Goal: Transaction & Acquisition: Book appointment/travel/reservation

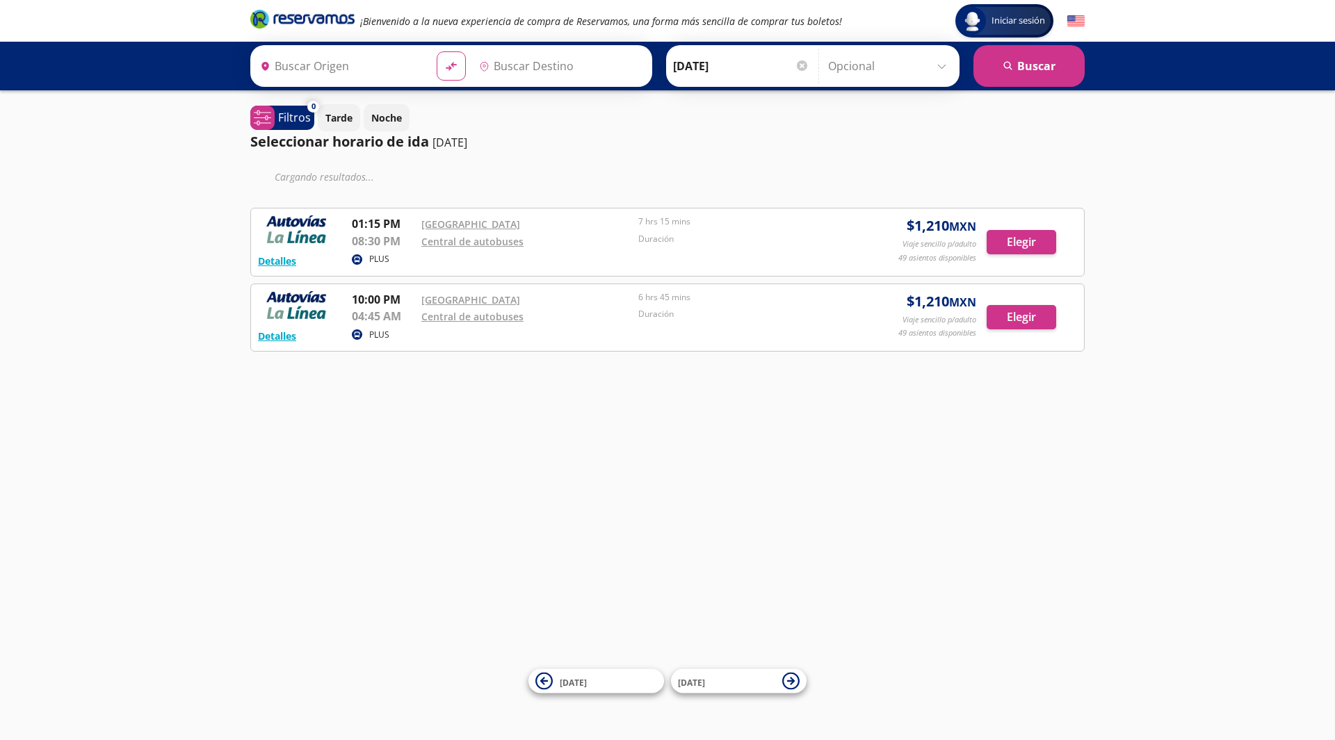
type input "[GEOGRAPHIC_DATA], [GEOGRAPHIC_DATA]"
type input "Zitácuaro, [GEOGRAPHIC_DATA]"
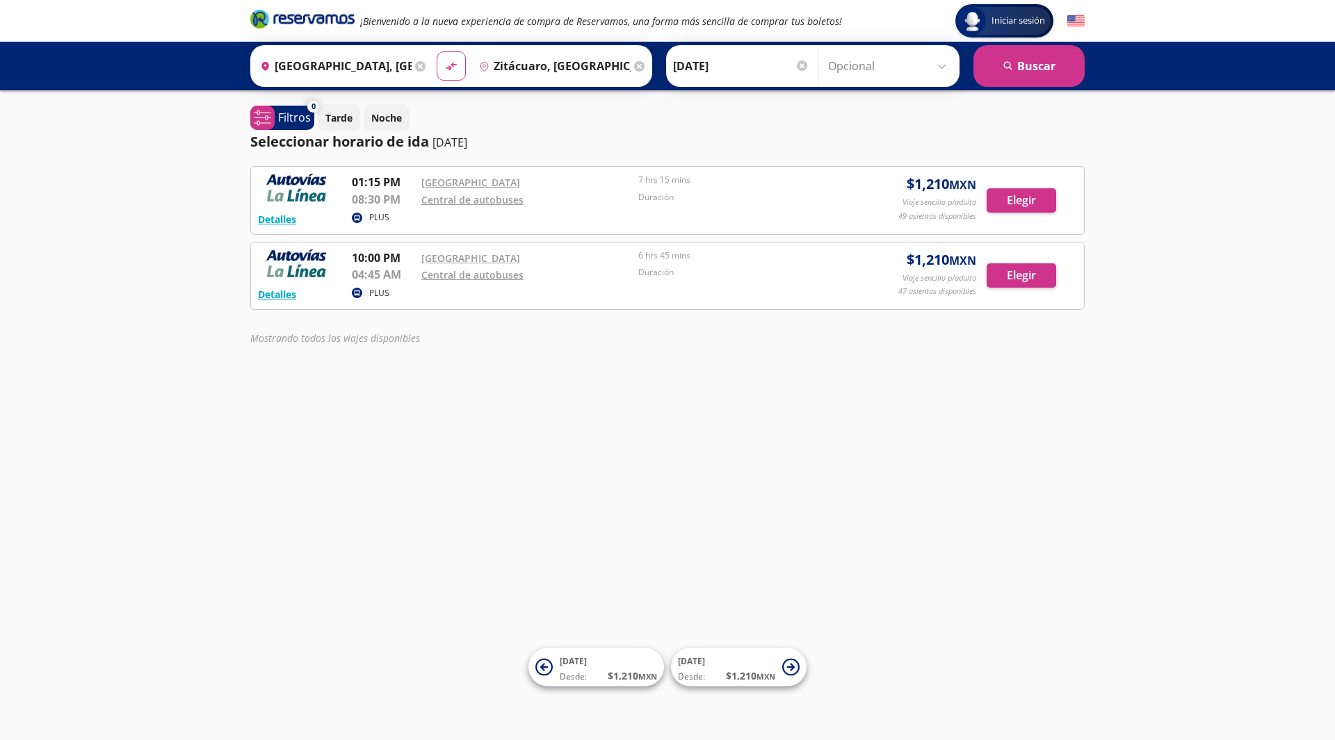
drag, startPoint x: 894, startPoint y: 222, endPoint x: 979, endPoint y: 181, distance: 93.9
click at [979, 181] on div "Detalles PLUS 01:15 PM Central Nueva 08:30 PM Central de autobuses 7 hrs 15 min…" at bounding box center [667, 201] width 819 height 54
click at [382, 112] on p "Noche" at bounding box center [386, 118] width 31 height 15
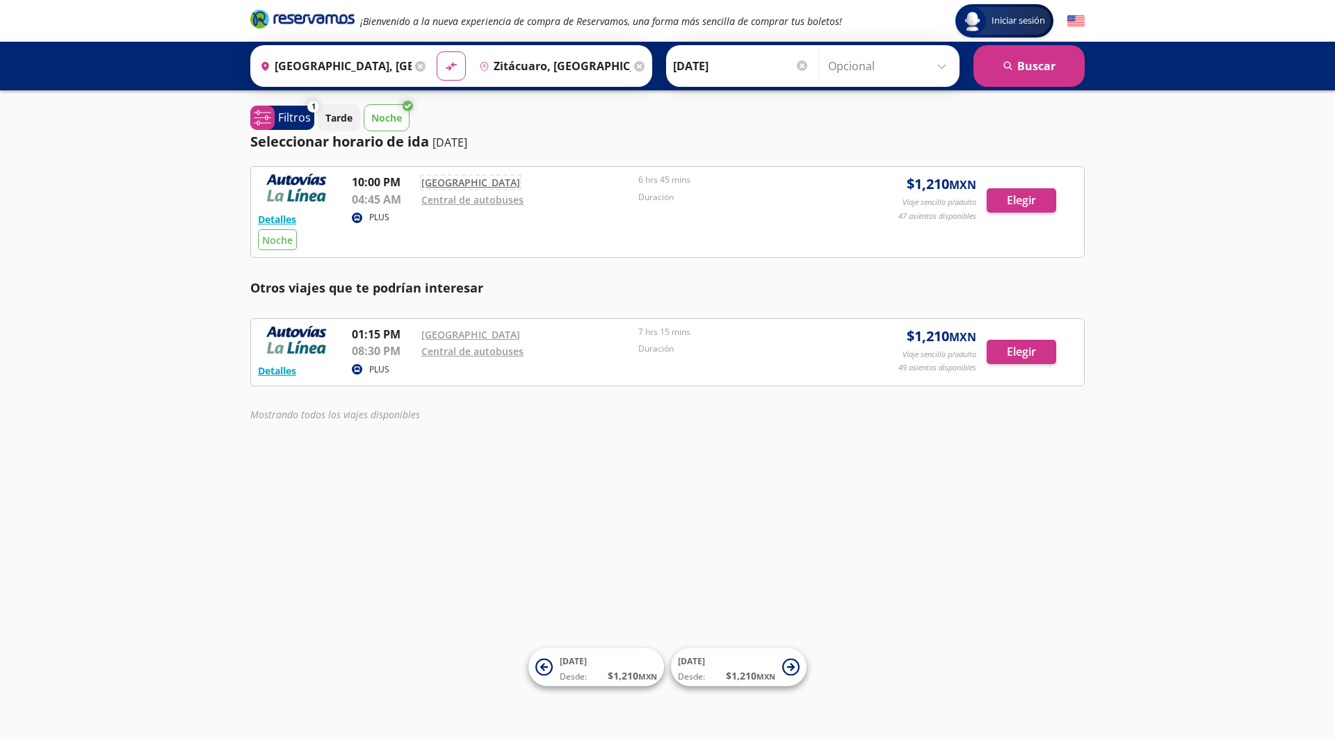
click at [438, 184] on link "[GEOGRAPHIC_DATA]" at bounding box center [470, 182] width 99 height 13
click at [1033, 193] on button "Elegir" at bounding box center [1021, 200] width 70 height 24
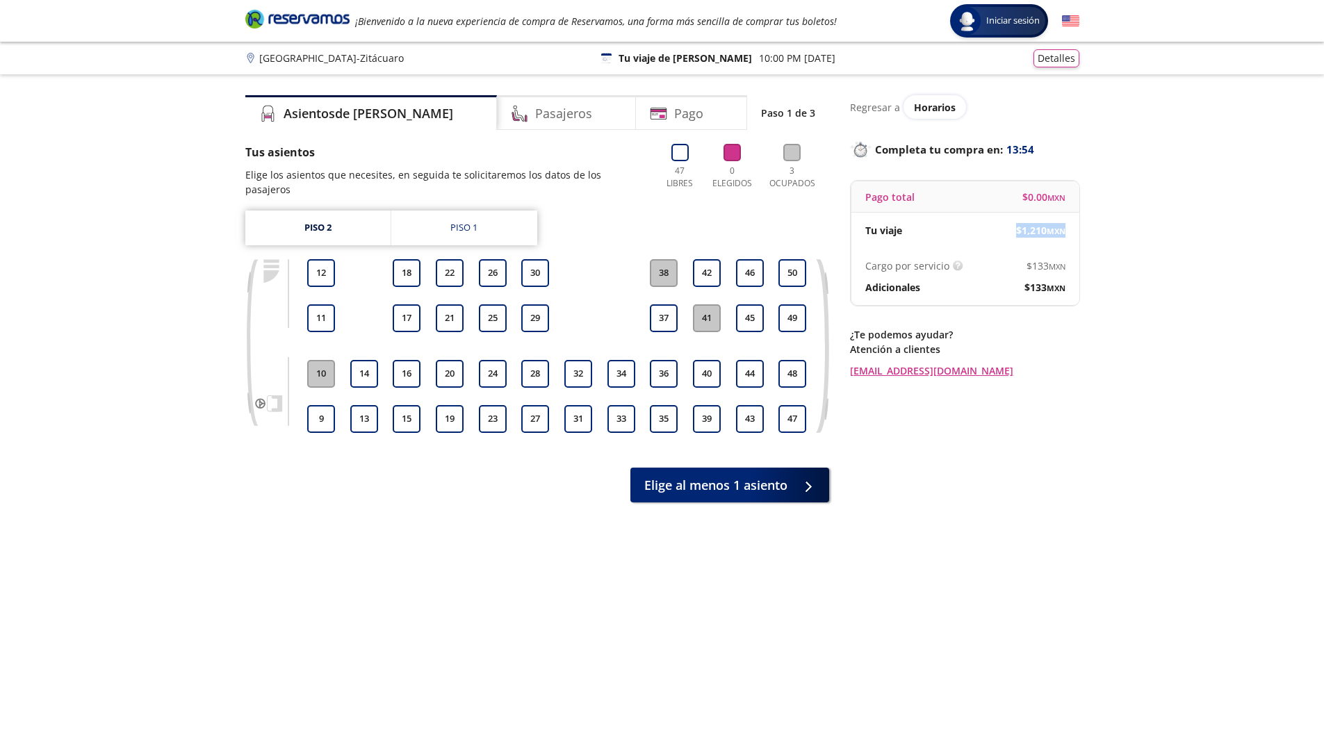
drag, startPoint x: 1013, startPoint y: 224, endPoint x: 1057, endPoint y: 225, distance: 44.5
click at [1057, 225] on div "$ 1,210 MXN" at bounding box center [1016, 230] width 100 height 15
drag, startPoint x: 1028, startPoint y: 258, endPoint x: 1037, endPoint y: 258, distance: 9.0
click at [1029, 258] on div "Cargo por servicio Esto nos permite seguir trabajando para ofrecerte la mayor c…" at bounding box center [966, 276] width 228 height 57
click at [1040, 257] on div "Cargo por servicio Esto nos permite seguir trabajando para ofrecerte la mayor c…" at bounding box center [966, 276] width 228 height 57
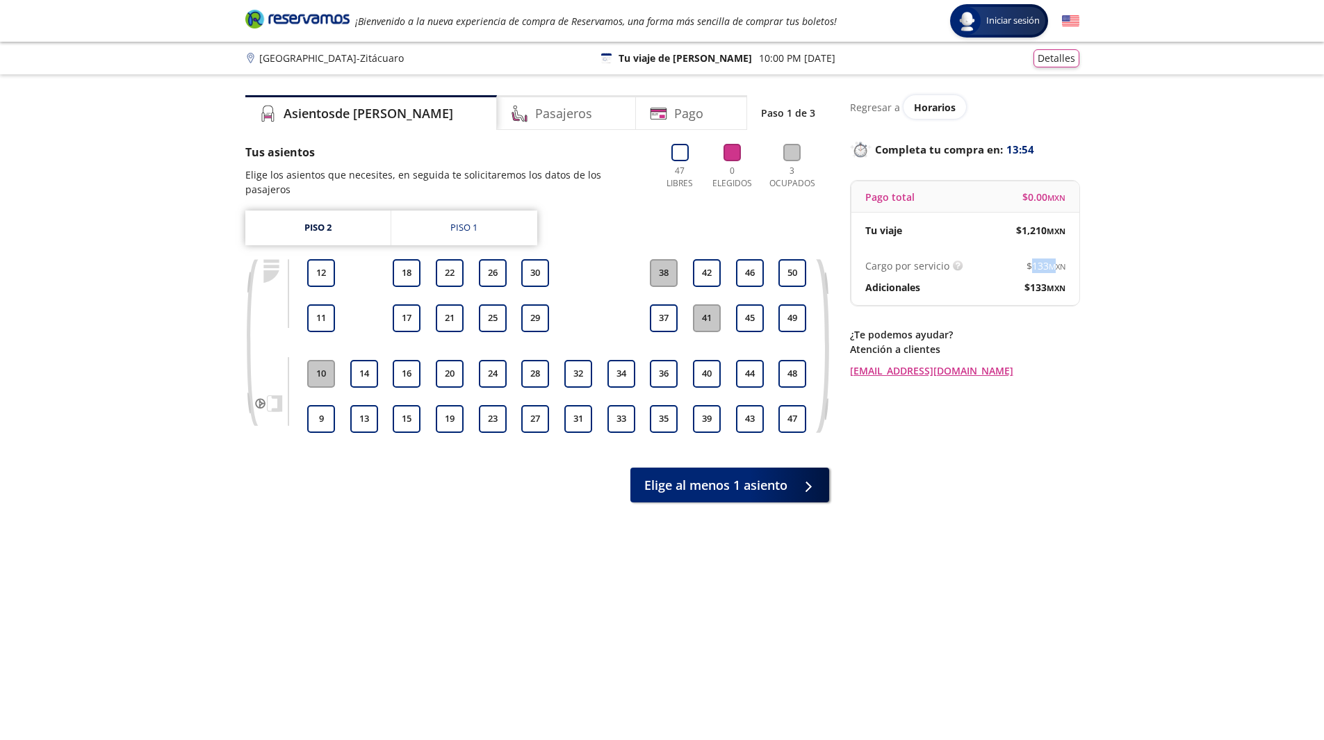
click at [1040, 257] on div "Cargo por servicio Esto nos permite seguir trabajando para ofrecerte la mayor c…" at bounding box center [966, 276] width 228 height 57
click at [1136, 247] on div "Group 9 Created with Sketch. Elige tus asientos Guadalajara - Zitácuaro Iniciar…" at bounding box center [662, 407] width 1324 height 815
click at [472, 211] on link "Piso 1" at bounding box center [464, 228] width 146 height 35
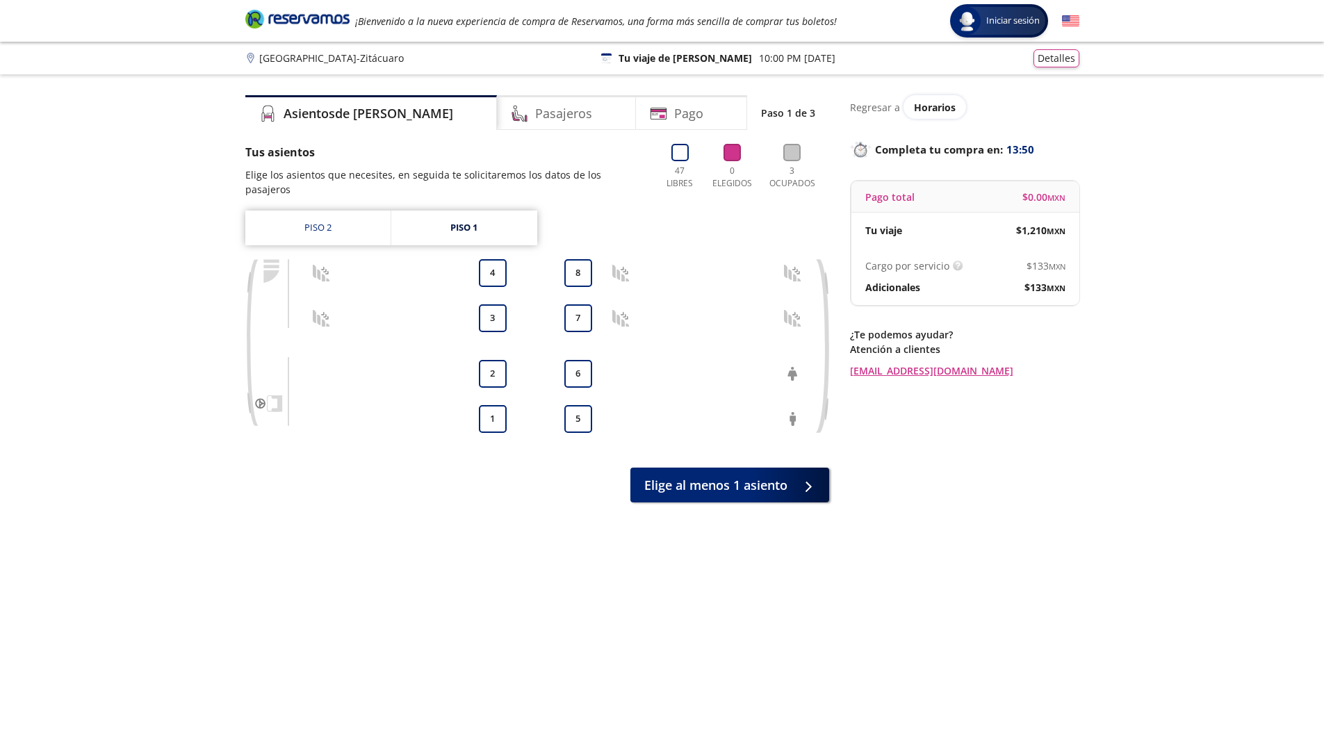
drag, startPoint x: 511, startPoint y: 407, endPoint x: 608, endPoint y: 445, distance: 104.3
click at [510, 407] on div "1 2 3 4 5 6 7 8" at bounding box center [557, 346] width 504 height 174
click at [345, 213] on link "Piso 2" at bounding box center [317, 228] width 145 height 35
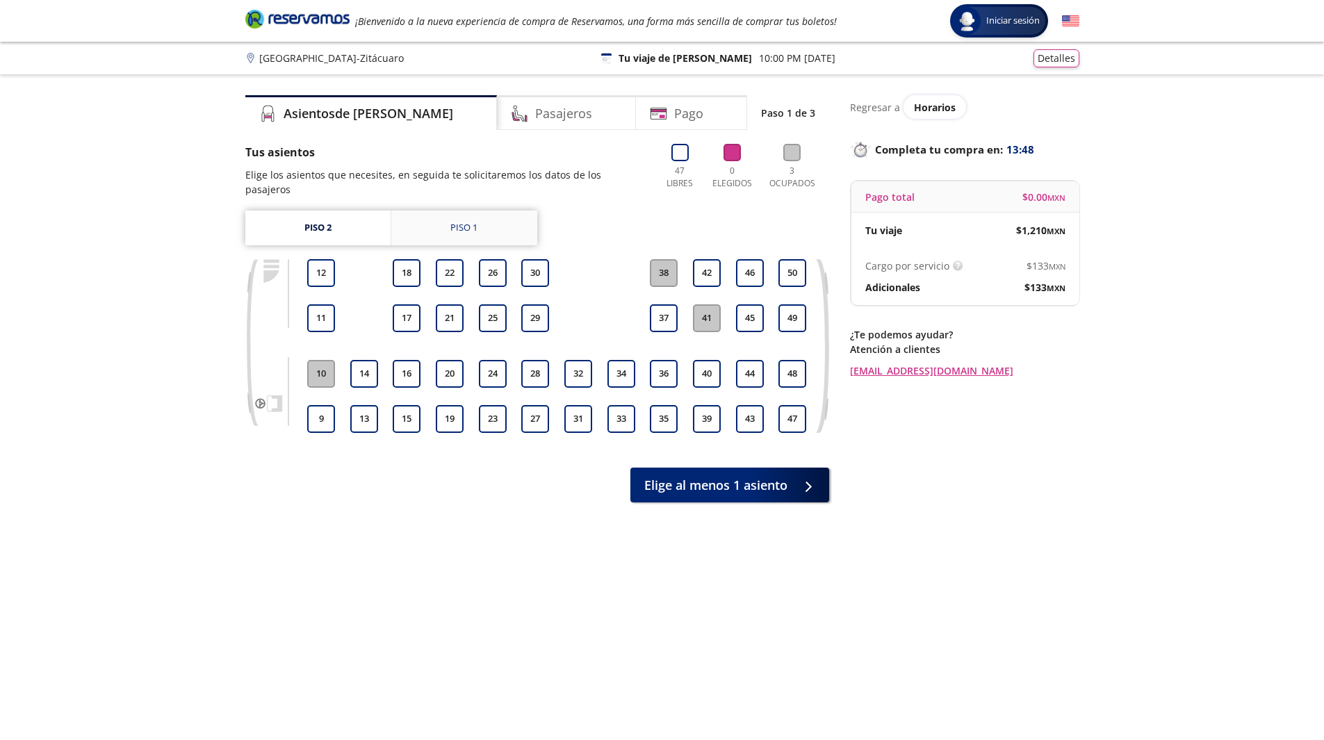
click at [487, 227] on link "Piso 1" at bounding box center [464, 228] width 146 height 35
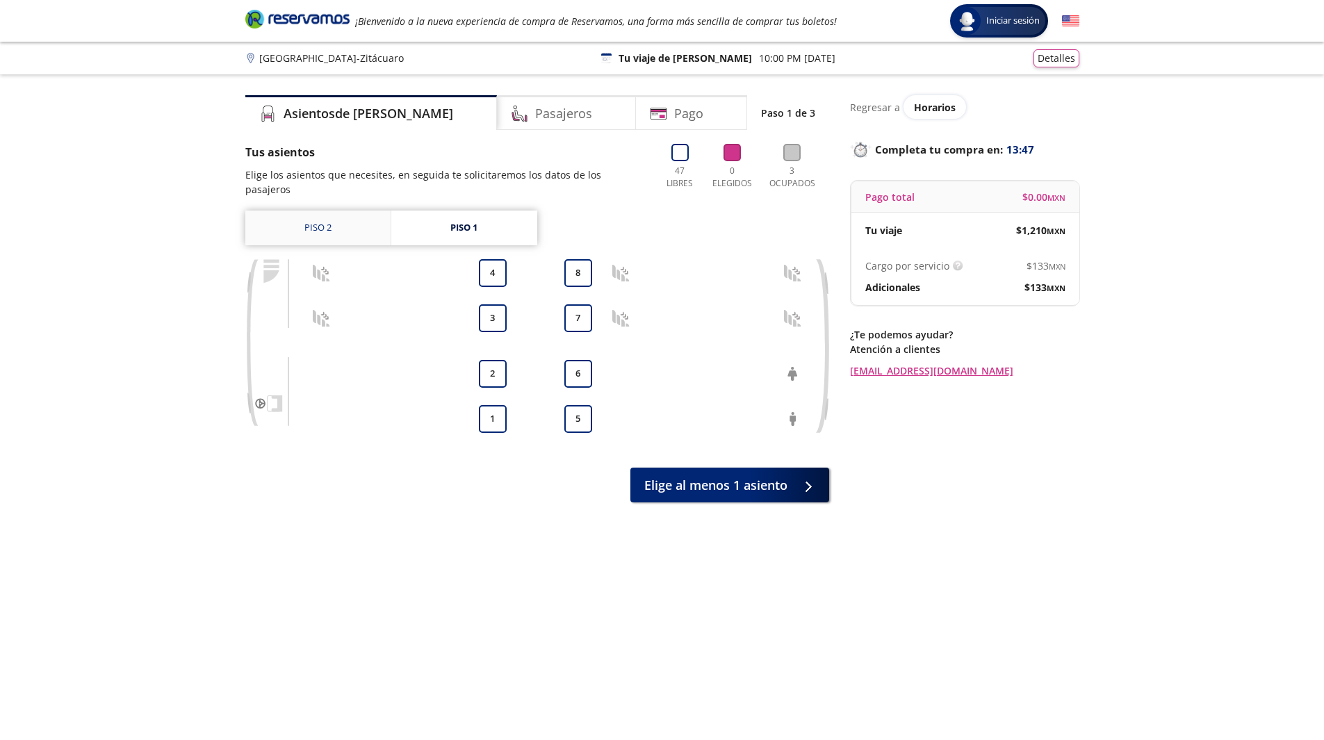
click at [330, 211] on link "Piso 2" at bounding box center [317, 228] width 145 height 35
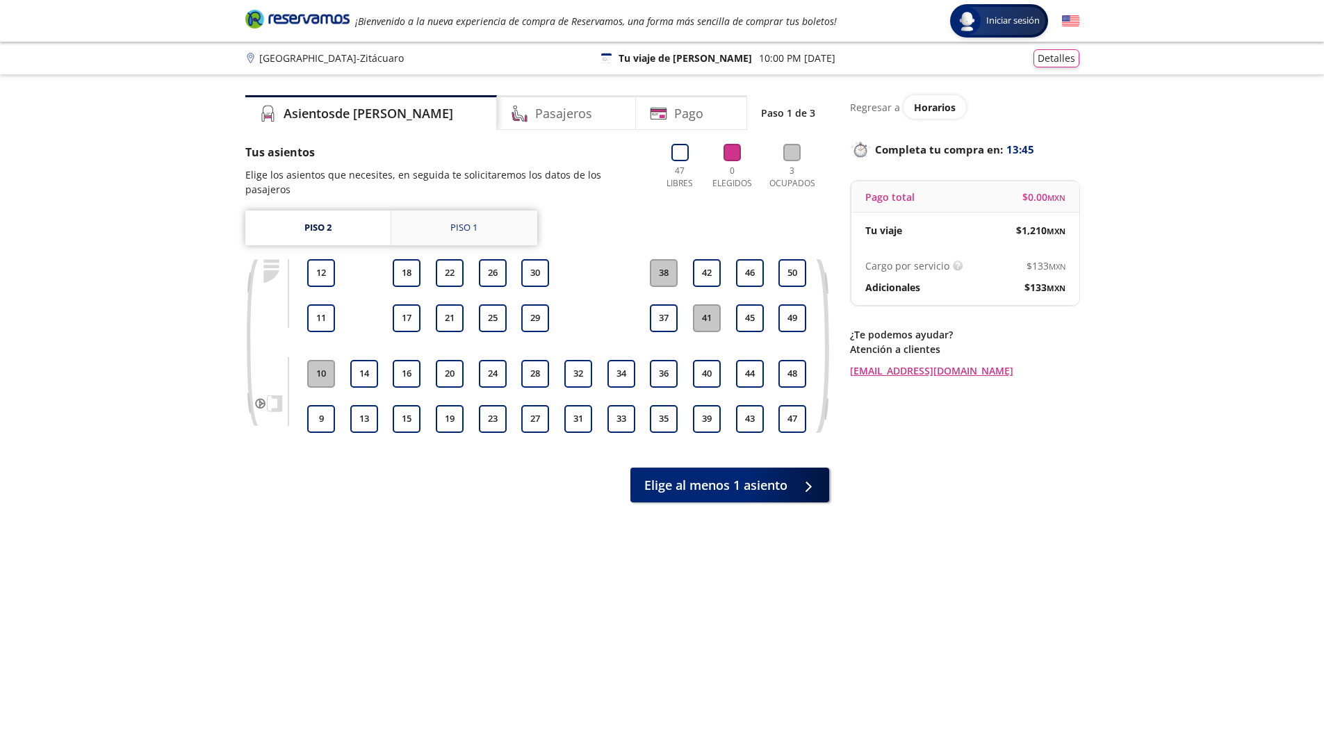
click at [428, 211] on link "Piso 1" at bounding box center [464, 228] width 146 height 35
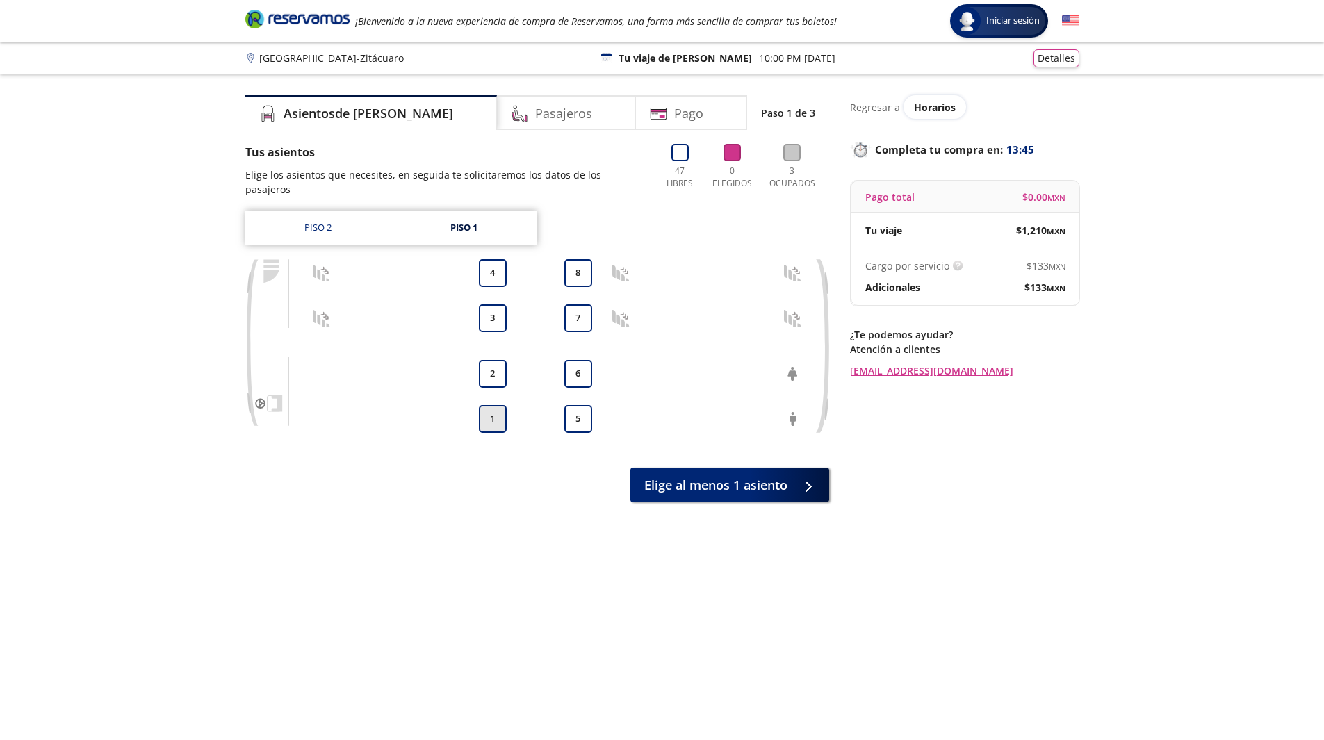
click at [489, 405] on button "1" at bounding box center [493, 419] width 28 height 28
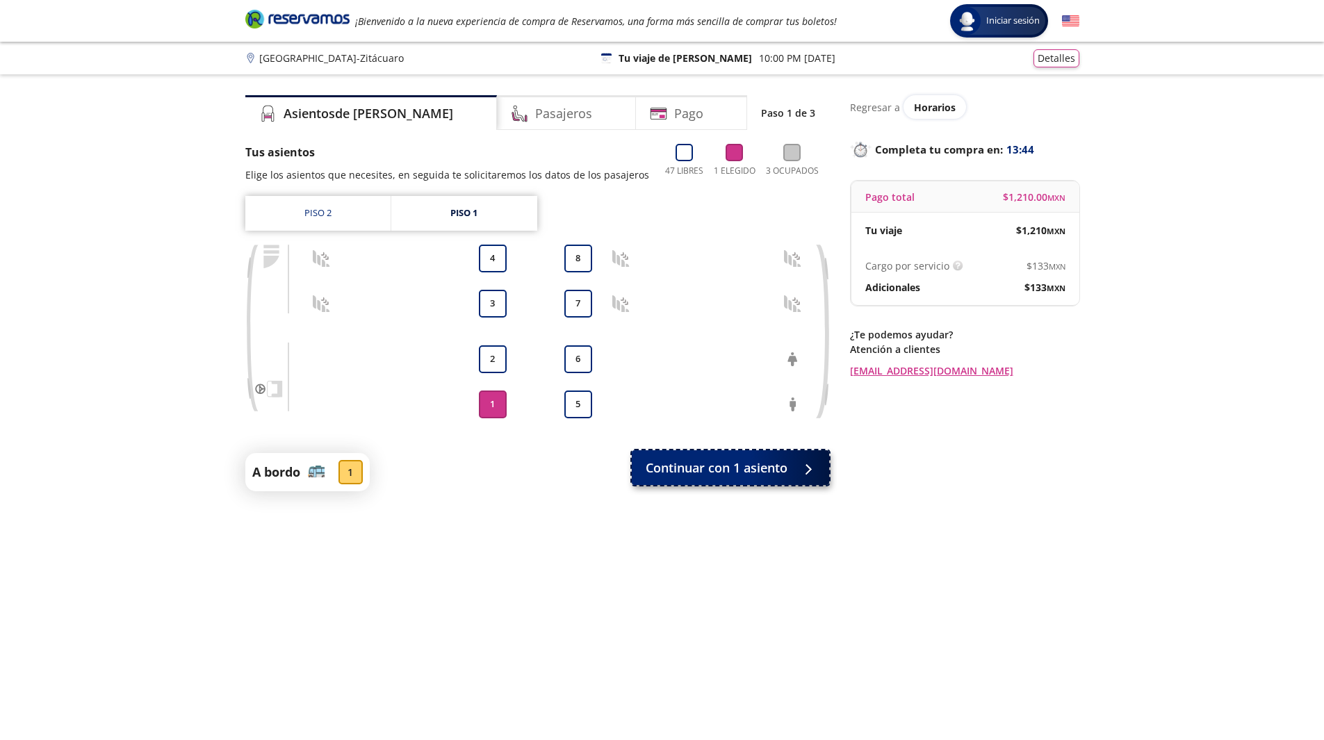
click at [737, 483] on button "Continuar con 1 asiento" at bounding box center [730, 467] width 197 height 35
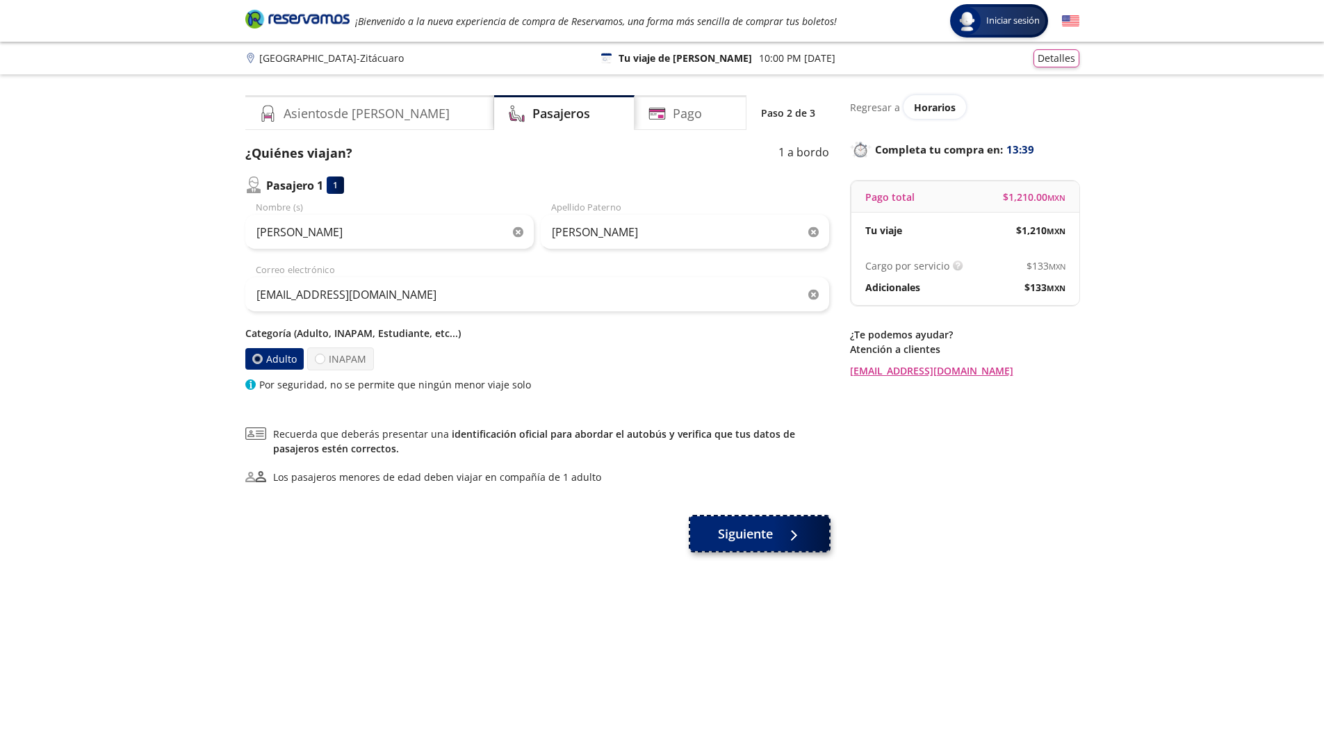
click at [801, 544] on button "Siguiente" at bounding box center [759, 534] width 139 height 35
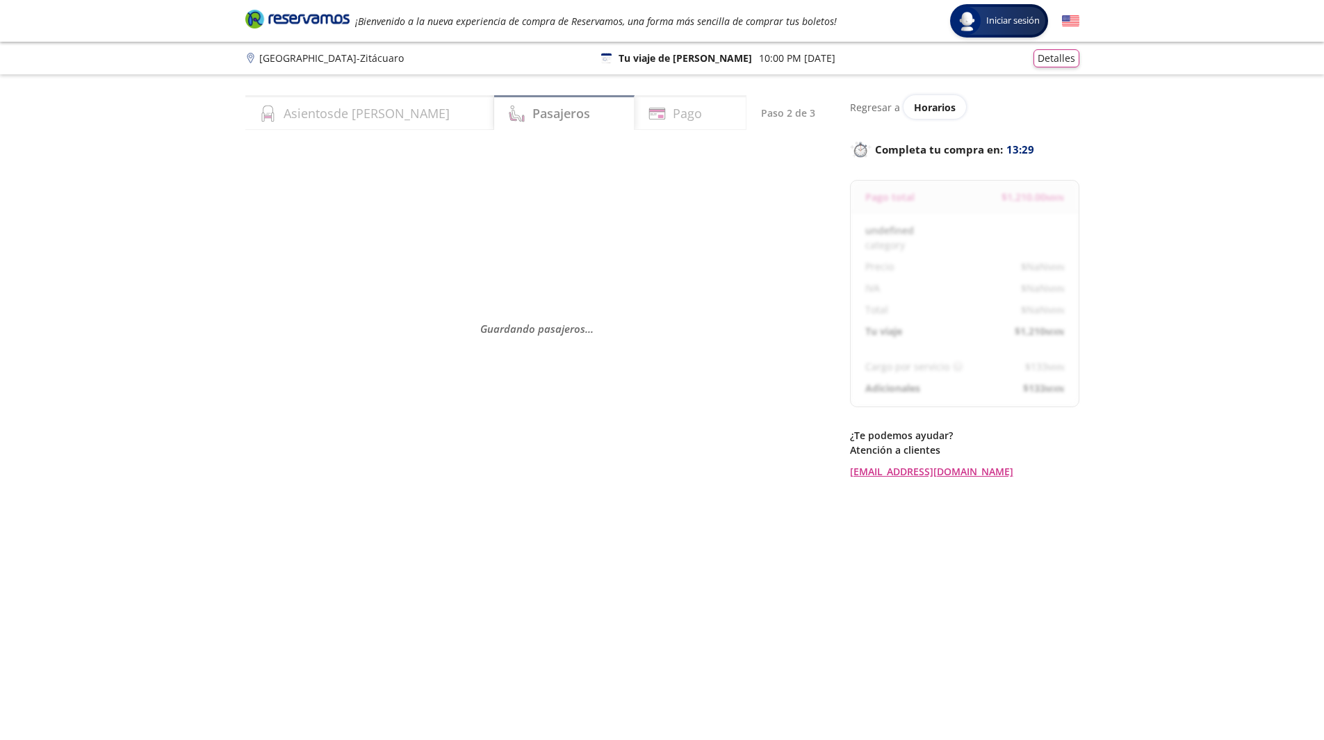
select select "MX"
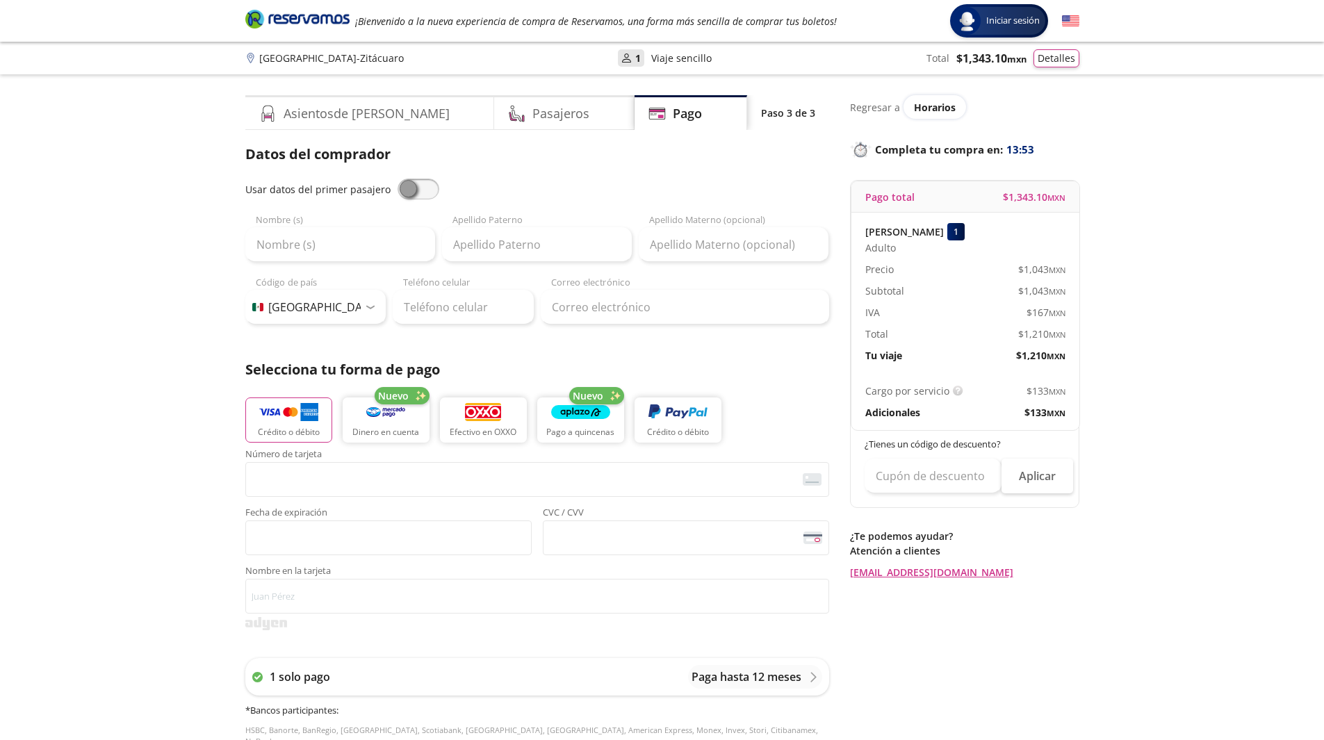
drag, startPoint x: 1001, startPoint y: 197, endPoint x: 1076, endPoint y: 200, distance: 75.1
click at [1076, 200] on div "Pago total $ 1,343.10 MXN" at bounding box center [966, 196] width 228 height 31
click at [1068, 196] on div "Pago total $ 1,343.10 MXN" at bounding box center [966, 196] width 228 height 31
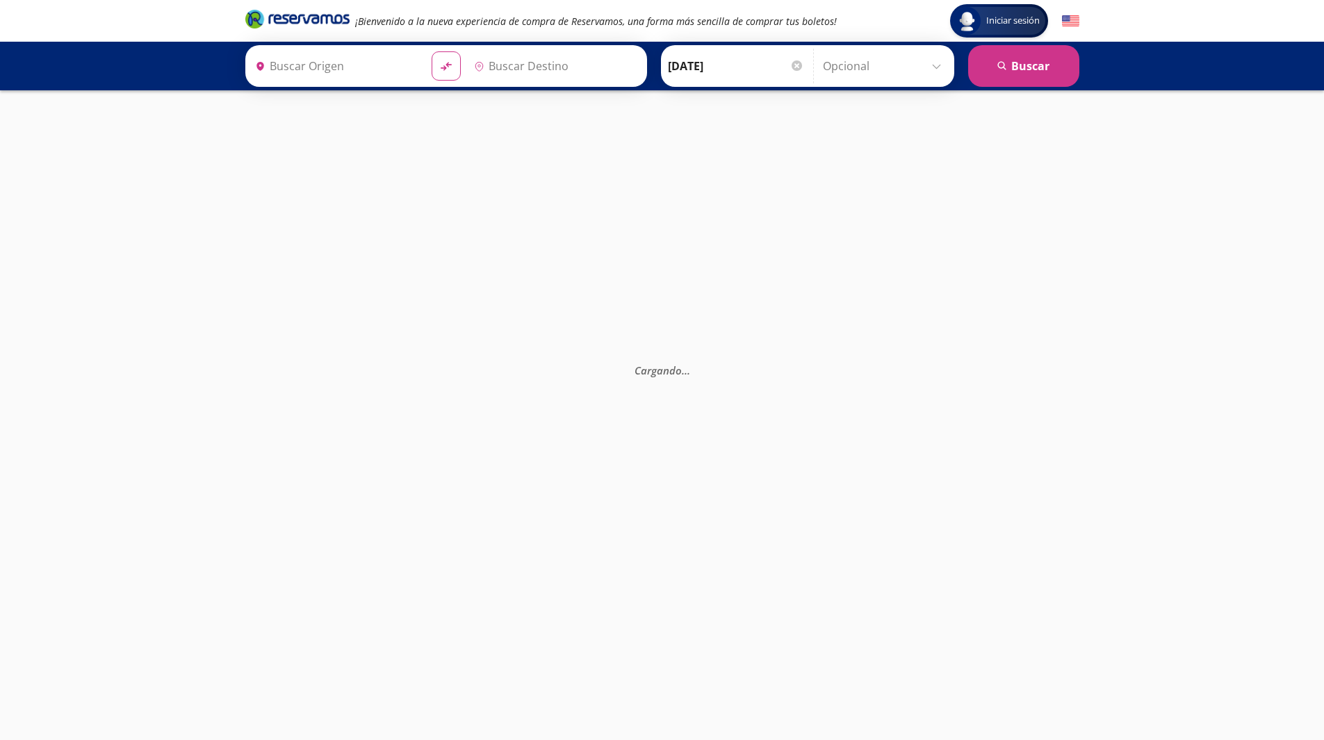
type input "[GEOGRAPHIC_DATA], [GEOGRAPHIC_DATA]"
type input "Zitácuaro, [GEOGRAPHIC_DATA]"
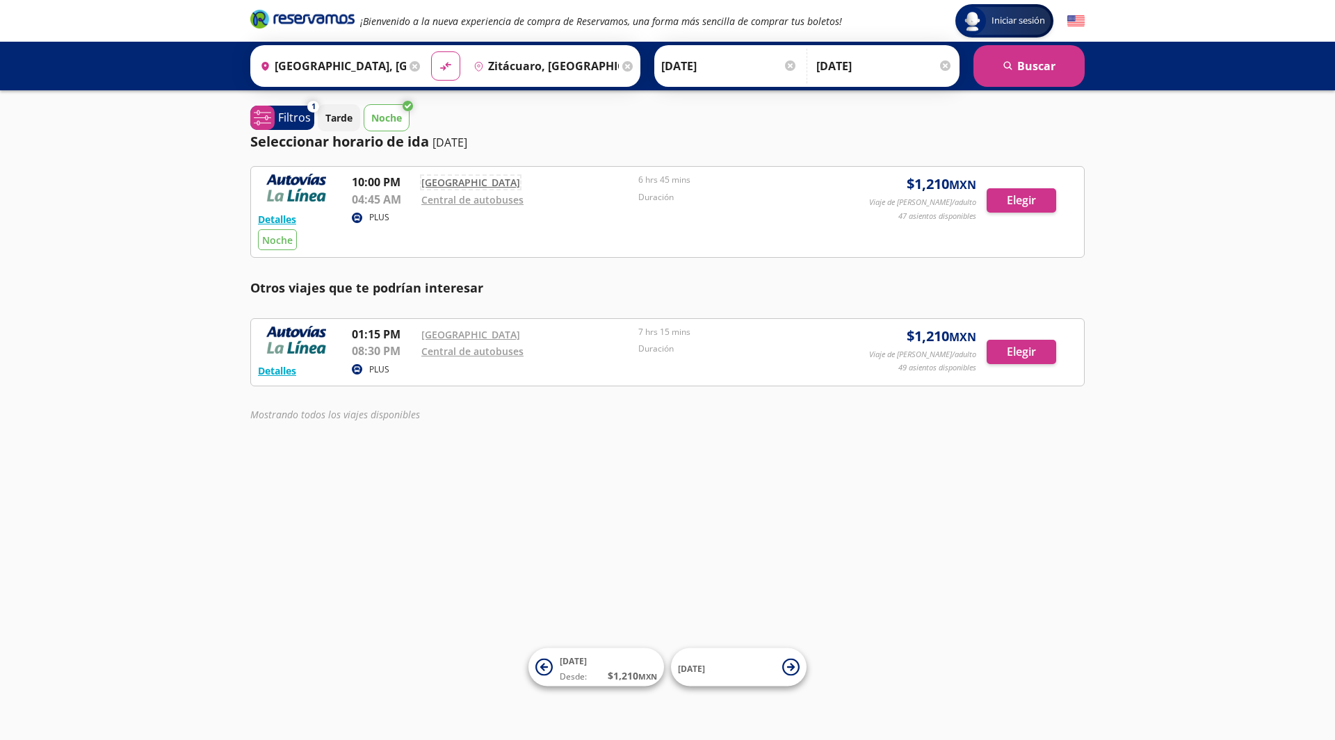
click at [456, 181] on link "[GEOGRAPHIC_DATA]" at bounding box center [470, 182] width 99 height 13
click at [1042, 196] on button "Elegir" at bounding box center [1021, 200] width 70 height 24
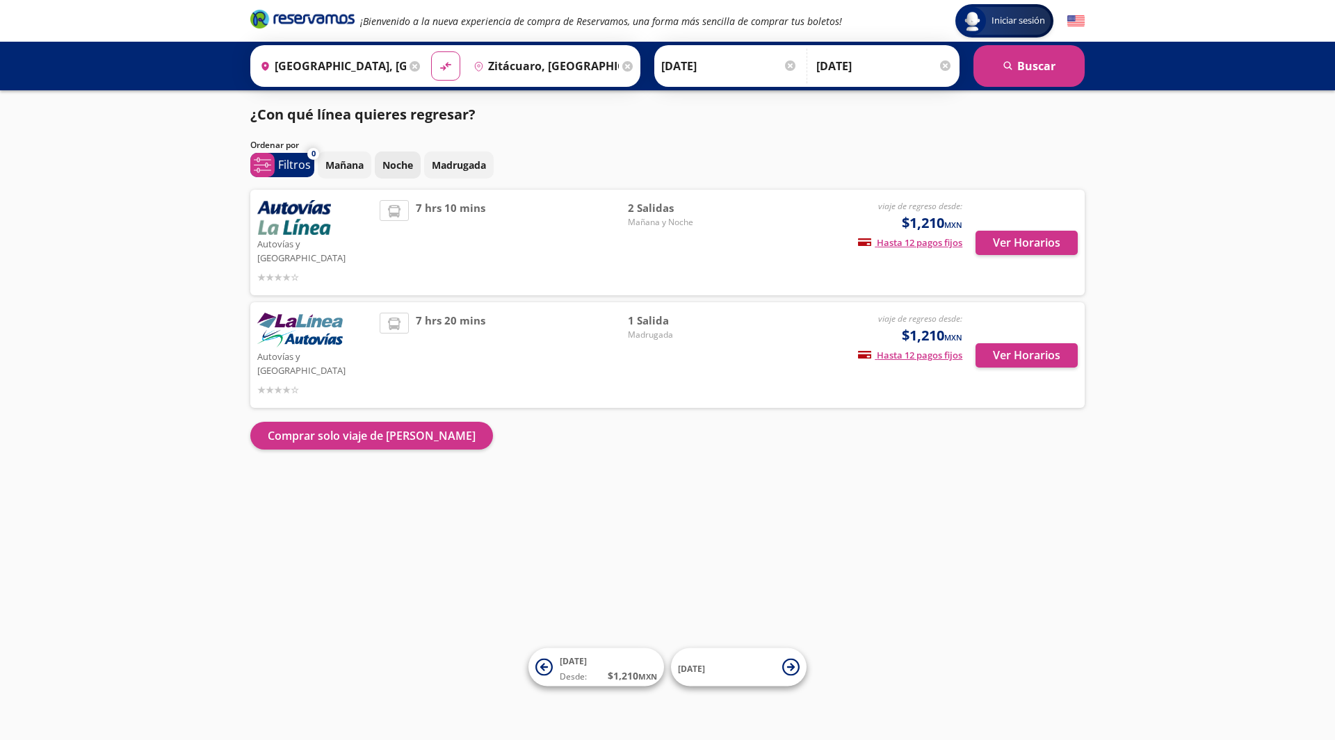
click at [389, 161] on p "Noche" at bounding box center [397, 165] width 31 height 15
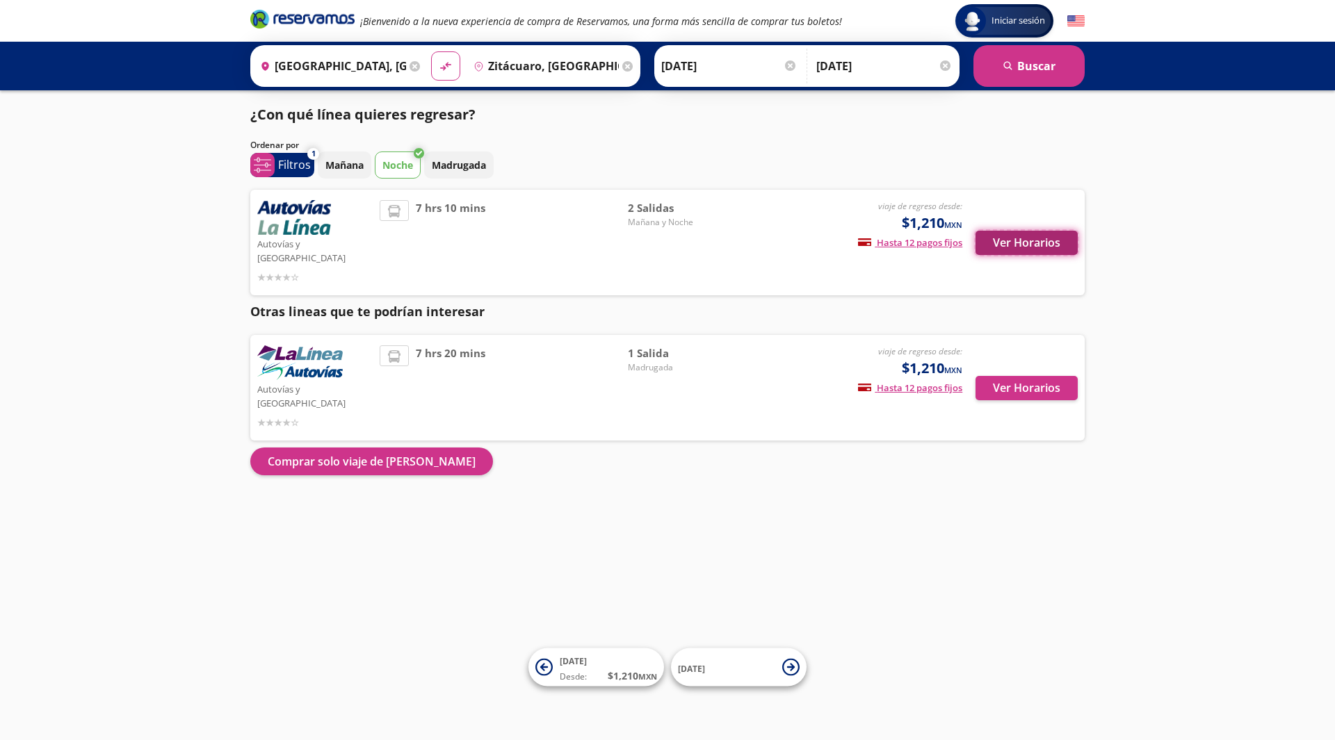
click at [1003, 239] on button "Ver Horarios" at bounding box center [1026, 243] width 102 height 24
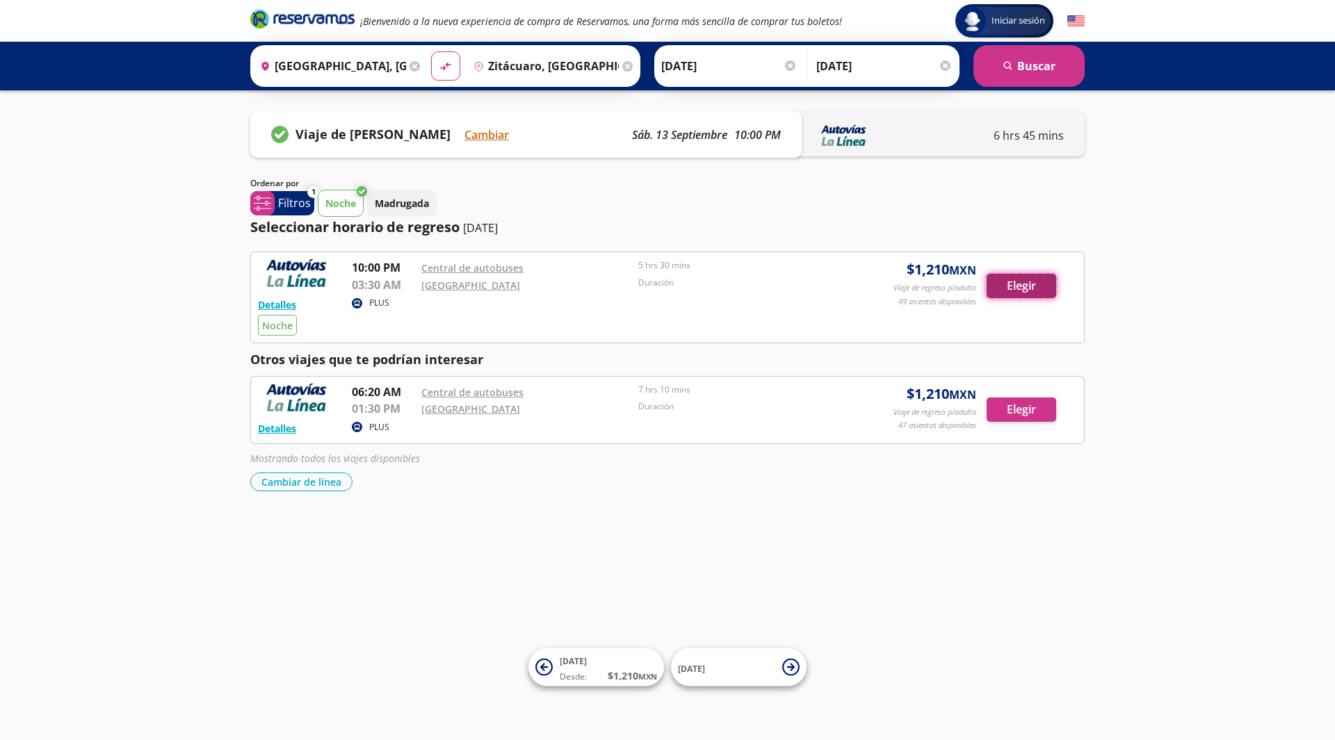
click at [1011, 281] on button "Elegir" at bounding box center [1021, 286] width 70 height 24
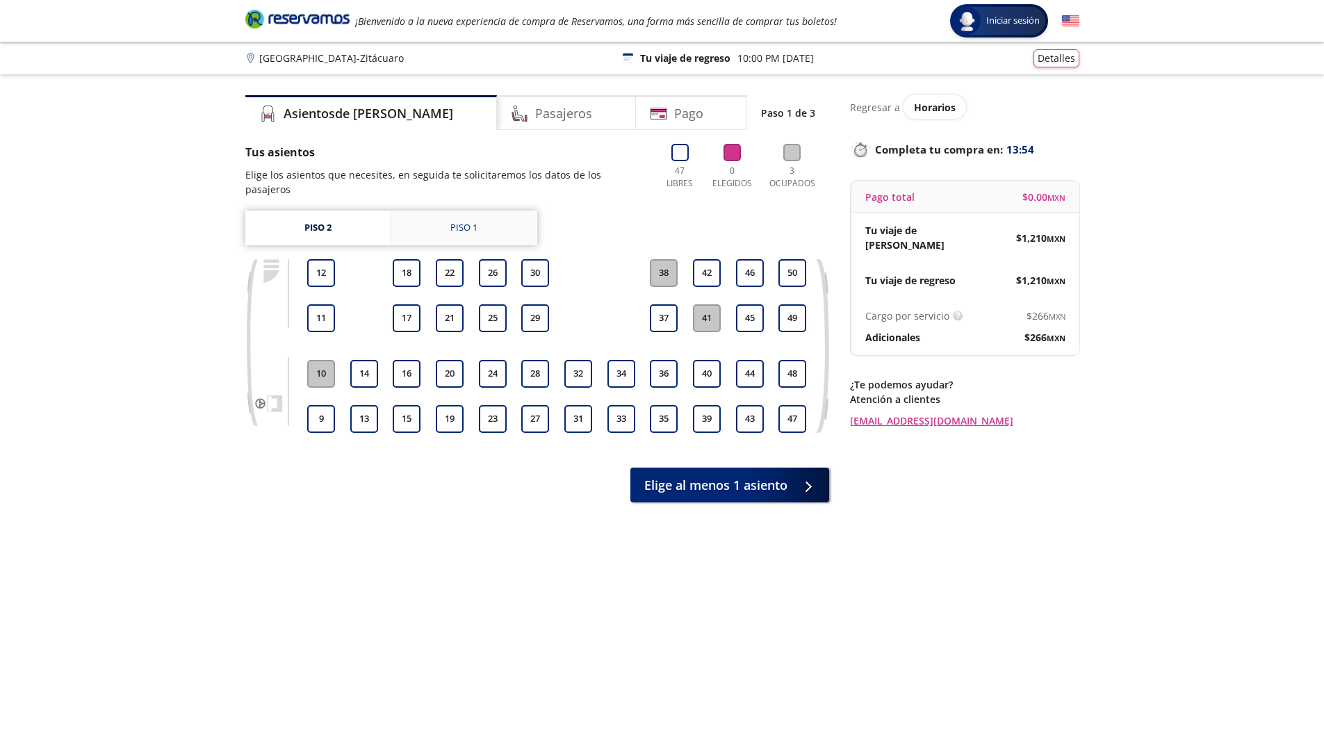
click at [501, 211] on link "Piso 1" at bounding box center [464, 228] width 146 height 35
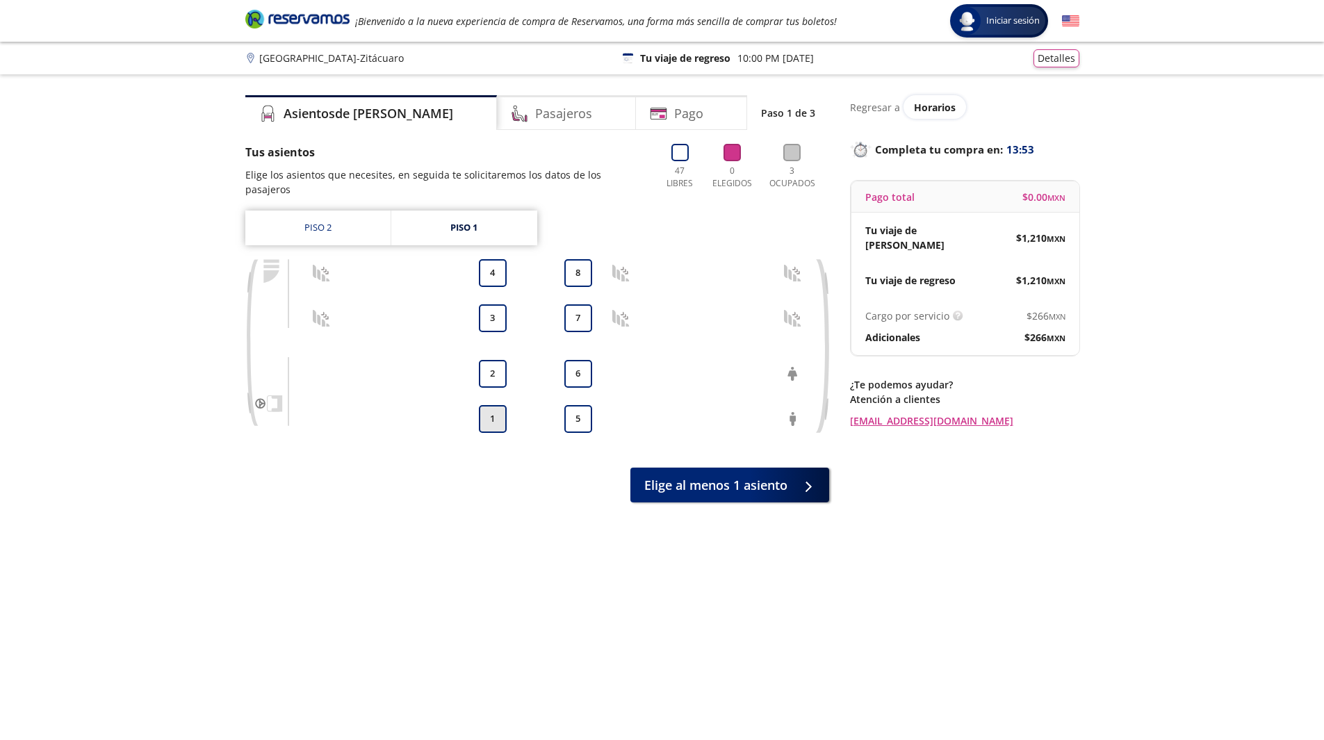
click at [491, 405] on button "1" at bounding box center [493, 419] width 28 height 28
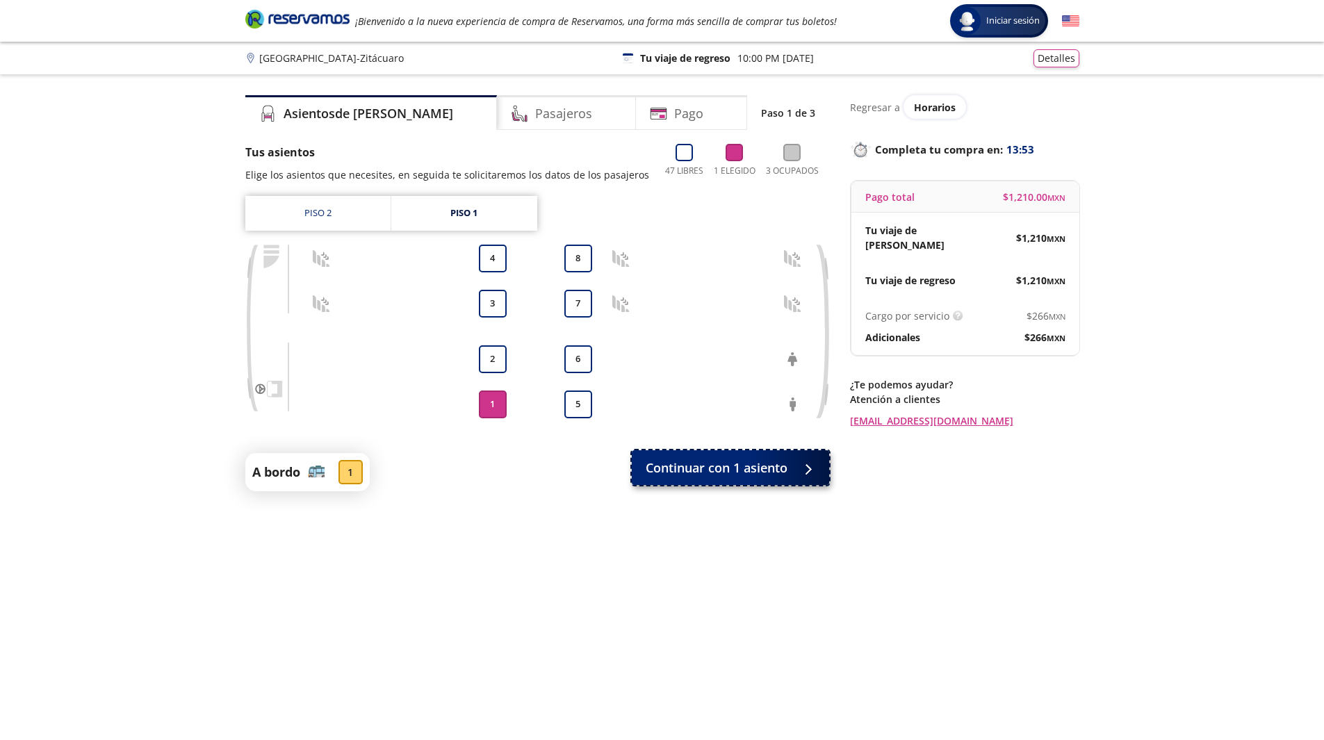
click at [709, 473] on span "Continuar con 1 asiento" at bounding box center [717, 468] width 142 height 19
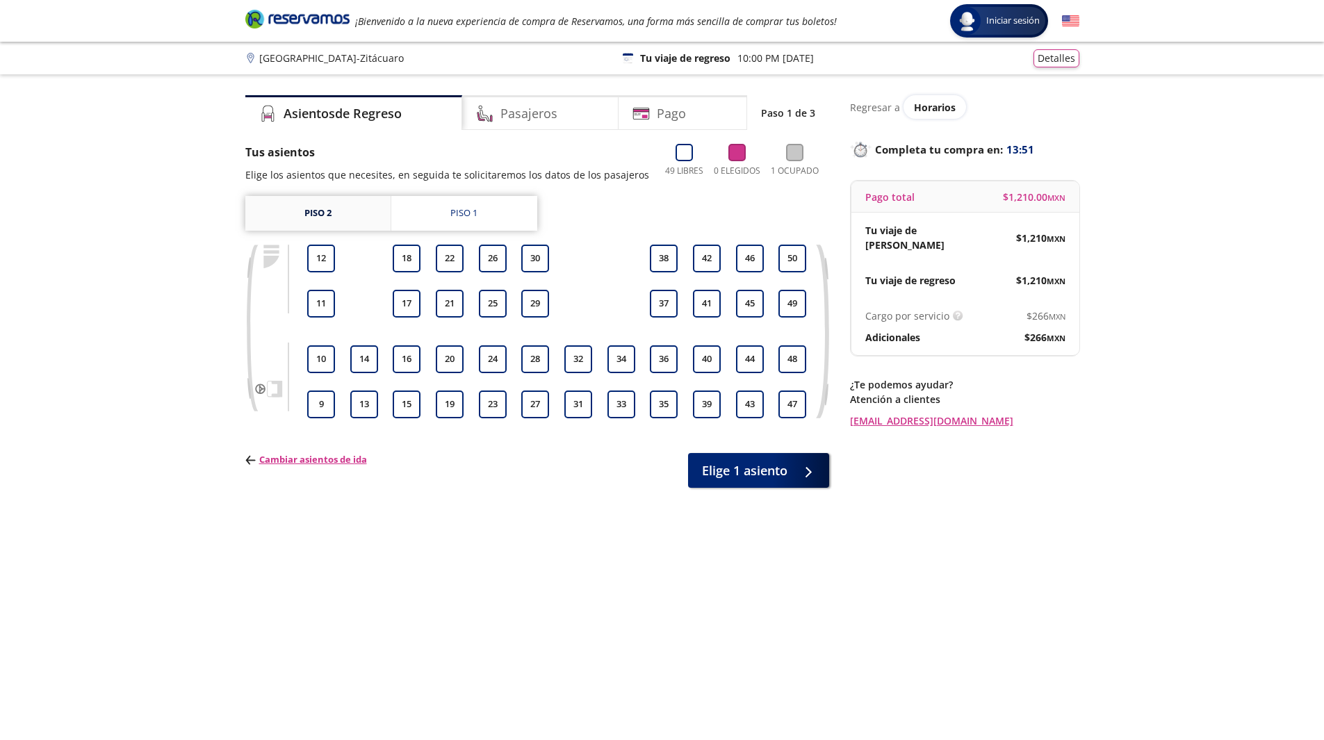
click at [315, 209] on link "Piso 2" at bounding box center [317, 213] width 145 height 35
click at [297, 459] on p "Cambiar asientos de ida" at bounding box center [306, 460] width 122 height 14
click at [470, 216] on div "Piso 1" at bounding box center [463, 213] width 27 height 14
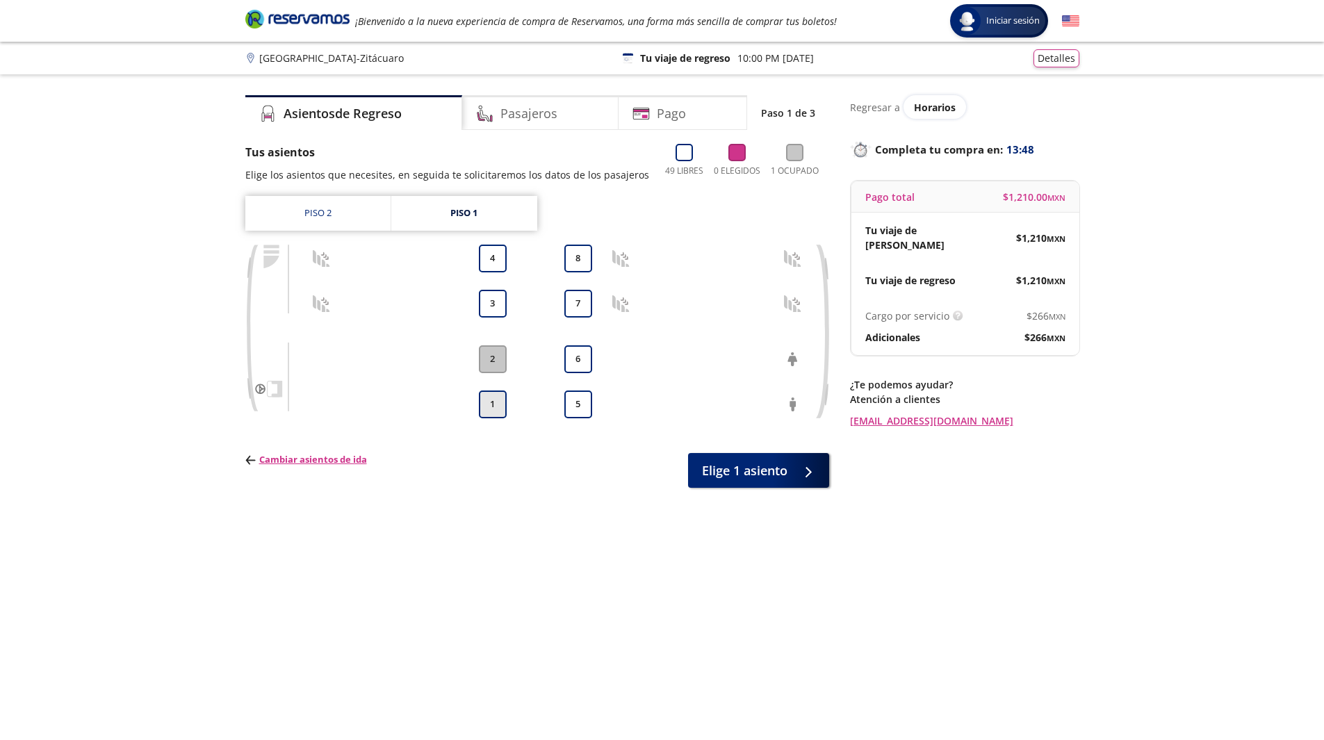
click at [494, 407] on button "1" at bounding box center [493, 405] width 28 height 28
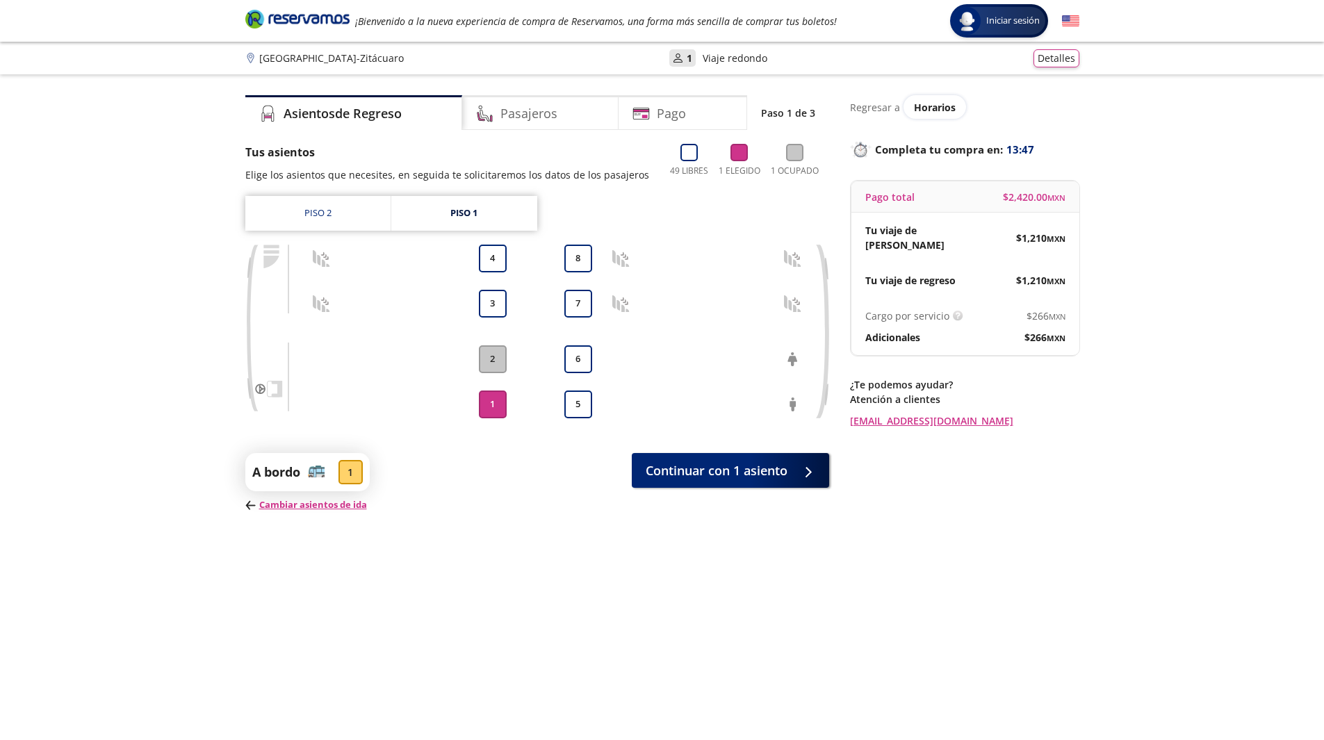
click at [560, 389] on div "1 2 3 4 5 6 7 8" at bounding box center [557, 332] width 504 height 174
click at [578, 393] on button "5" at bounding box center [578, 405] width 28 height 28
click at [574, 352] on button "6" at bounding box center [578, 359] width 28 height 28
click at [498, 356] on button "2" at bounding box center [493, 359] width 28 height 28
click at [494, 409] on button "1" at bounding box center [493, 405] width 28 height 28
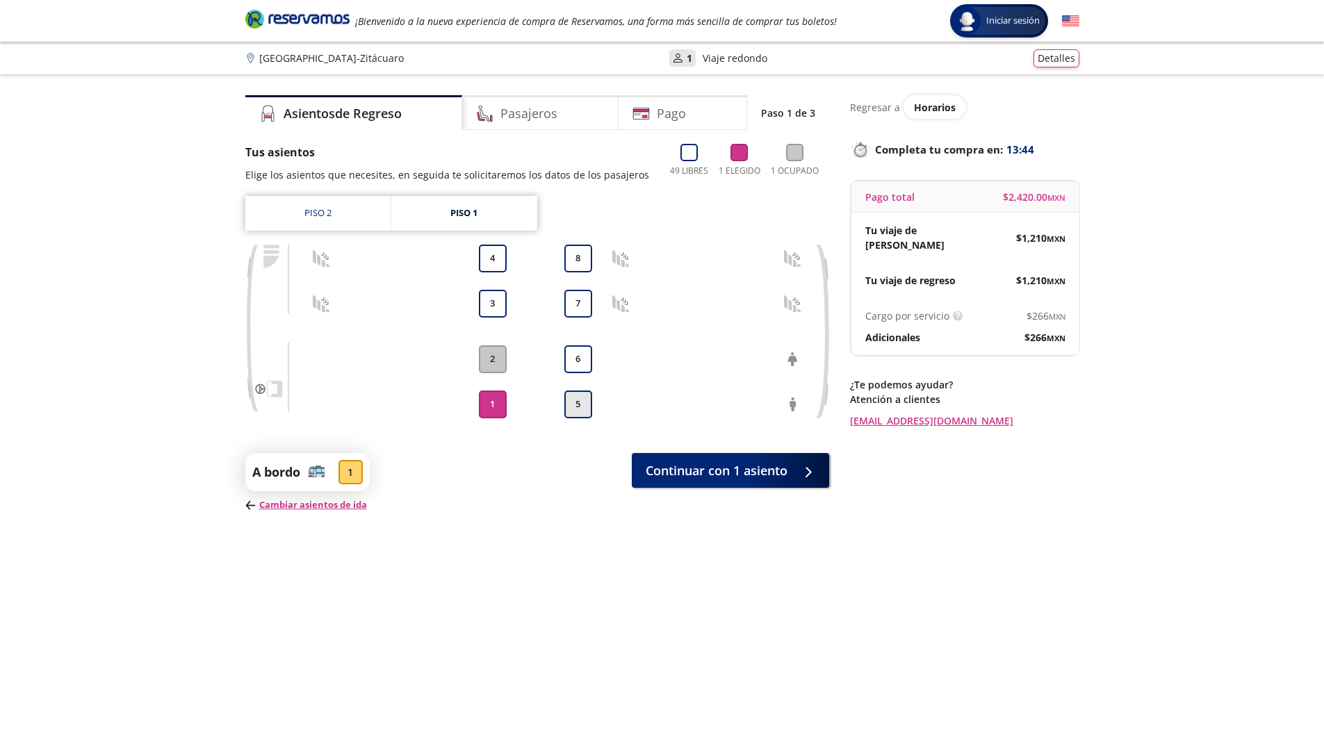
click at [575, 397] on button "5" at bounding box center [578, 405] width 28 height 28
click at [485, 357] on button "2" at bounding box center [493, 359] width 28 height 28
click at [499, 409] on button "1" at bounding box center [493, 405] width 28 height 28
click at [574, 401] on button "5" at bounding box center [578, 405] width 28 height 28
click at [583, 353] on button "6" at bounding box center [578, 359] width 28 height 28
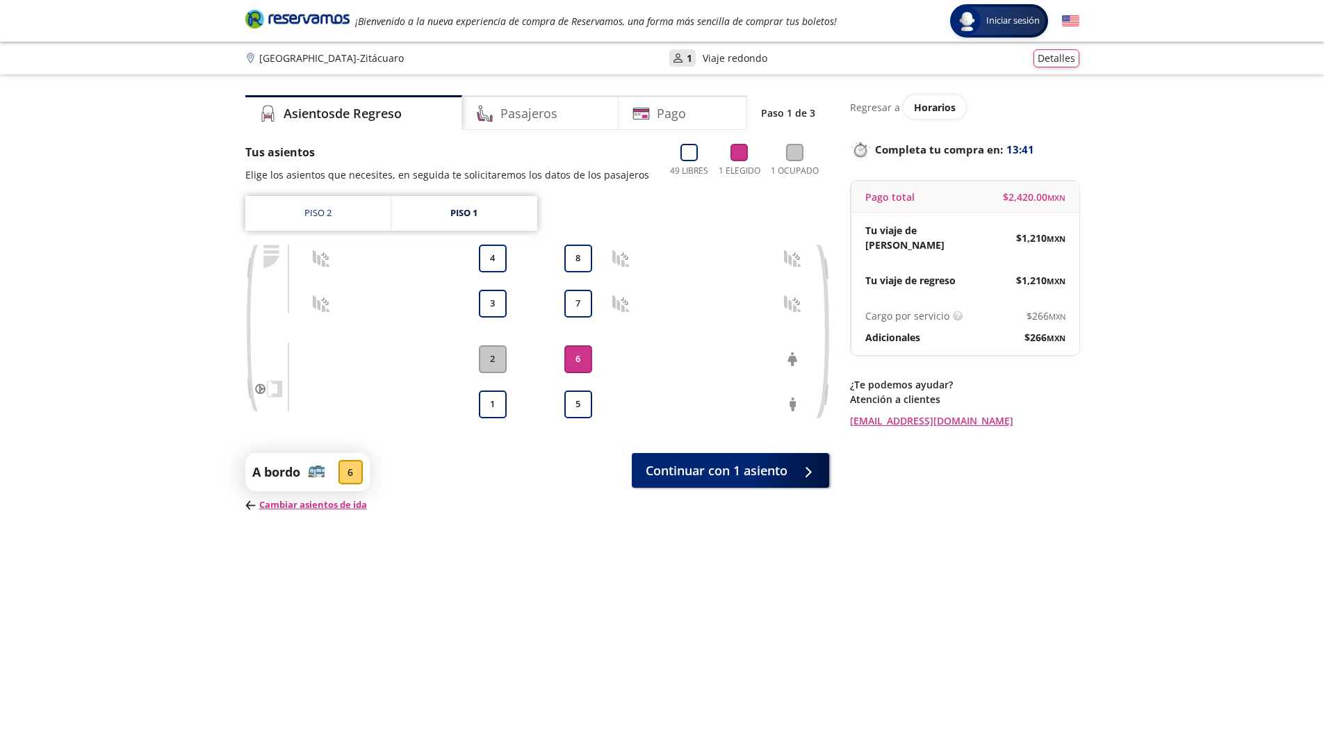
click at [504, 358] on button "2" at bounding box center [493, 359] width 28 height 28
click at [495, 358] on button "2" at bounding box center [493, 359] width 28 height 28
click at [350, 224] on link "Piso 2" at bounding box center [317, 213] width 145 height 35
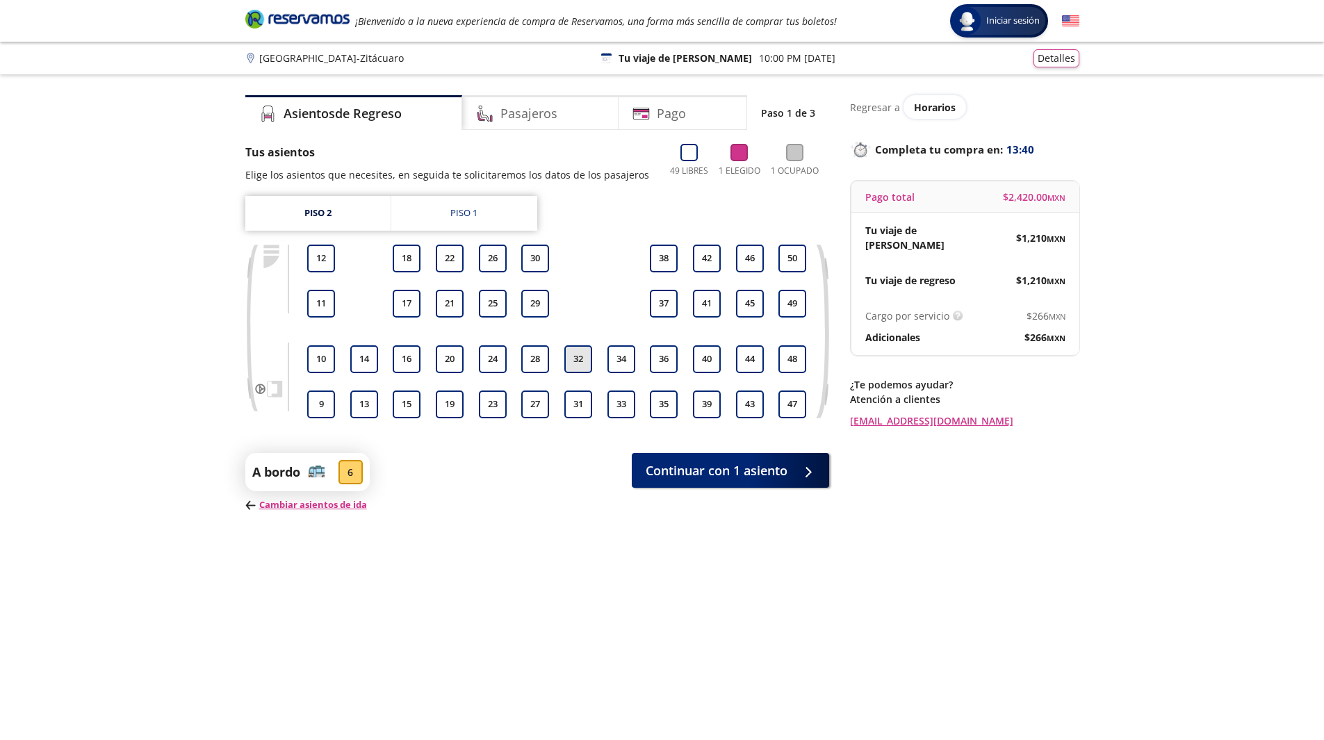
click at [579, 361] on button "32" at bounding box center [578, 359] width 28 height 28
click at [529, 362] on button "28" at bounding box center [535, 359] width 28 height 28
click at [615, 364] on button "34" at bounding box center [622, 359] width 28 height 28
click at [685, 364] on div "9 10 11 12 13 14 15 16 17 18 19 20 21 22 23 24 25 26 27 28 29 30 31 32 33 34 35…" at bounding box center [557, 332] width 504 height 174
click at [431, 218] on link "Piso 1" at bounding box center [464, 213] width 146 height 35
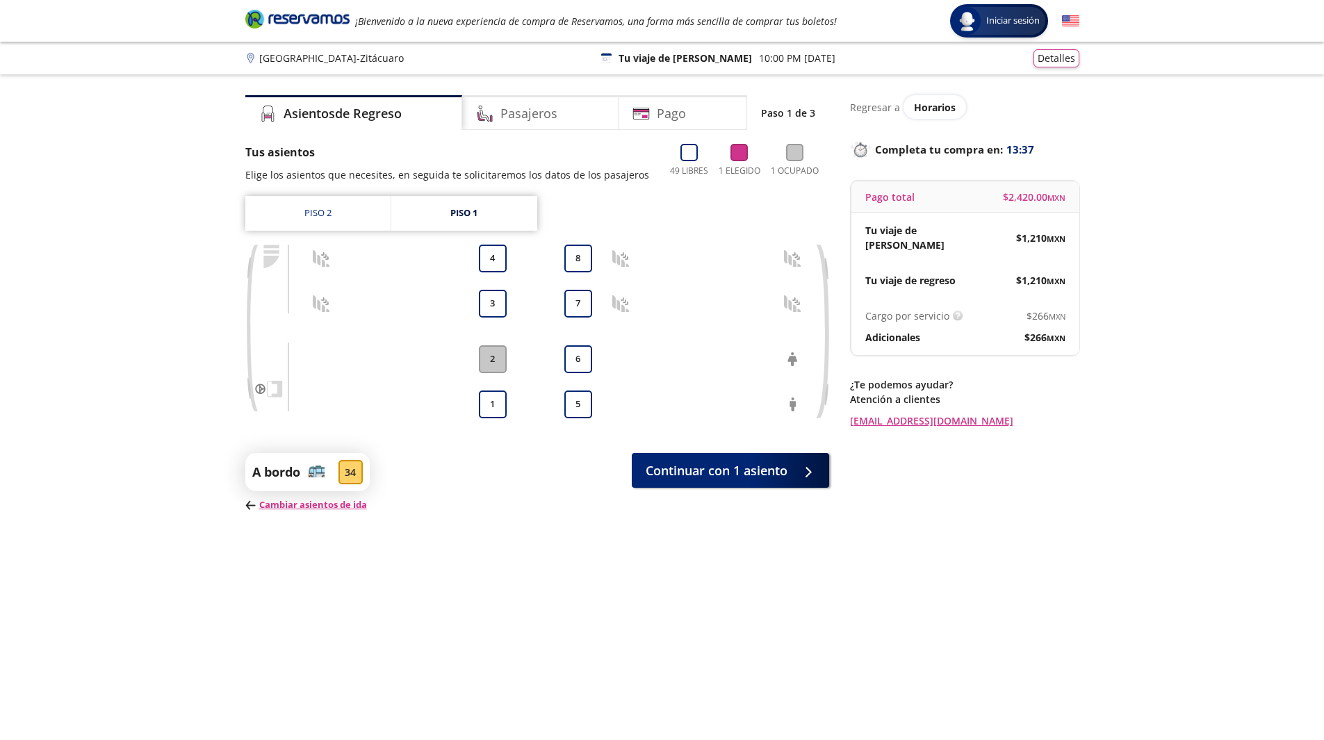
click at [494, 354] on button "2" at bounding box center [493, 359] width 28 height 28
click at [492, 354] on button "2" at bounding box center [493, 359] width 28 height 28
click at [295, 202] on link "Piso 2" at bounding box center [317, 213] width 145 height 35
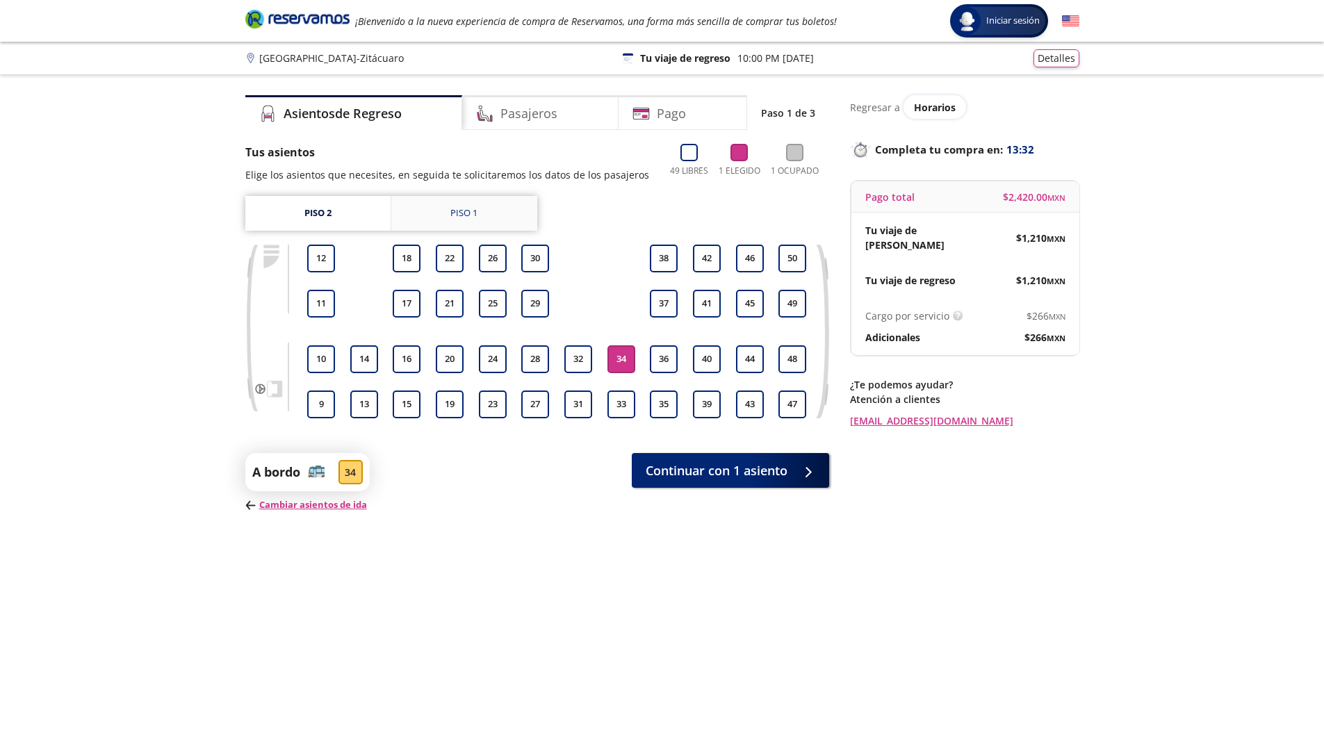
click at [460, 218] on div "Piso 1" at bounding box center [463, 213] width 27 height 14
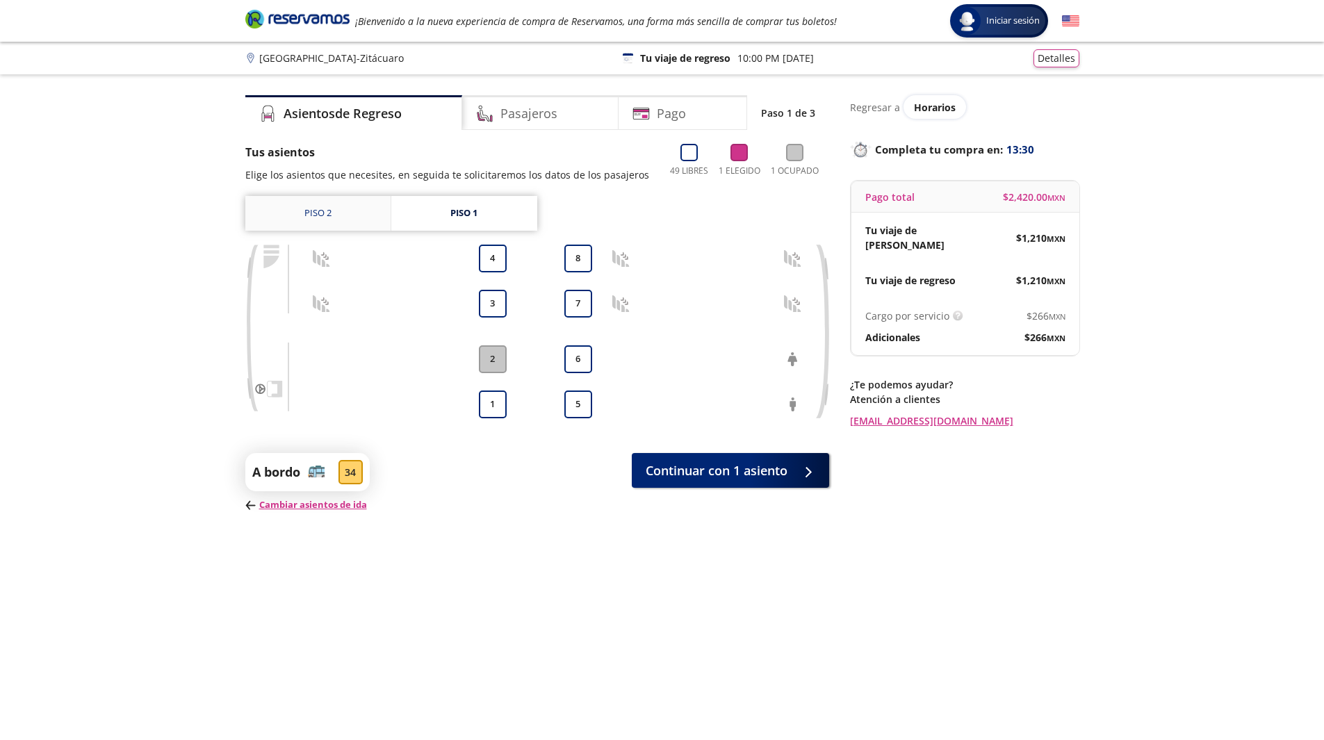
click at [350, 214] on link "Piso 2" at bounding box center [317, 213] width 145 height 35
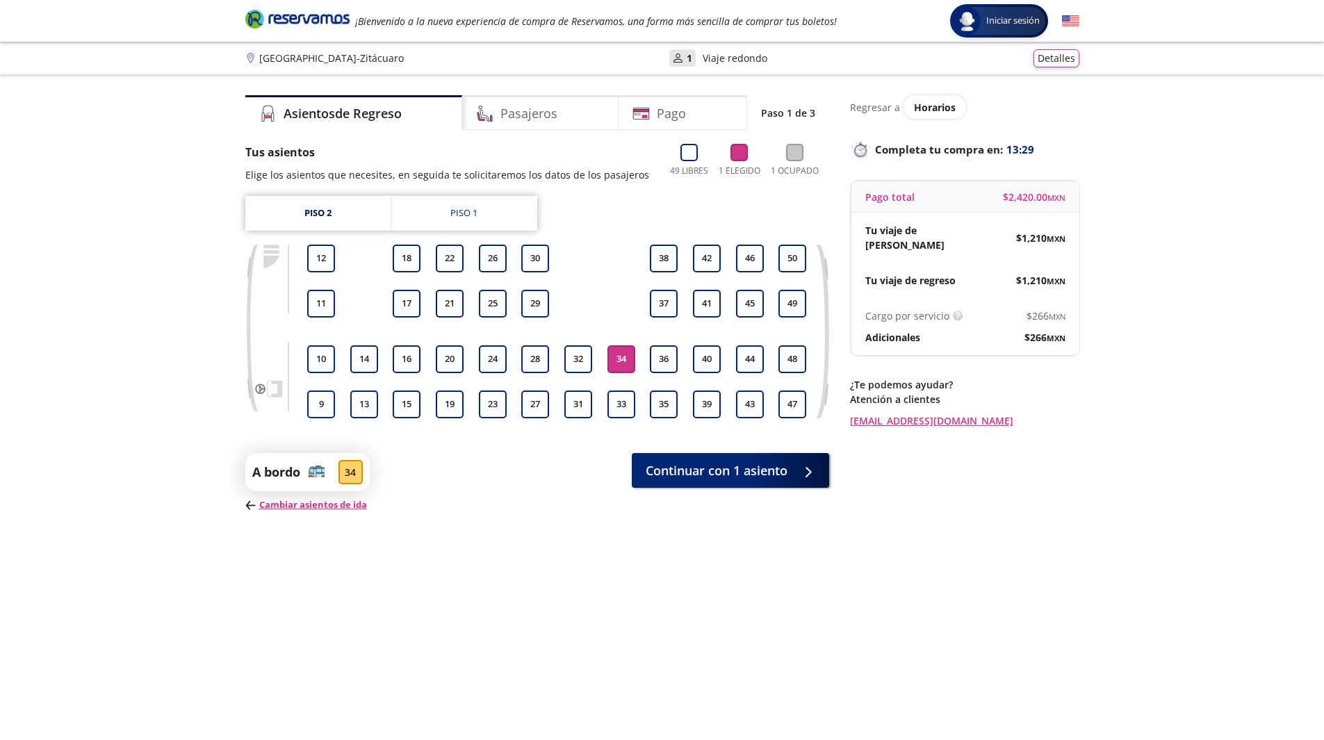
click at [598, 356] on div "9 10 11 12 13 14 15 16 17 18 19 20 21 22 23 24 25 26 27 28 29 30 31 32 33 34 35…" at bounding box center [557, 332] width 504 height 174
click at [585, 361] on button "32" at bounding box center [578, 359] width 28 height 28
click at [314, 507] on p "Cambiar asientos de ida" at bounding box center [307, 505] width 124 height 14
click at [334, 507] on p "Cambiar asientos de ida" at bounding box center [307, 505] width 124 height 14
click at [334, 506] on p "Cambiar asientos de ida" at bounding box center [307, 505] width 124 height 14
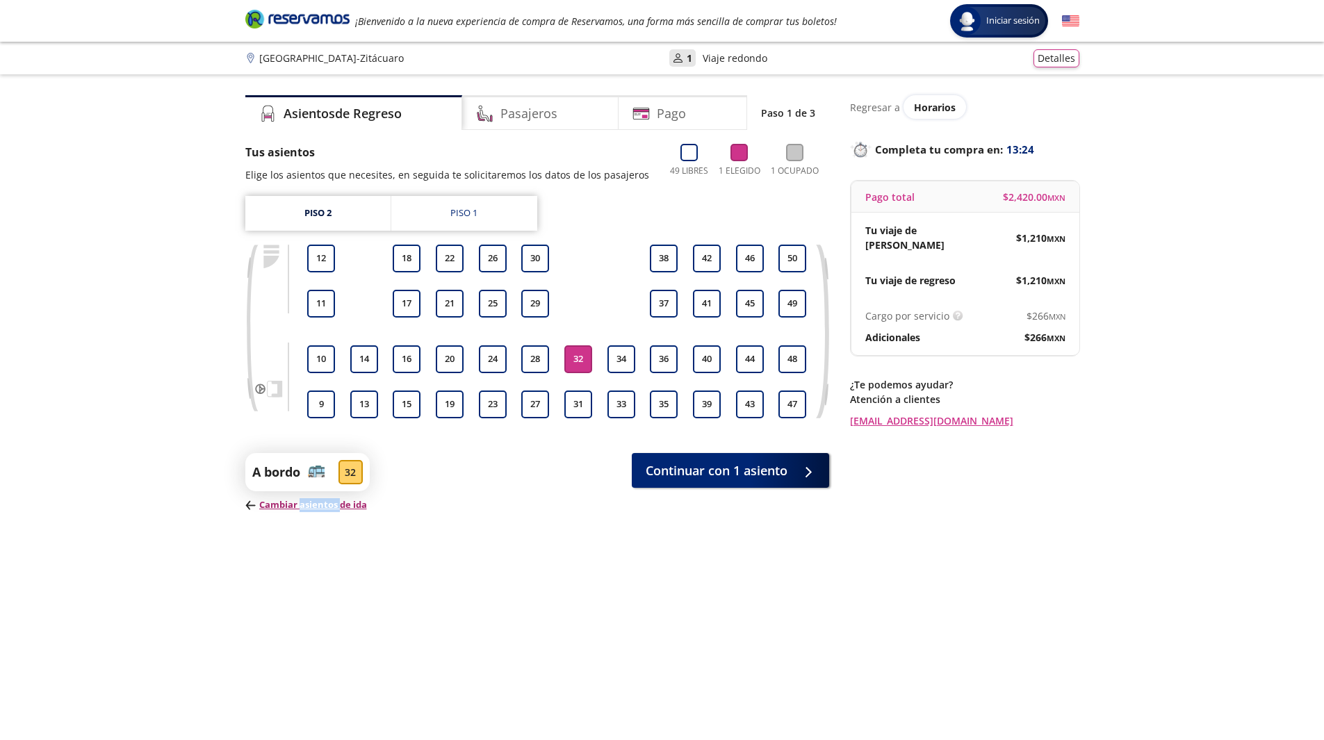
click at [334, 506] on p "Cambiar asientos de ida" at bounding box center [307, 505] width 124 height 14
click at [568, 363] on button "32" at bounding box center [578, 359] width 28 height 28
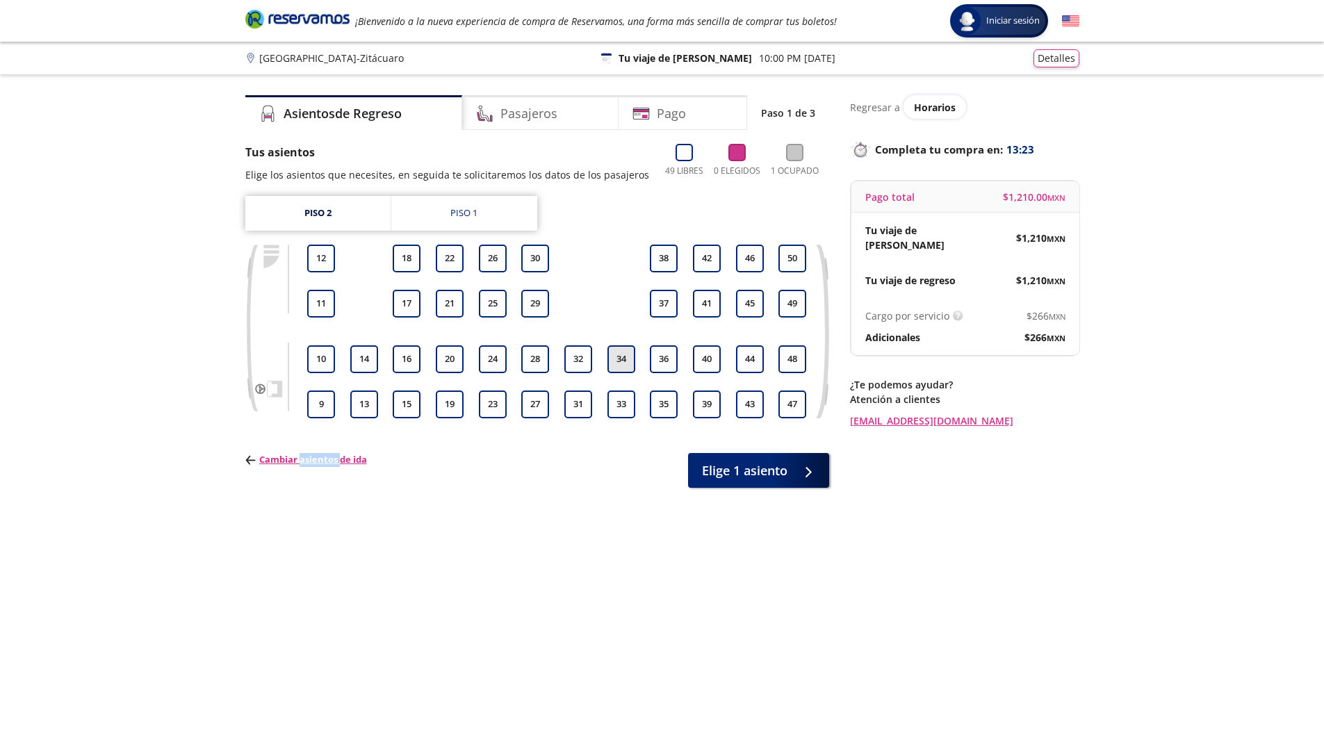
click at [614, 363] on button "34" at bounding box center [622, 359] width 28 height 28
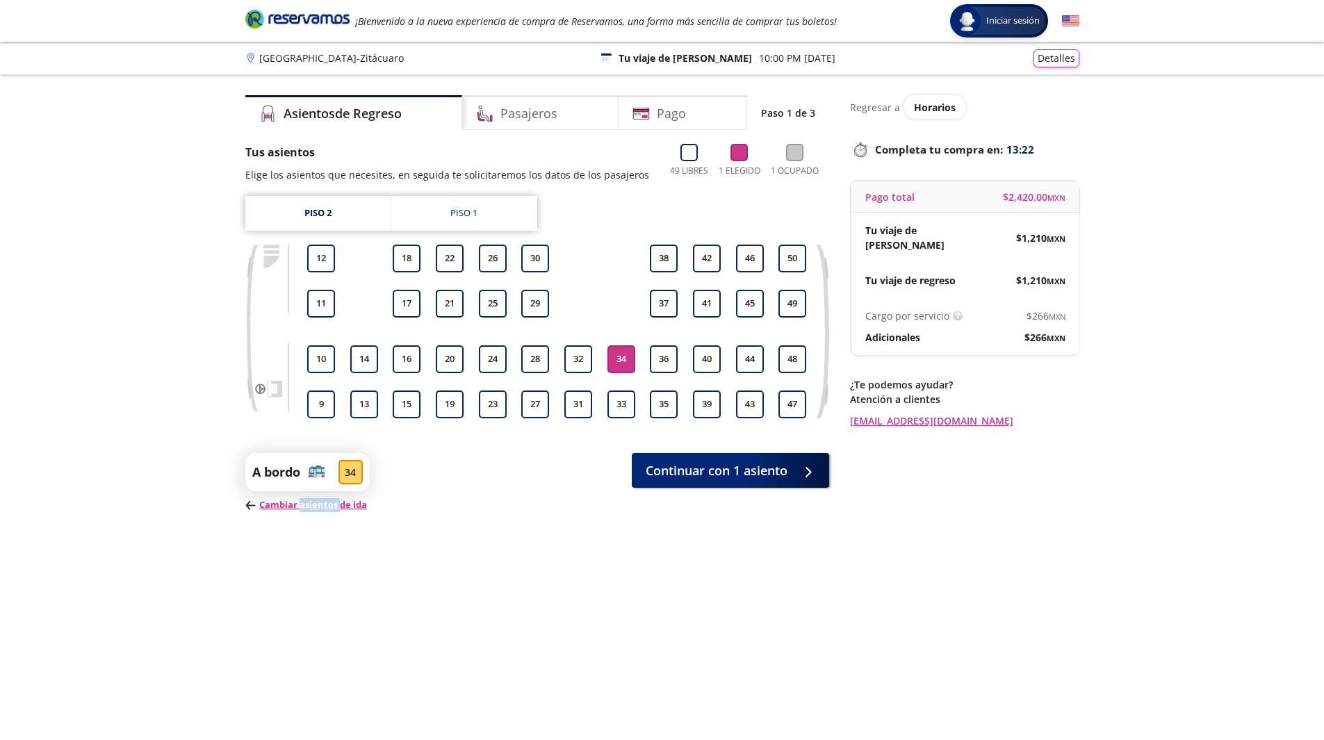
click at [610, 361] on button "34" at bounding box center [622, 359] width 28 height 28
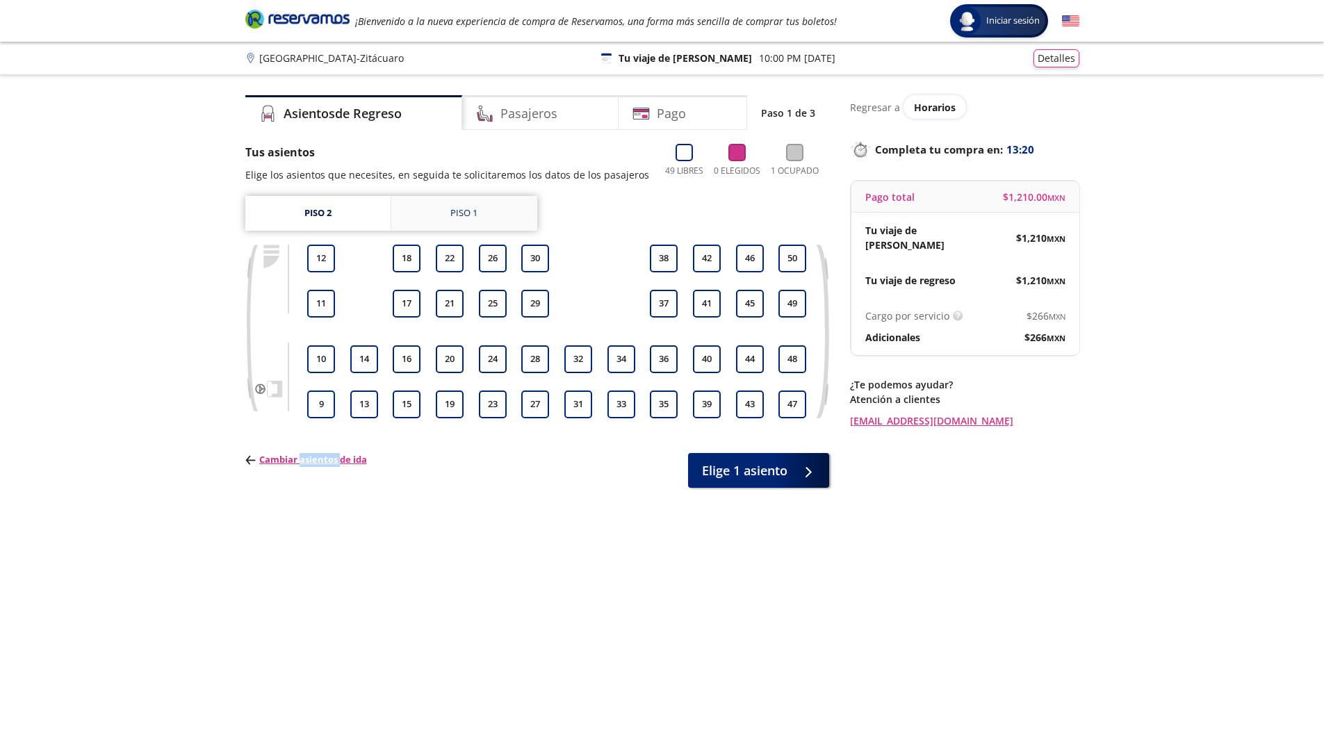
click at [459, 215] on div "Piso 1" at bounding box center [463, 213] width 27 height 14
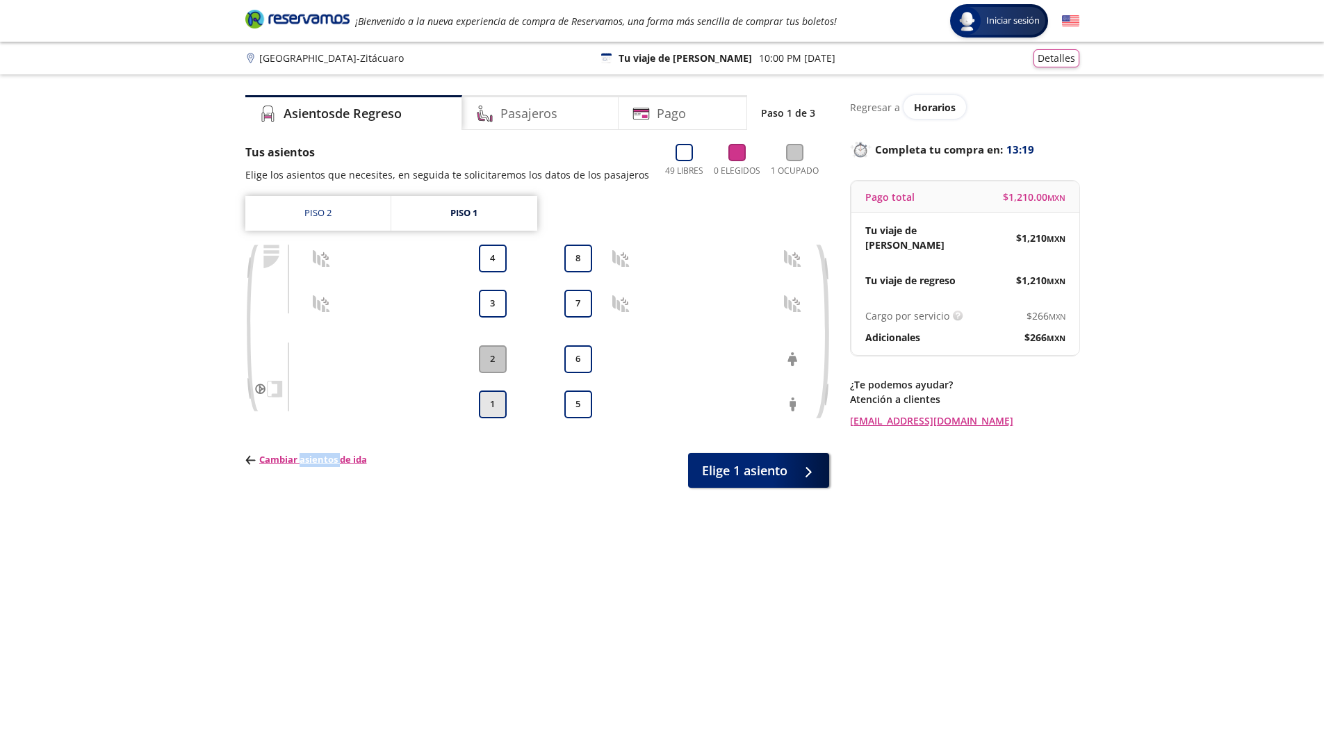
click at [487, 398] on button "1" at bounding box center [493, 405] width 28 height 28
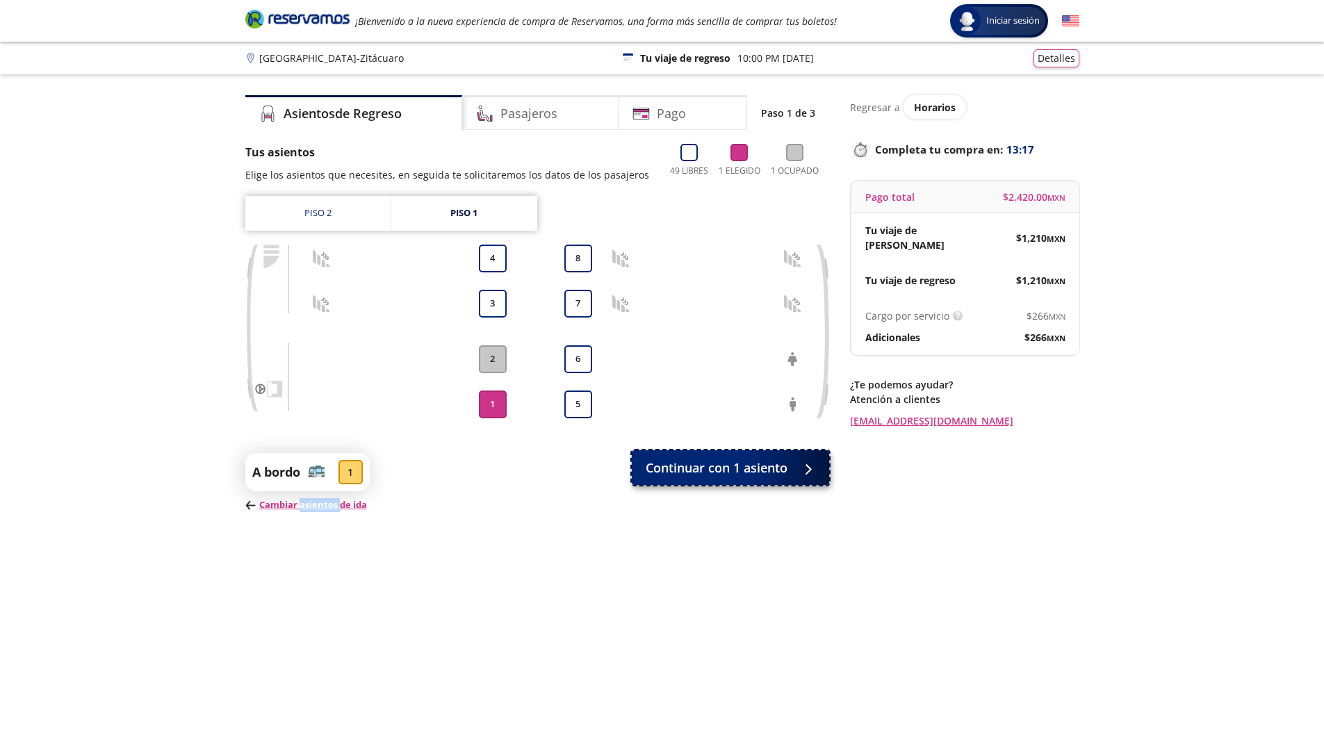
click at [754, 464] on span "Continuar con 1 asiento" at bounding box center [717, 468] width 142 height 19
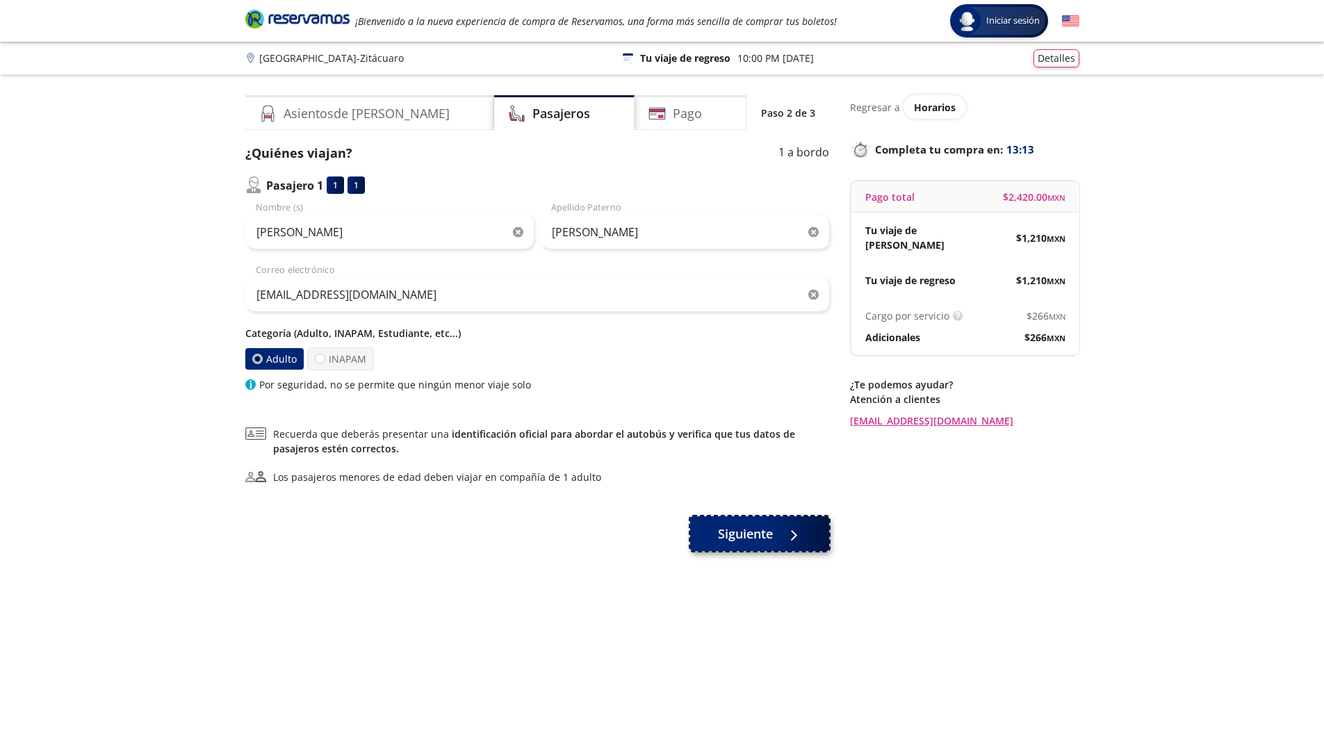
click at [769, 534] on span "Siguiente" at bounding box center [745, 534] width 55 height 19
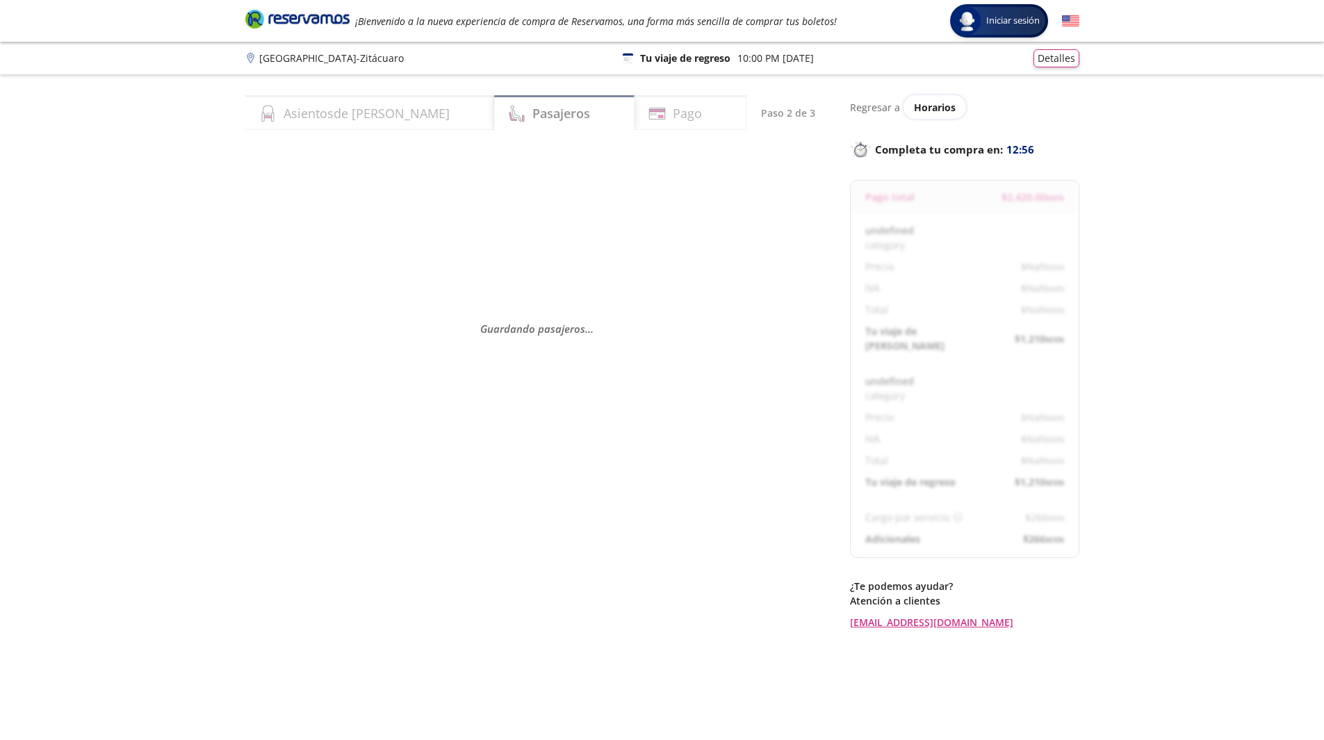
select select "MX"
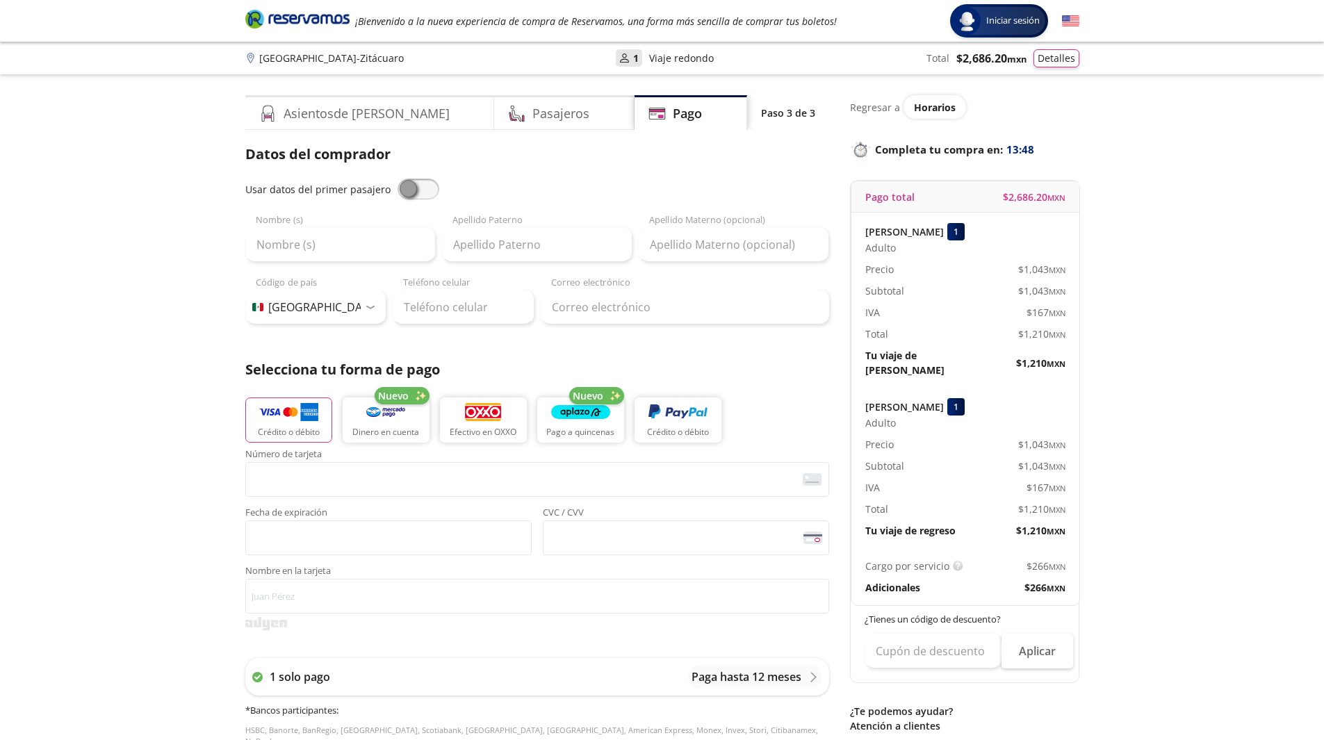
drag, startPoint x: 1011, startPoint y: 196, endPoint x: 1083, endPoint y: 195, distance: 72.3
click at [1083, 195] on div "Asientos de [PERSON_NAME] Pago Paso 3 de 3 Servicios adicionales ¿Tienes un cód…" at bounding box center [662, 578] width 848 height 966
click at [1040, 300] on div "[PERSON_NAME] 1 Adulto Precio $ 1,043 MXN Subtotal $ 1,043 MXN IVA $ 167 MXN To…" at bounding box center [966, 300] width 228 height 175
drag, startPoint x: 984, startPoint y: 345, endPoint x: 1065, endPoint y: 348, distance: 80.7
click at [1065, 348] on div "[PERSON_NAME] 1 Adulto Precio $ 1,043 MXN Subtotal $ 1,043 MXN IVA $ 167 MXN To…" at bounding box center [966, 300] width 228 height 175
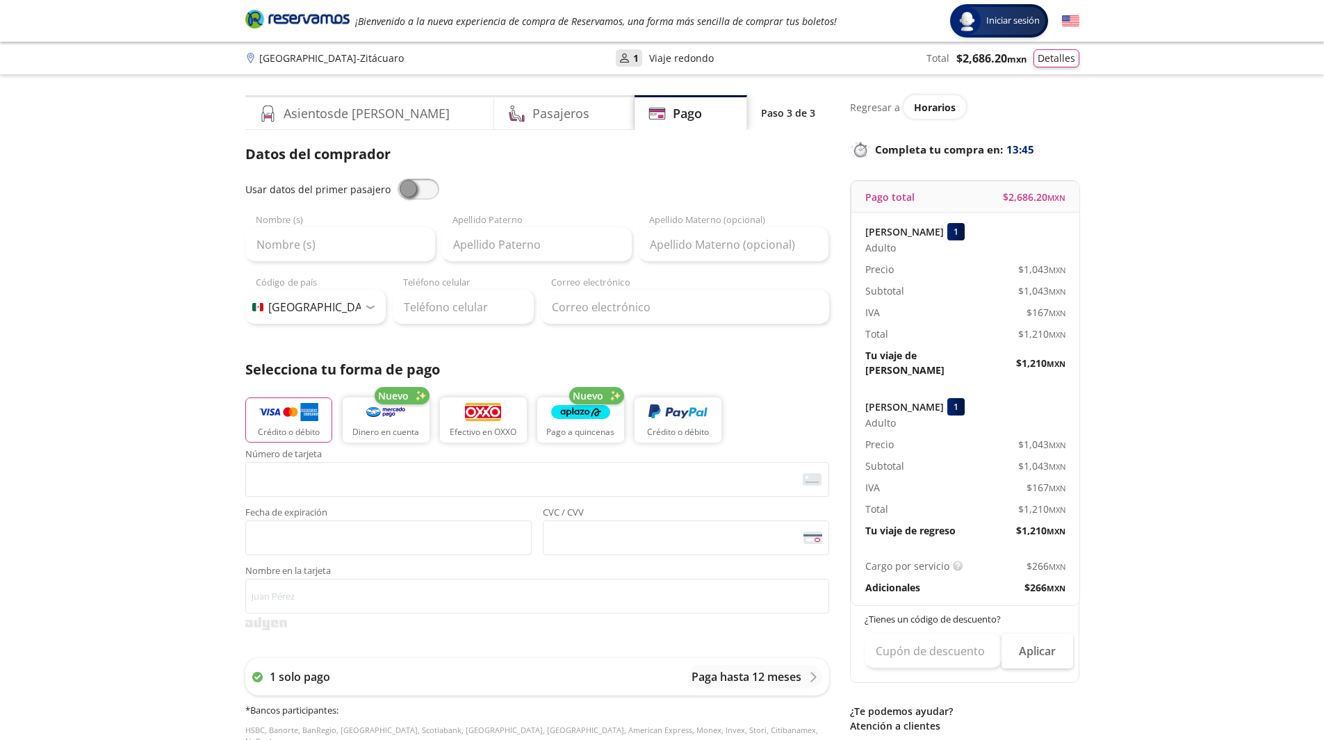
drag, startPoint x: 1014, startPoint y: 509, endPoint x: 1084, endPoint y: 514, distance: 70.4
click at [1084, 514] on div "Asientos de [PERSON_NAME] Pago Paso 3 de 3 Servicios adicionales ¿Tienes un cód…" at bounding box center [662, 578] width 848 height 966
click at [1039, 523] on span "$ 1,210 MXN" at bounding box center [1040, 530] width 49 height 15
drag, startPoint x: 1018, startPoint y: 282, endPoint x: 1059, endPoint y: 272, distance: 42.2
click at [1059, 272] on div "$ 1,043 MXN" at bounding box center [1016, 269] width 100 height 15
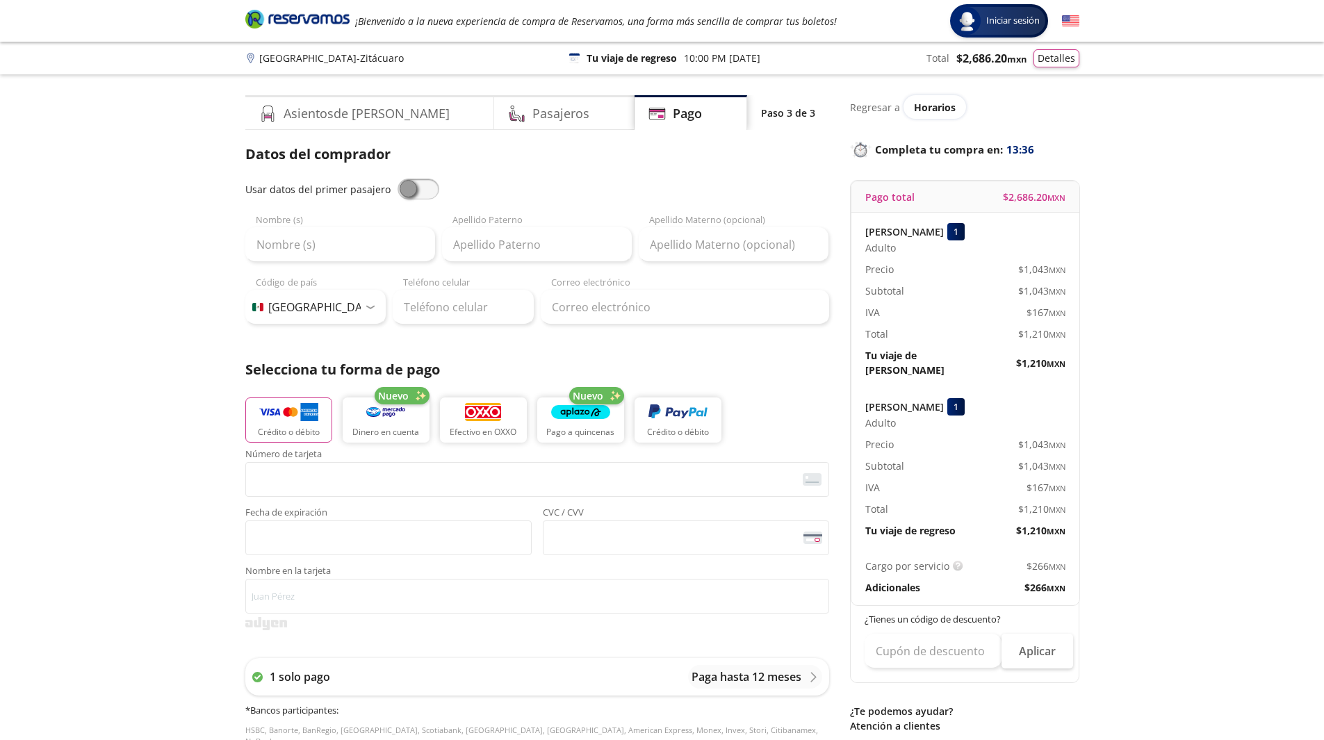
click at [1027, 311] on span "$ 167 MXN" at bounding box center [1046, 312] width 39 height 15
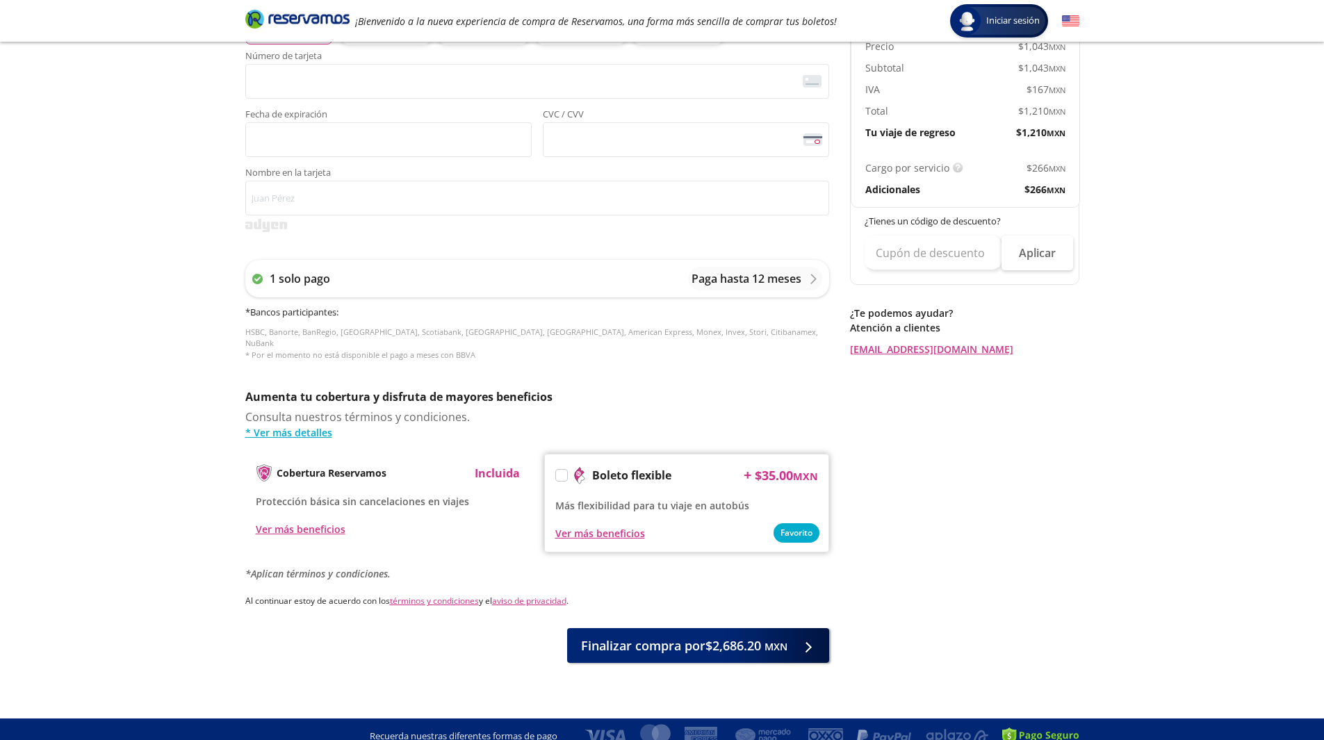
scroll to position [400, 0]
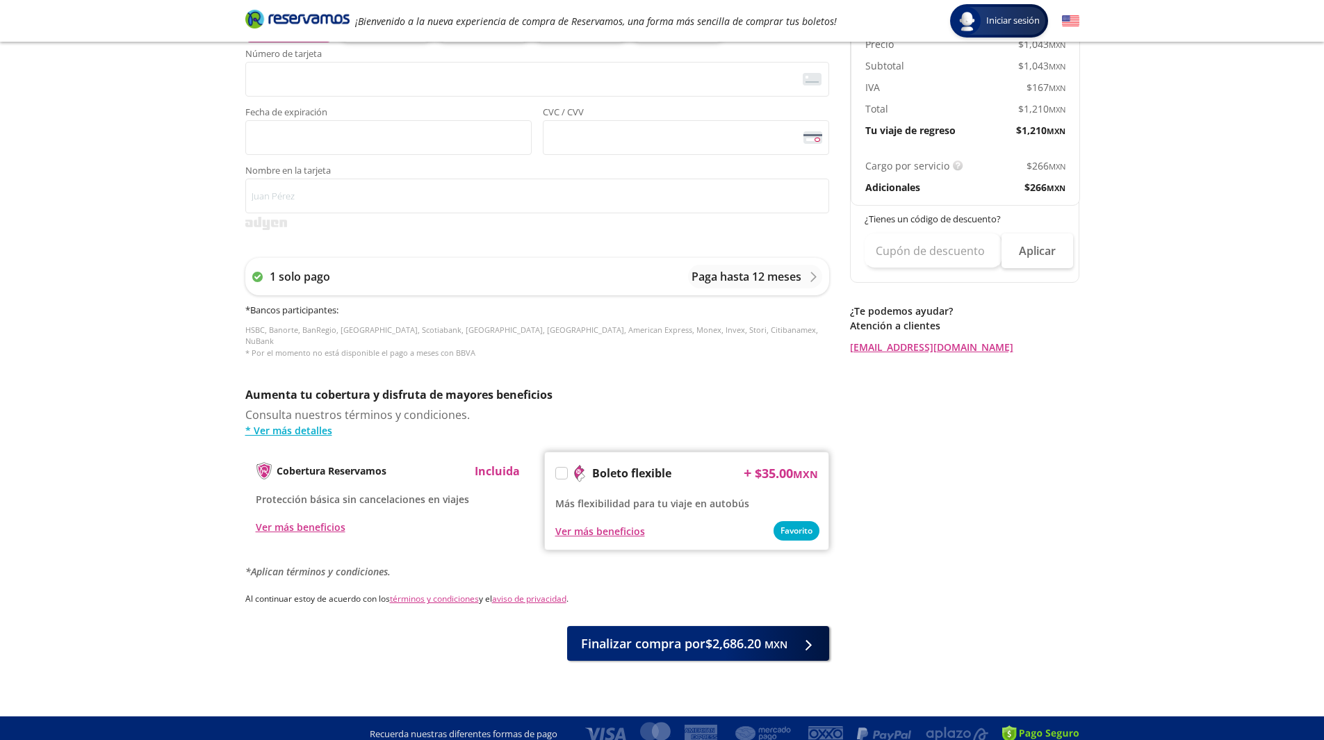
click at [560, 468] on label at bounding box center [561, 473] width 11 height 11
click at [560, 471] on input "Boleto flexible" at bounding box center [560, 475] width 9 height 9
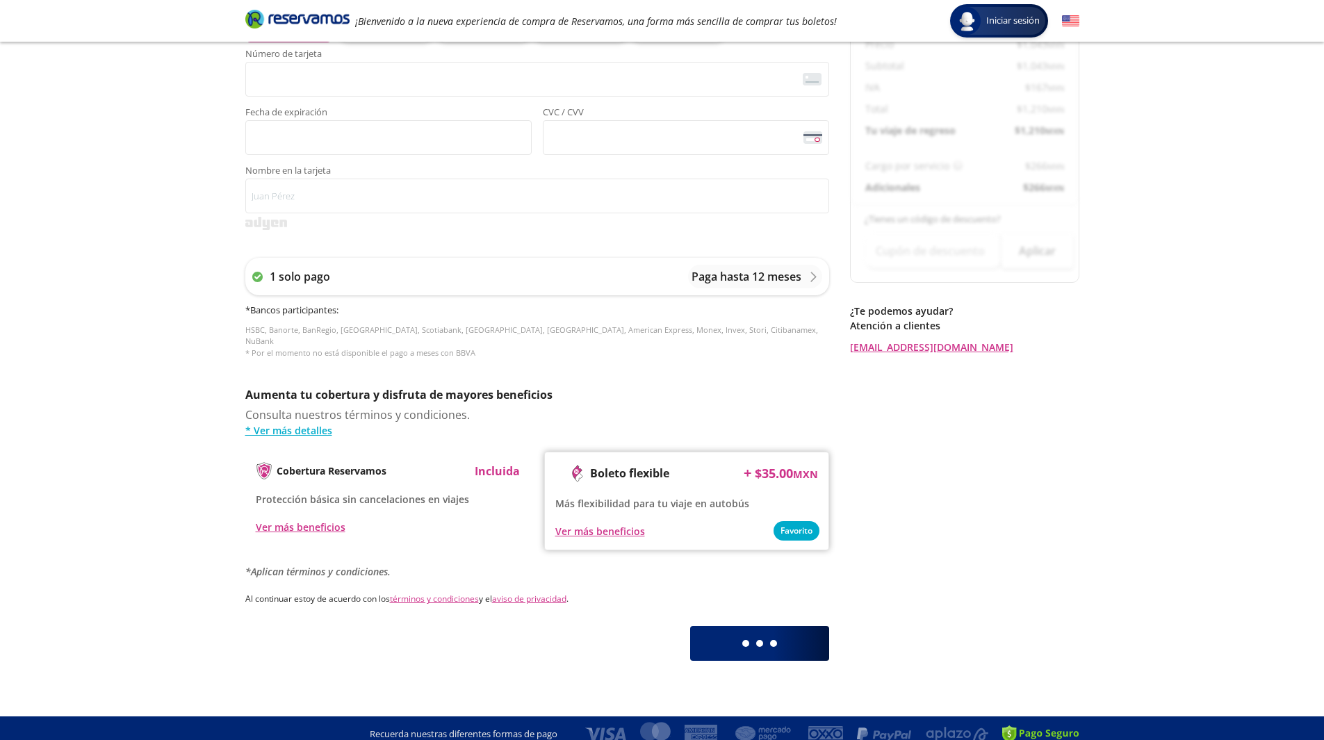
click at [560, 473] on div at bounding box center [560, 474] width 2 height 2
click at [615, 524] on div "Ver más beneficios" at bounding box center [600, 531] width 90 height 15
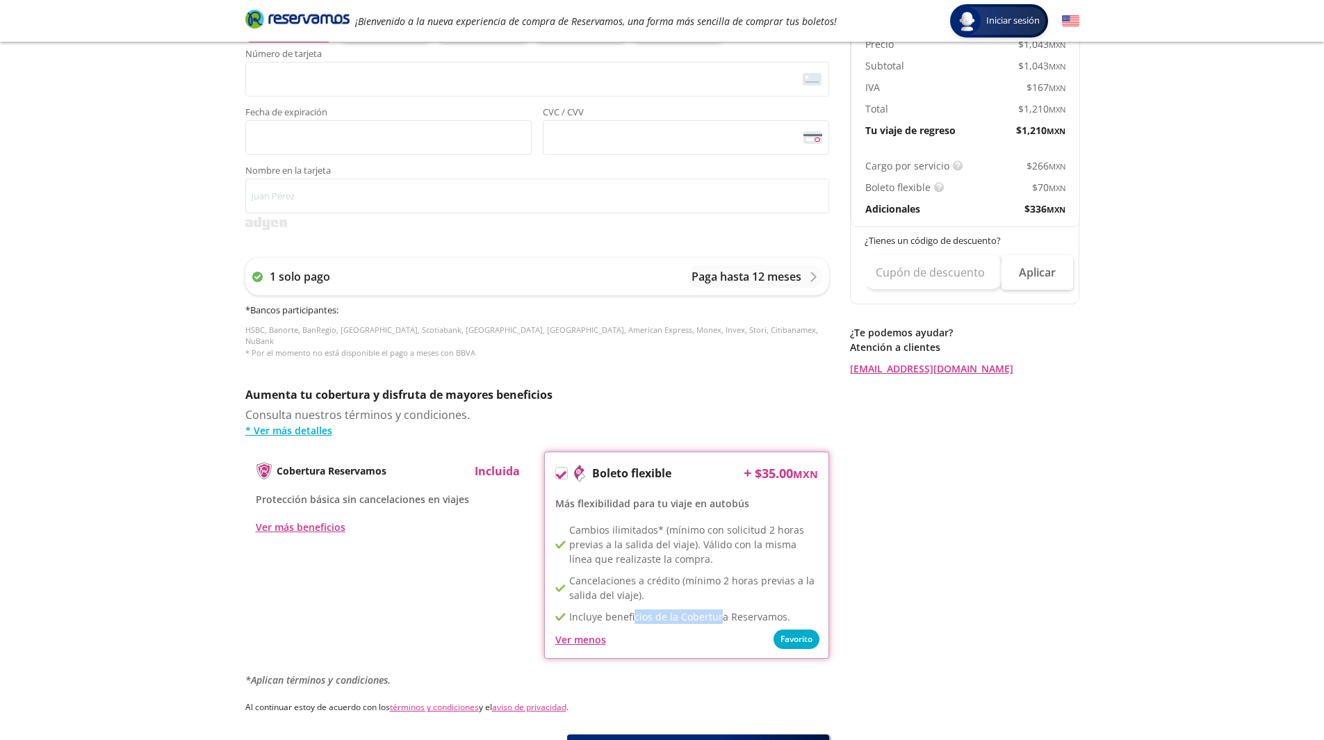
drag, startPoint x: 653, startPoint y: 610, endPoint x: 717, endPoint y: 608, distance: 63.3
click at [717, 610] on p "Incluye beneficios de la Cobertura Reservamos." at bounding box center [679, 617] width 221 height 15
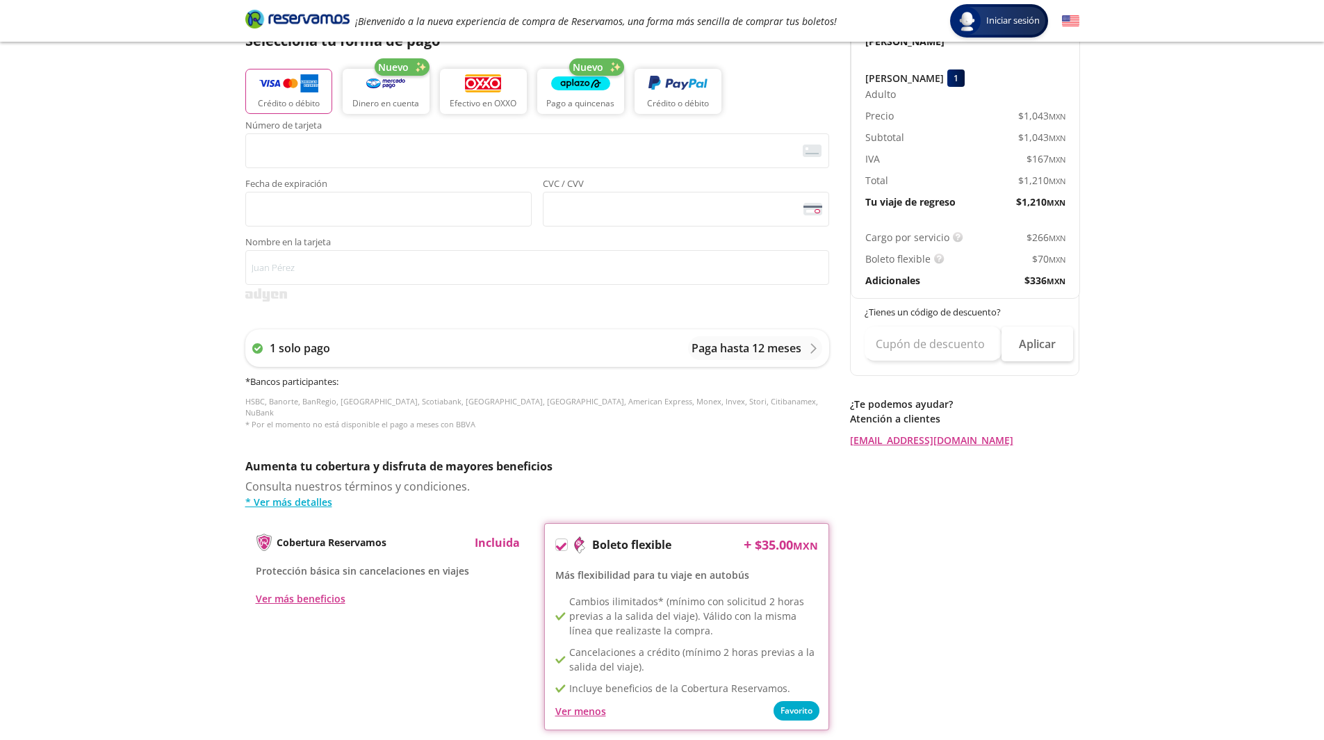
scroll to position [439, 0]
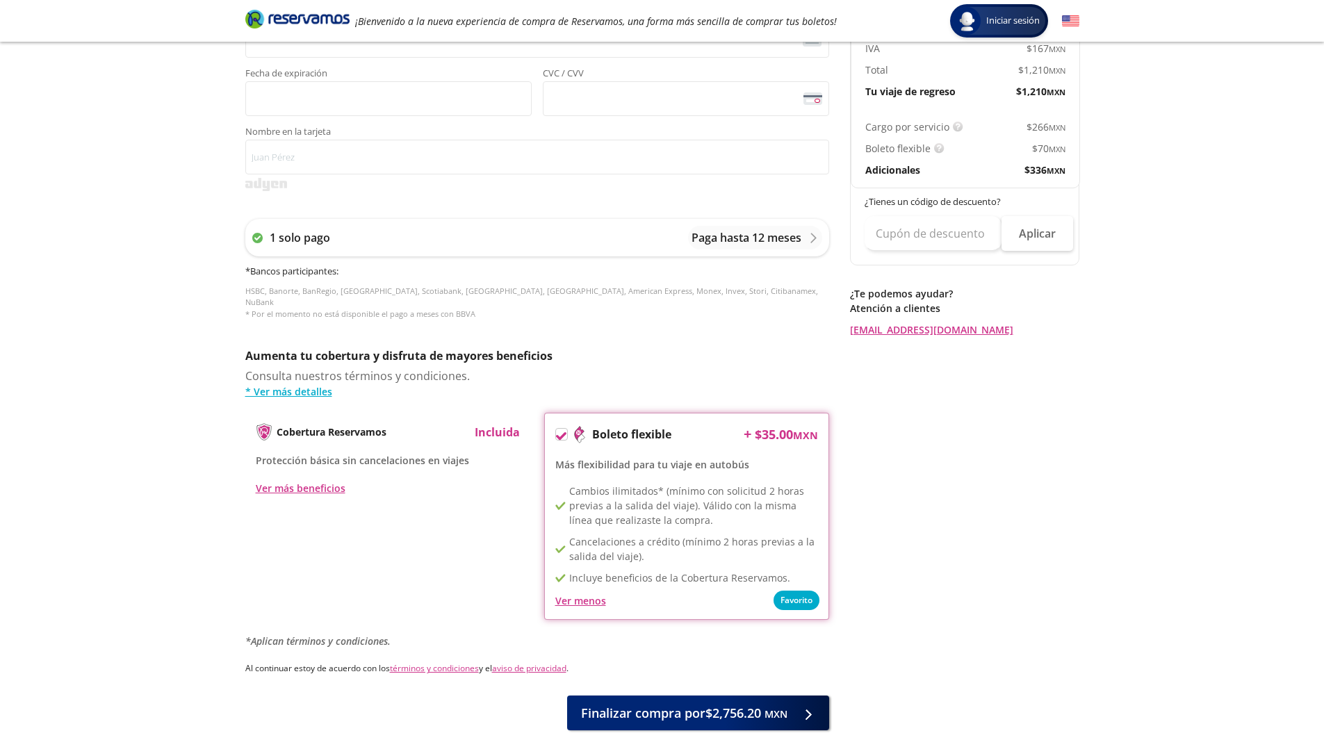
click at [547, 426] on div "Boleto flexible + $ 35.00 MXN Más flexibilidad para tu viaje en autobús Favorit…" at bounding box center [686, 516] width 285 height 207
click at [553, 422] on div "Boleto flexible + $ 35.00 MXN Más flexibilidad para tu viaje en autobús Favorit…" at bounding box center [686, 516] width 285 height 207
click at [564, 431] on icon at bounding box center [561, 436] width 10 height 10
click at [564, 432] on input "Boleto flexible" at bounding box center [560, 436] width 9 height 9
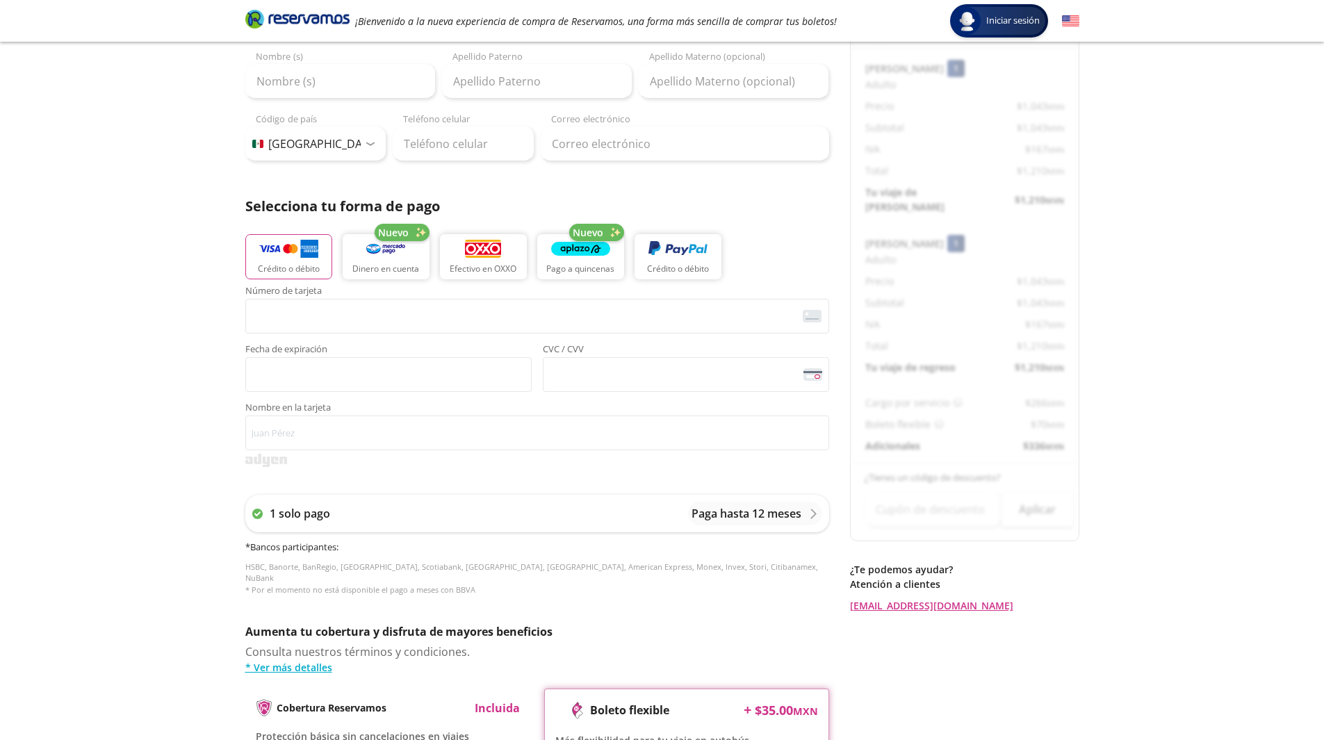
scroll to position [22, 0]
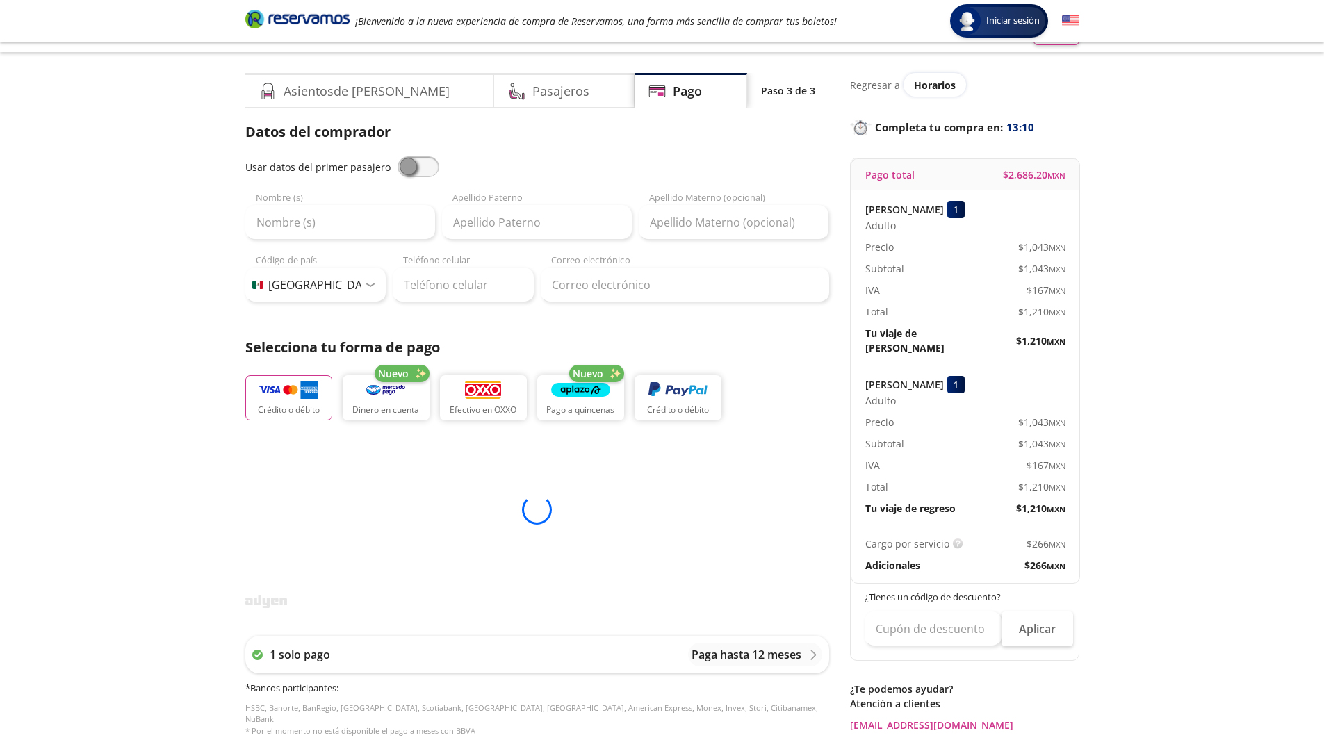
drag, startPoint x: 1017, startPoint y: 245, endPoint x: 1068, endPoint y: 239, distance: 51.1
click at [1068, 239] on div "[PERSON_NAME] 1 Adulto Precio $ 1,043 MXN Subtotal $ 1,043 MXN IVA $ 167 MXN To…" at bounding box center [966, 277] width 228 height 175
drag, startPoint x: 1055, startPoint y: 406, endPoint x: 1062, endPoint y: 406, distance: 7.6
click at [1062, 415] on span "$ 1,043 MXN" at bounding box center [1041, 422] width 47 height 15
click at [1062, 418] on small "MXN" at bounding box center [1057, 423] width 17 height 10
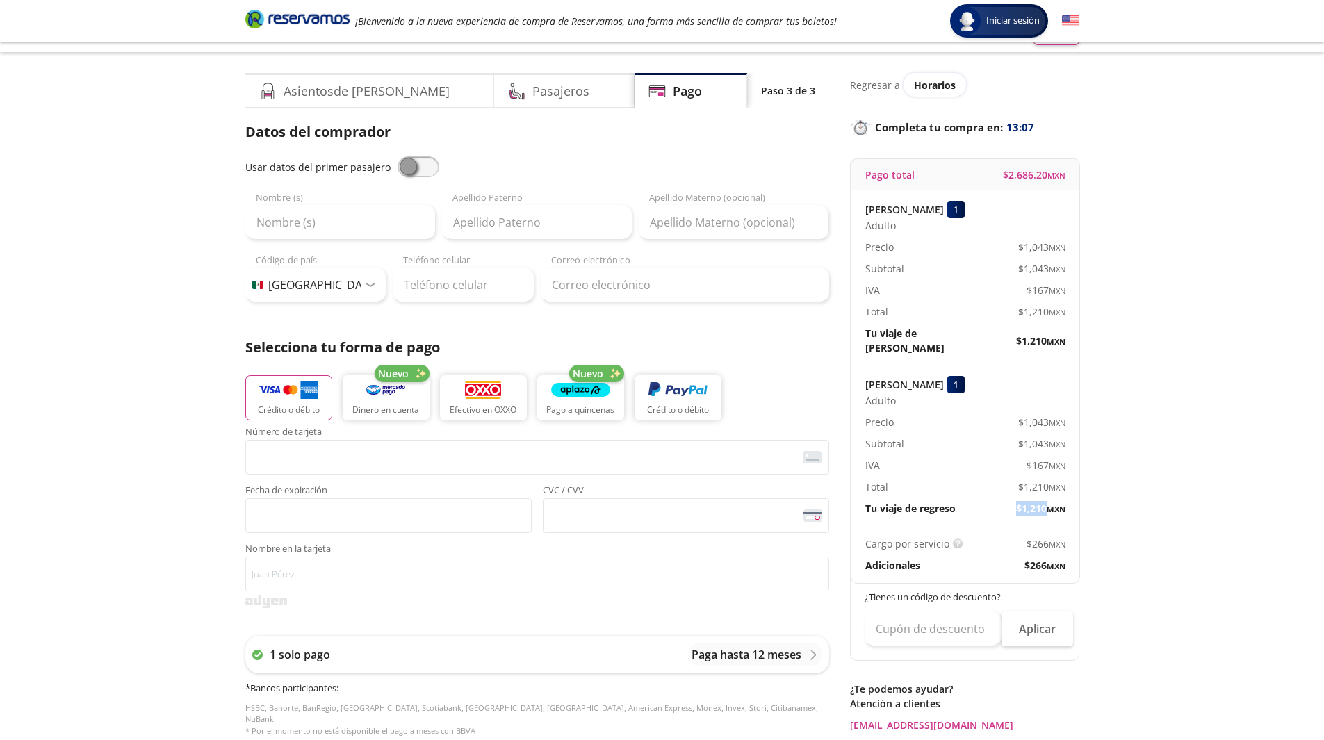
drag, startPoint x: 1014, startPoint y: 497, endPoint x: 1043, endPoint y: 491, distance: 29.7
click at [1043, 501] on span "$ 1,210 MXN" at bounding box center [1040, 508] width 49 height 15
drag, startPoint x: 981, startPoint y: 424, endPoint x: 1024, endPoint y: 416, distance: 43.9
click at [1024, 416] on div "[PERSON_NAME] 1 Adulto Precio $ 1,043 MXN Subtotal $ 1,043 MXN IVA $ 167 MXN To…" at bounding box center [966, 446] width 228 height 161
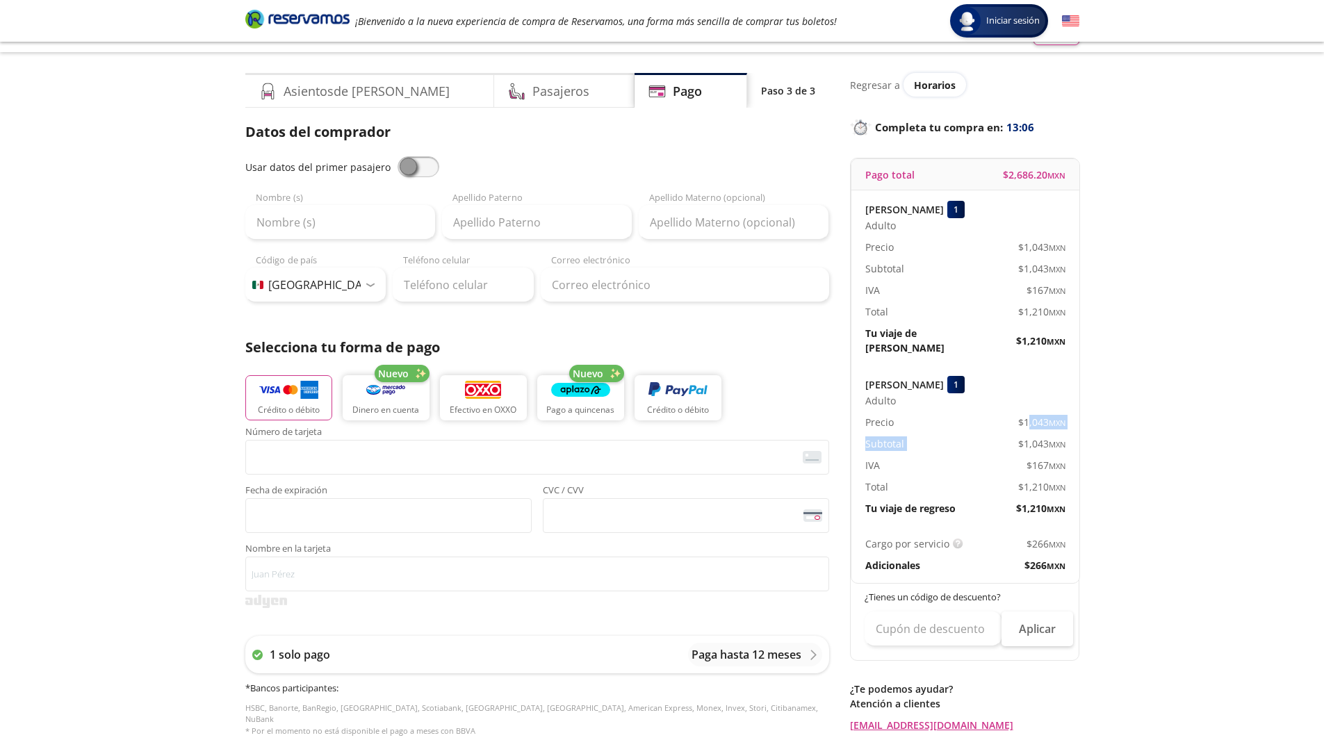
click at [1014, 421] on div "[PERSON_NAME] 1 Adulto Precio $ 1,043 MXN Subtotal $ 1,043 MXN IVA $ 167 MXN To…" at bounding box center [966, 446] width 228 height 161
drag, startPoint x: 999, startPoint y: 411, endPoint x: 1046, endPoint y: 411, distance: 47.3
click at [1048, 415] on div "$ 1,043 MXN" at bounding box center [1016, 422] width 100 height 15
click at [1021, 437] on span "$ 1,043 MXN" at bounding box center [1041, 444] width 47 height 15
drag, startPoint x: 1025, startPoint y: 450, endPoint x: 1066, endPoint y: 446, distance: 41.2
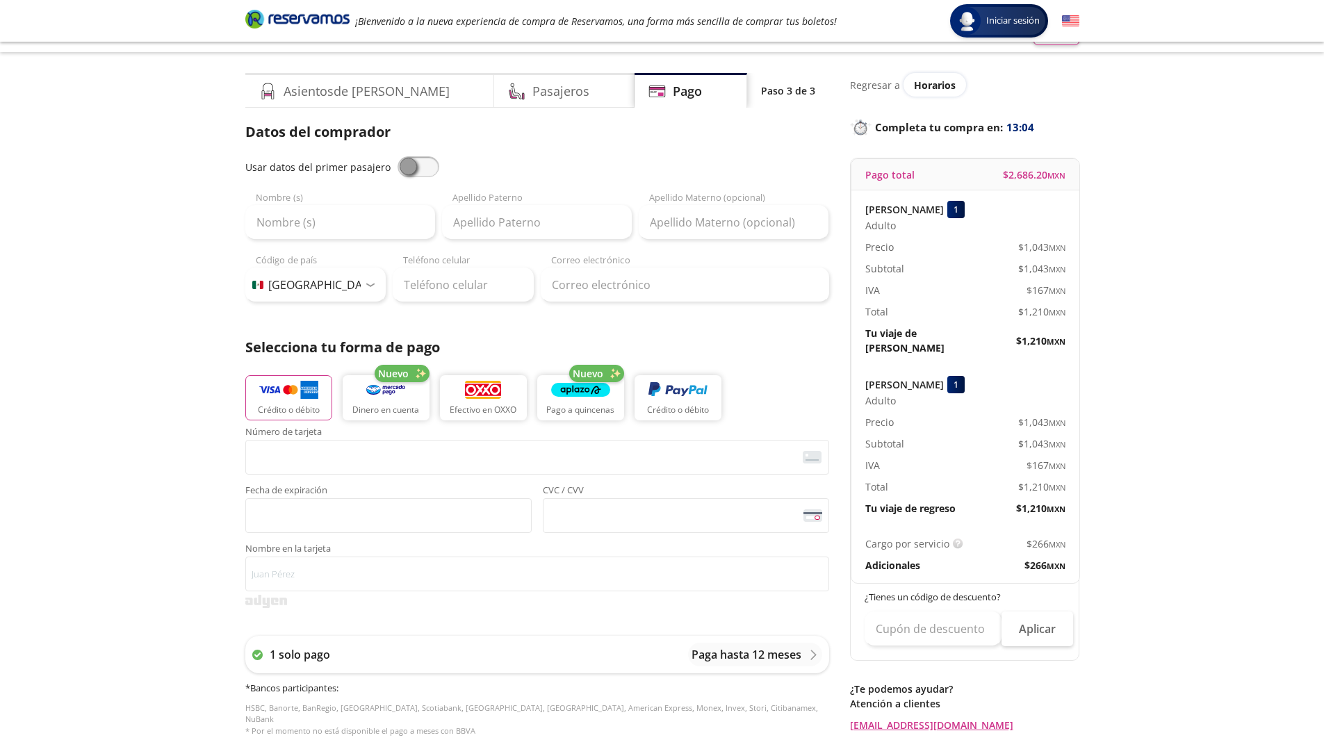
click at [1066, 446] on div "[PERSON_NAME] 1 Adulto Precio $ 1,043 MXN Subtotal $ 1,043 MXN IVA $ 167 MXN To…" at bounding box center [966, 446] width 228 height 161
drag, startPoint x: 1025, startPoint y: 471, endPoint x: 1054, endPoint y: 469, distance: 28.5
click at [1054, 480] on span "$ 1,210 MXN" at bounding box center [1041, 487] width 47 height 15
drag, startPoint x: 1011, startPoint y: 494, endPoint x: 1054, endPoint y: 486, distance: 43.9
click at [1054, 486] on div "[PERSON_NAME] 1 Adulto Precio $ 1,043 MXN Subtotal $ 1,043 MXN IVA $ 167 MXN To…" at bounding box center [966, 446] width 228 height 161
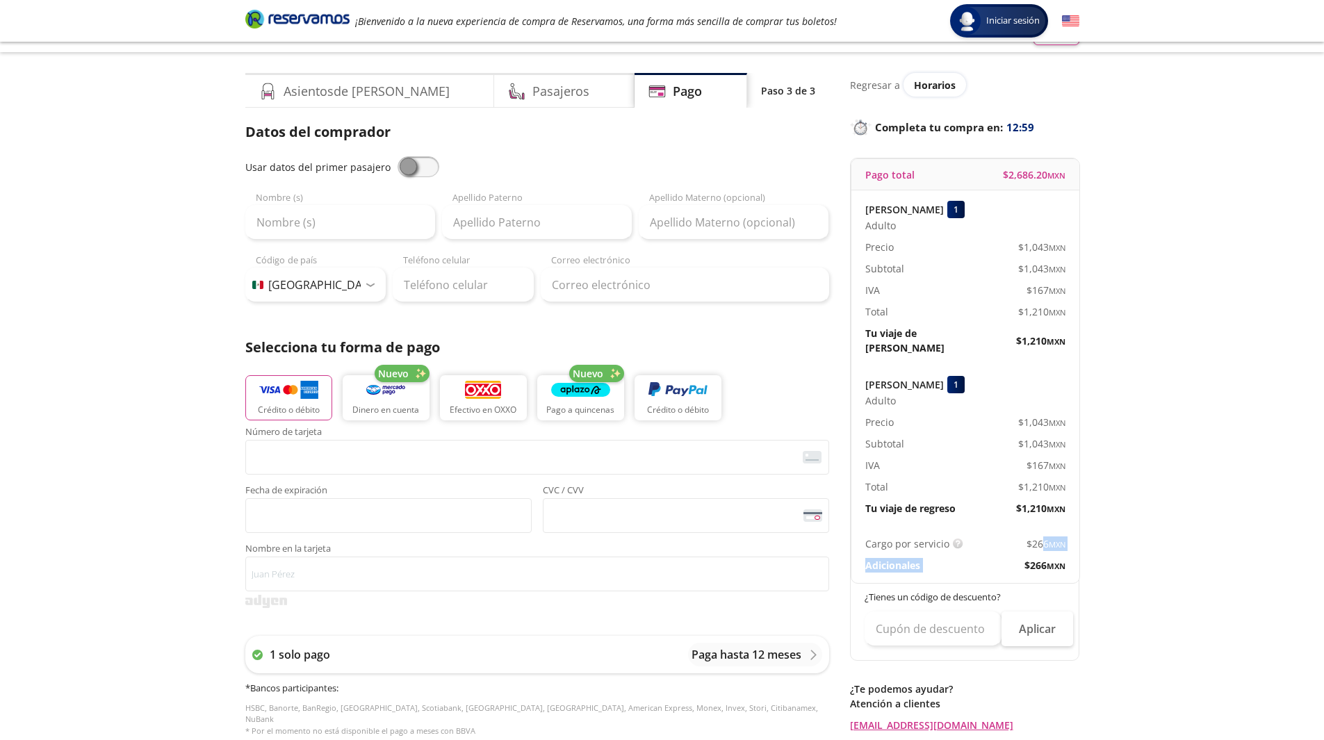
drag, startPoint x: 1014, startPoint y: 541, endPoint x: 1029, endPoint y: 530, distance: 18.9
click at [1030, 530] on div "Cargo por servicio Esto nos permite seguir trabajando para ofrecerte la mayor c…" at bounding box center [966, 554] width 228 height 57
click at [556, 317] on div "Datos del comprador Usar datos del primer pasajero Nombre (s) Apellido Paterno …" at bounding box center [537, 436] width 584 height 629
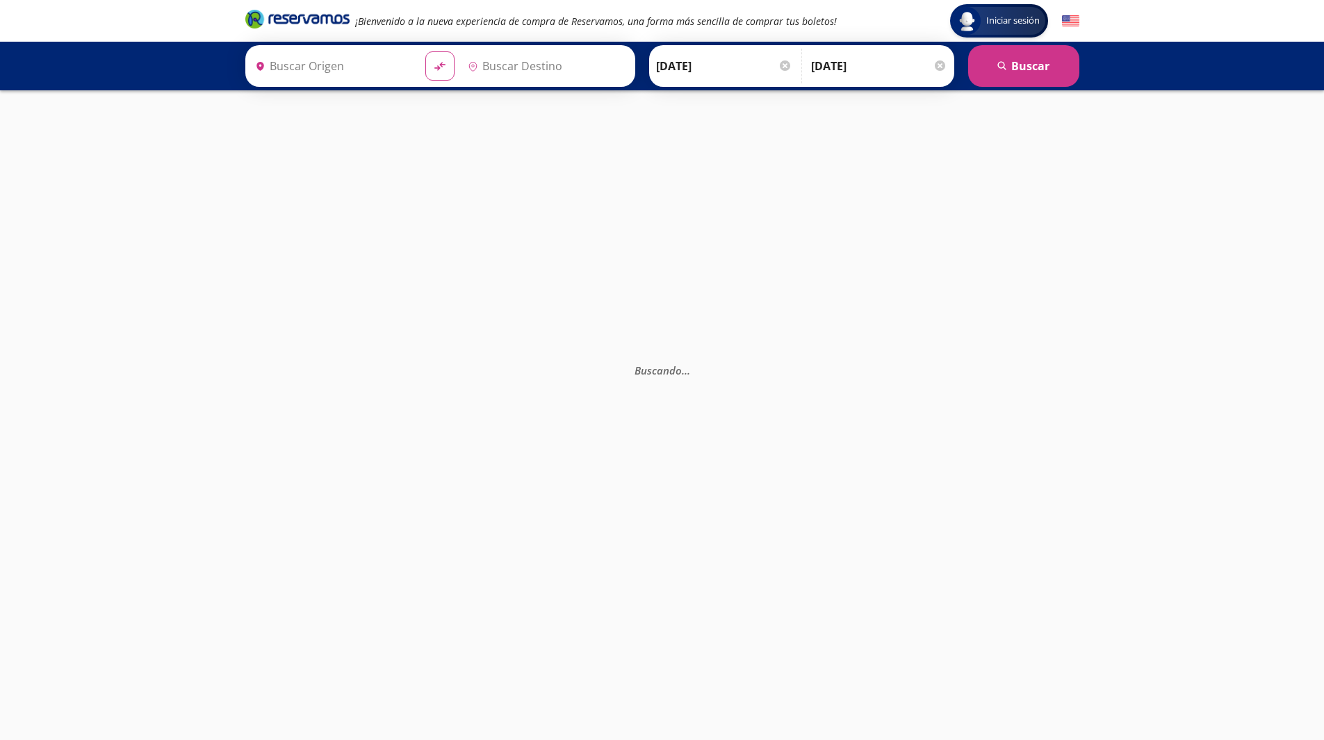
type input "[GEOGRAPHIC_DATA], [GEOGRAPHIC_DATA]"
type input "Zitácuaro, [GEOGRAPHIC_DATA]"
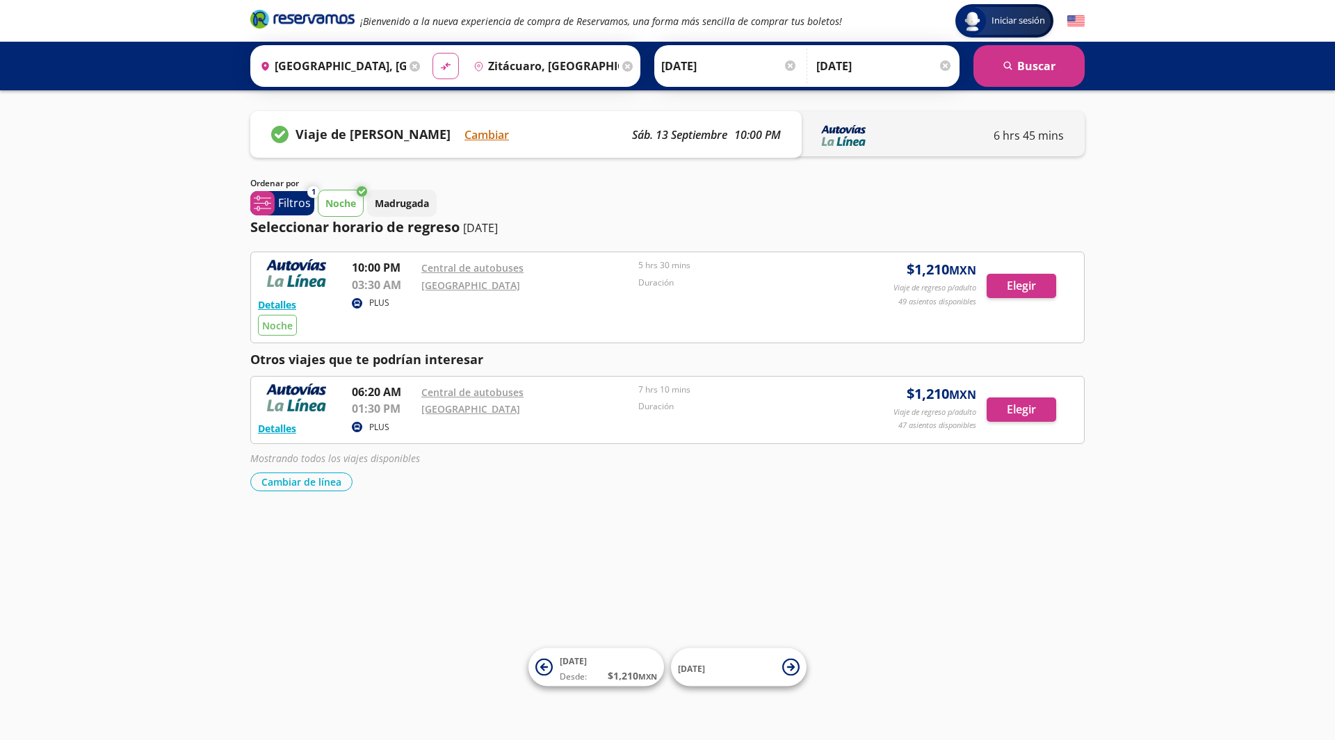
click at [441, 70] on icon at bounding box center [445, 67] width 10 height 8
type input "Zitácuaro, [GEOGRAPHIC_DATA]"
type input "[GEOGRAPHIC_DATA], [GEOGRAPHIC_DATA]"
click at [441, 70] on icon at bounding box center [445, 67] width 10 height 8
type input "[GEOGRAPHIC_DATA], [GEOGRAPHIC_DATA]"
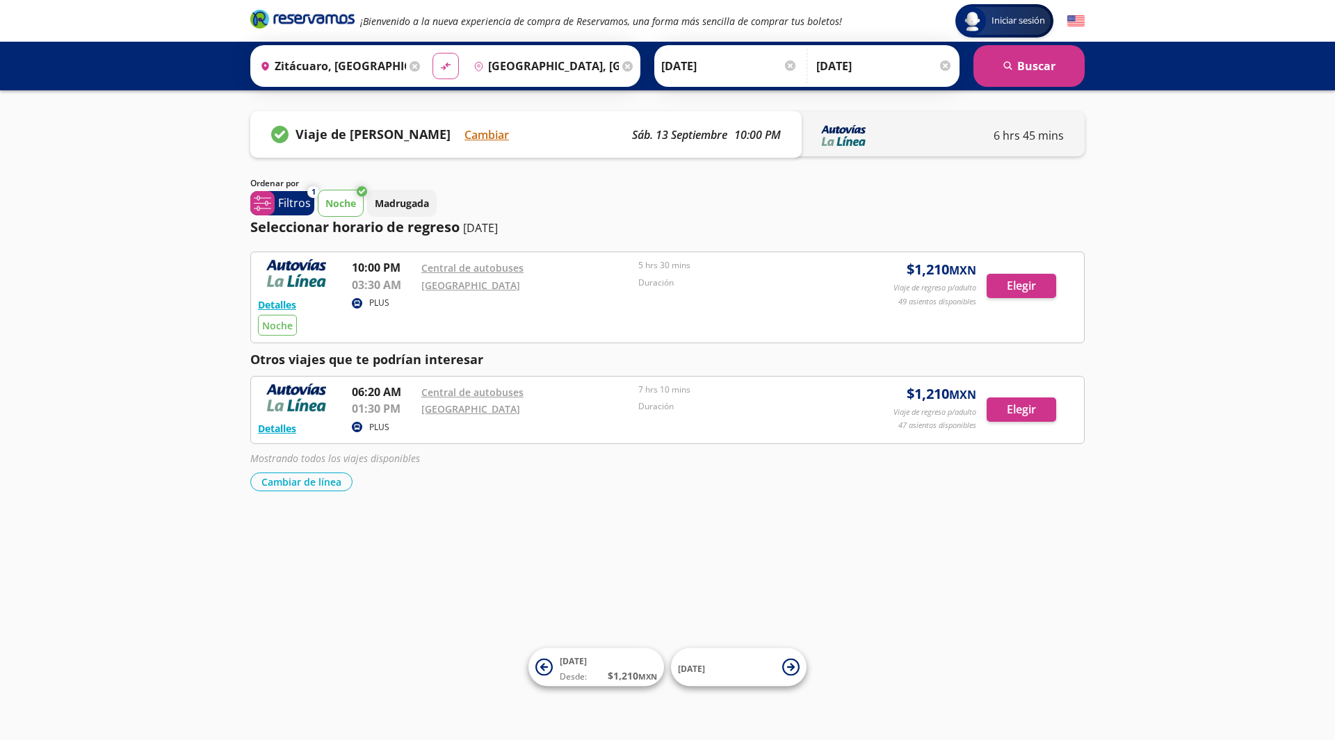
type input "Zitácuaro, [GEOGRAPHIC_DATA]"
drag, startPoint x: 942, startPoint y: 138, endPoint x: 829, endPoint y: 143, distance: 112.8
click at [829, 143] on div "[GEOGRAPHIC_DATA] - Zitácuaro 6 hrs 45 mins" at bounding box center [940, 133] width 290 height 45
click at [829, 273] on div "5 hrs 30 mins" at bounding box center [743, 267] width 210 height 17
click at [323, 480] on button "Cambiar de línea" at bounding box center [301, 482] width 102 height 19
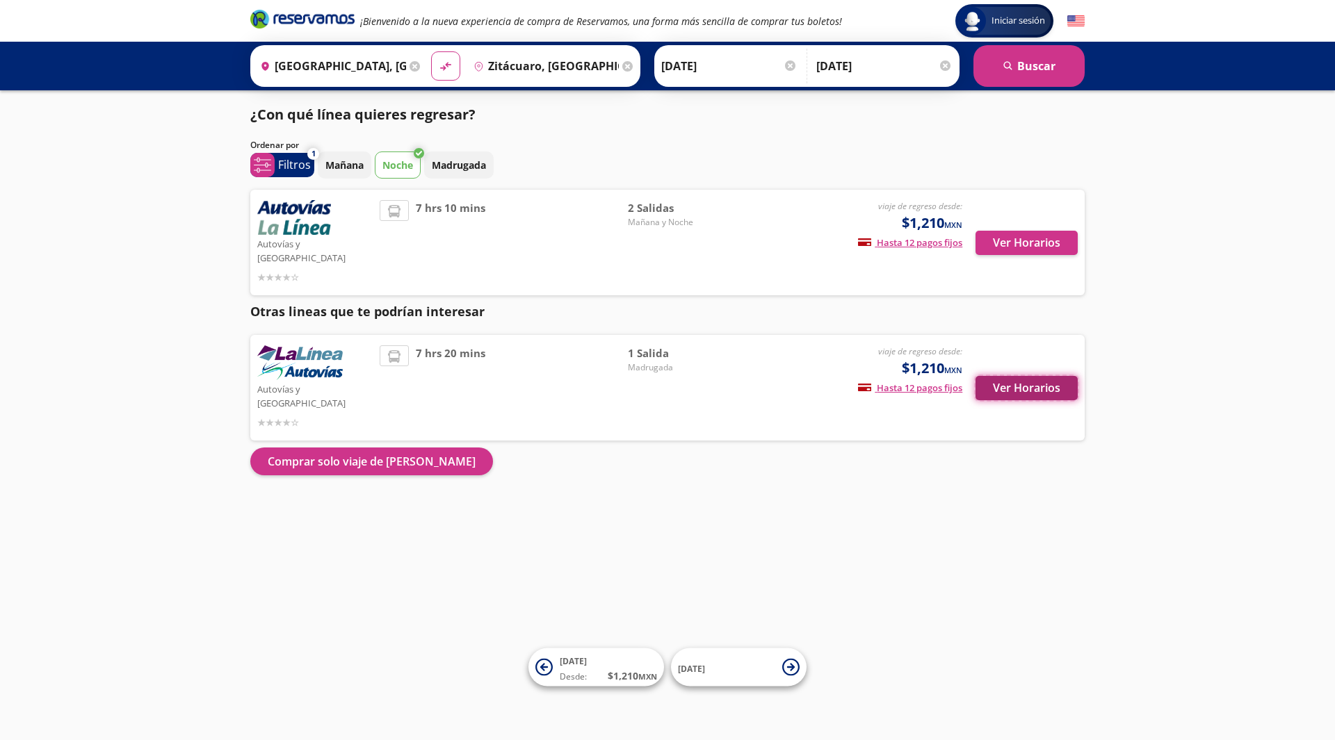
click at [1023, 376] on button "Ver Horarios" at bounding box center [1026, 388] width 102 height 24
click at [1034, 376] on button "Ver Horarios" at bounding box center [1026, 388] width 102 height 24
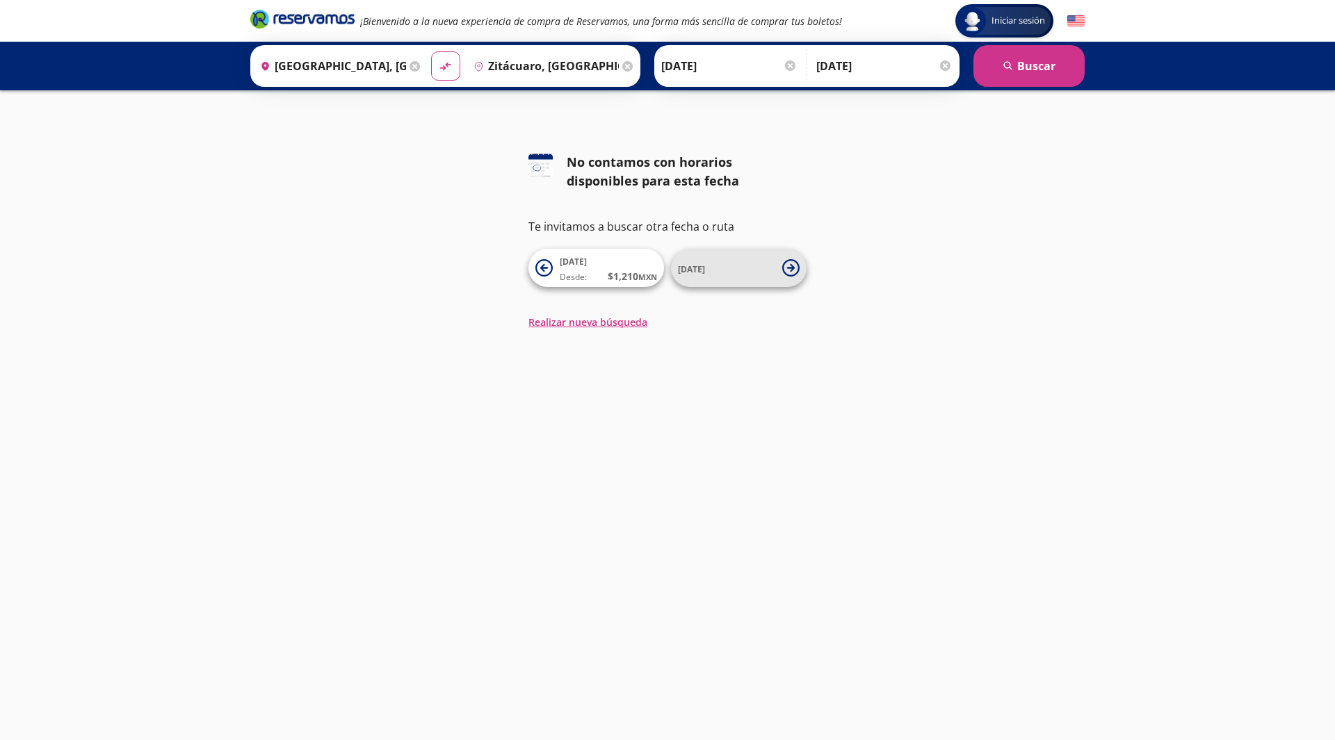
click at [791, 282] on button "[DATE]" at bounding box center [739, 268] width 136 height 38
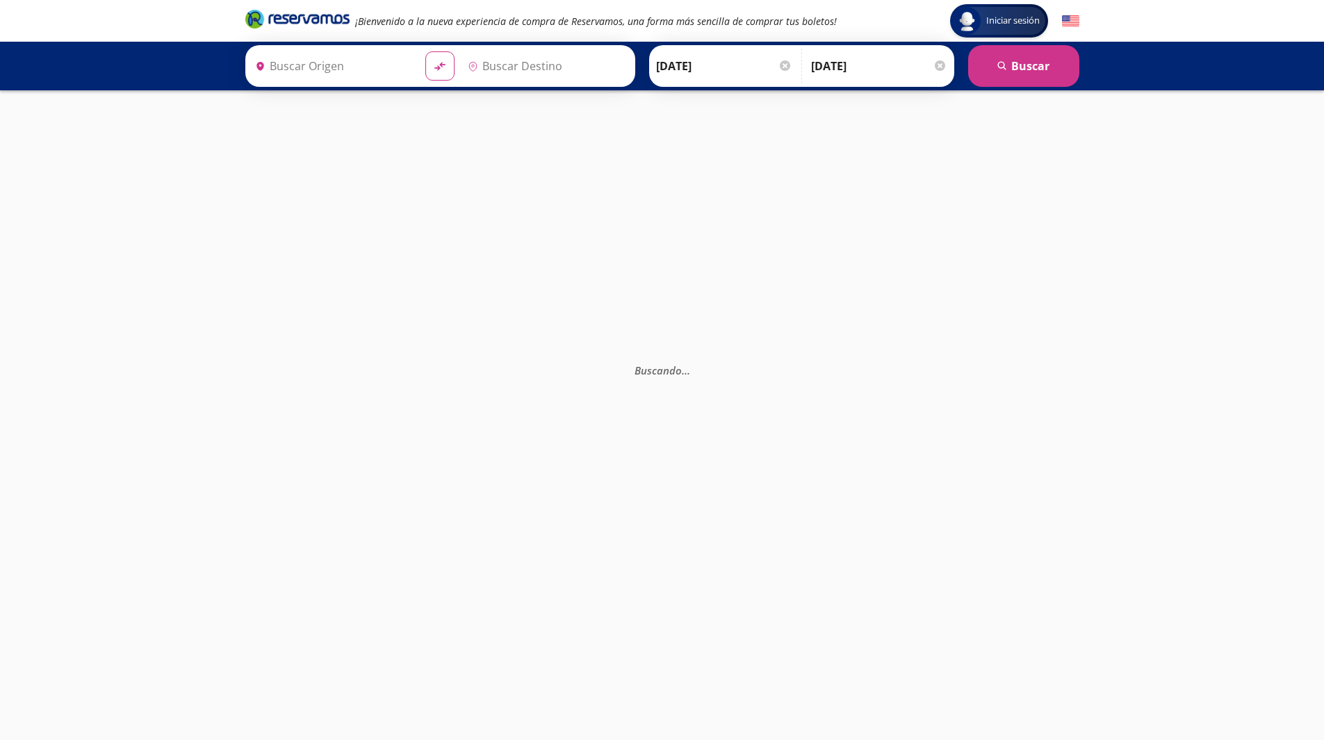
type input "Zitácuaro, [GEOGRAPHIC_DATA]"
type input "[GEOGRAPHIC_DATA], [GEOGRAPHIC_DATA]"
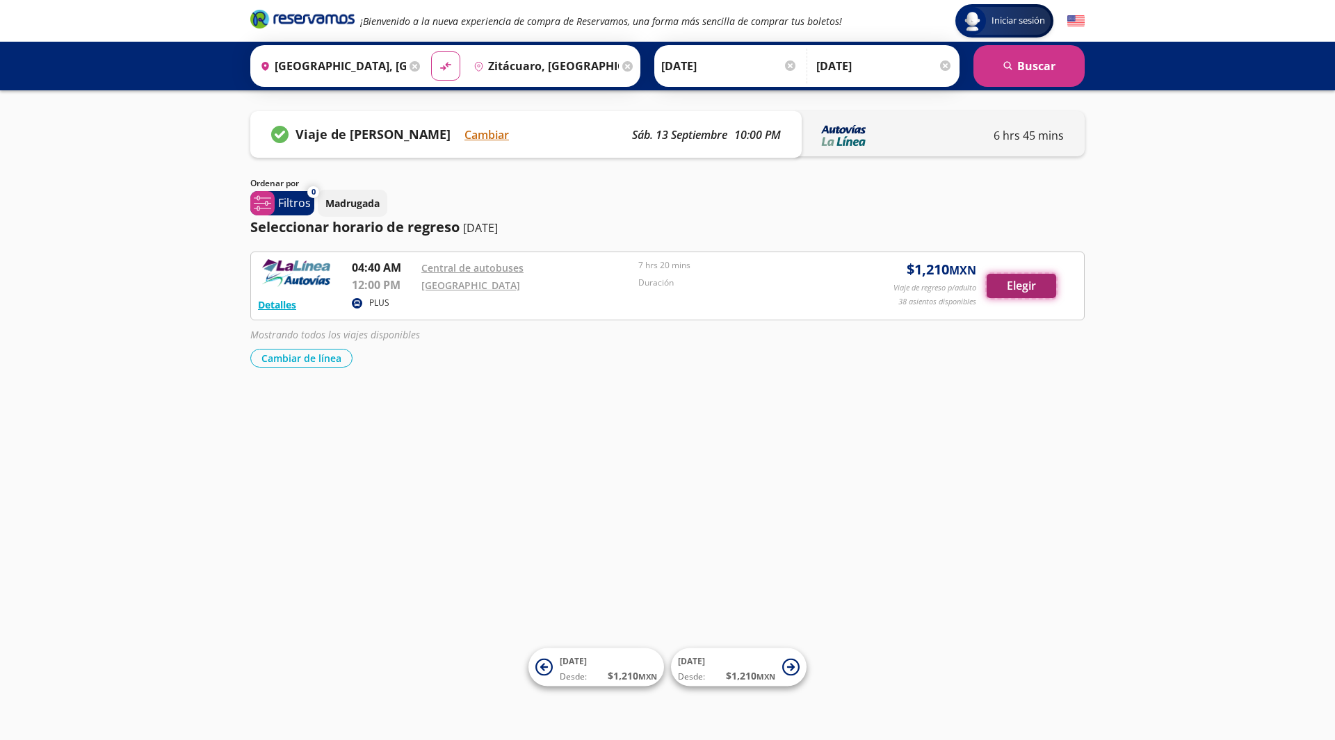
click at [991, 284] on button "Elegir" at bounding box center [1021, 286] width 70 height 24
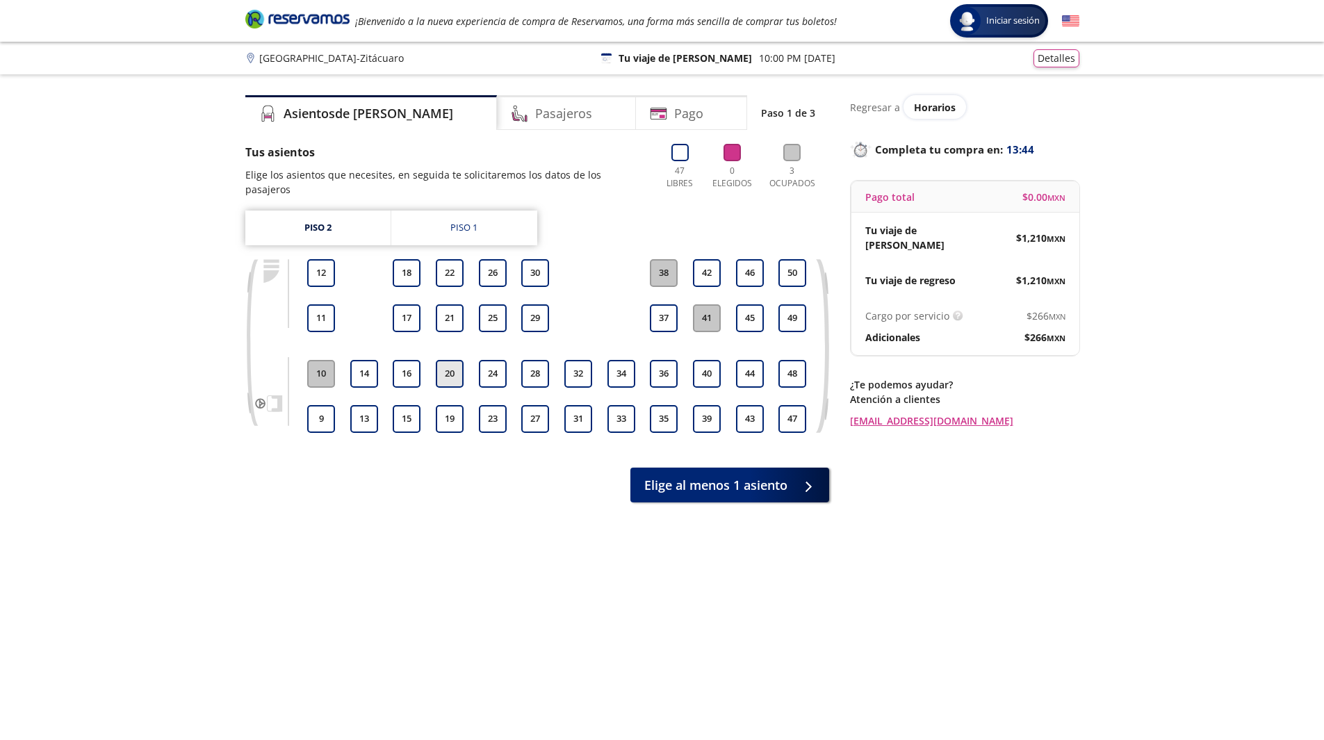
click at [457, 368] on button "20" at bounding box center [450, 374] width 28 height 28
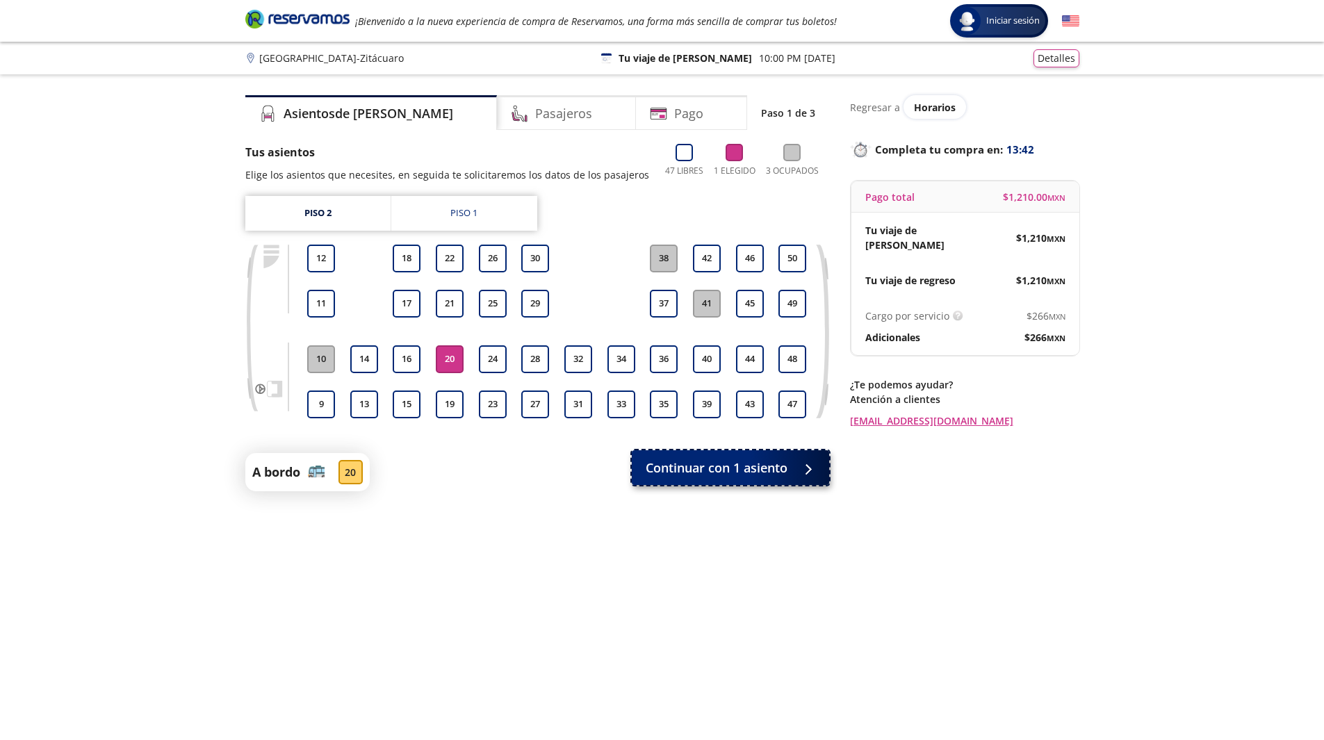
click at [661, 465] on span "Continuar con 1 asiento" at bounding box center [717, 468] width 142 height 19
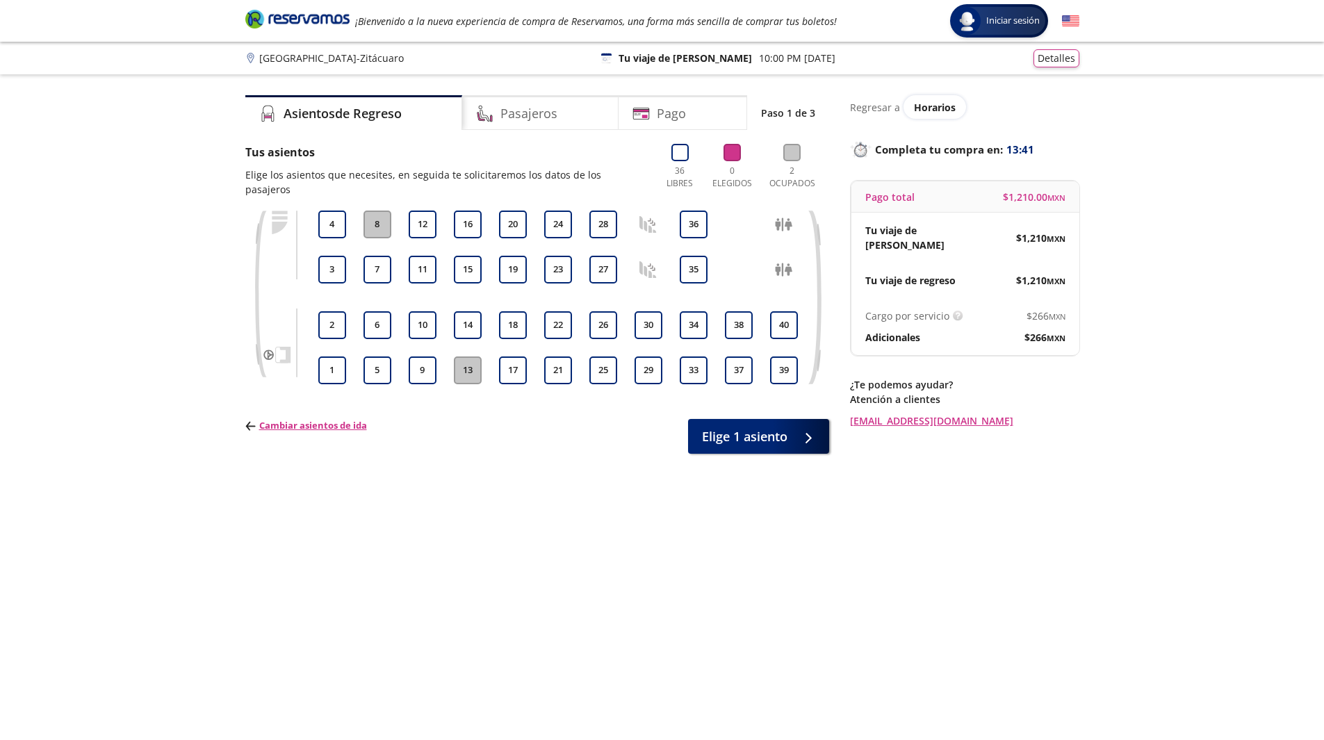
click at [494, 316] on div "1 2 3 4 5 6 7 8 9 10 11 12 13 14 15 16 17 18 19 20 21 22 23 24 25 26 27 28 29 3…" at bounding box center [558, 298] width 487 height 174
click at [510, 311] on button "18" at bounding box center [513, 325] width 28 height 28
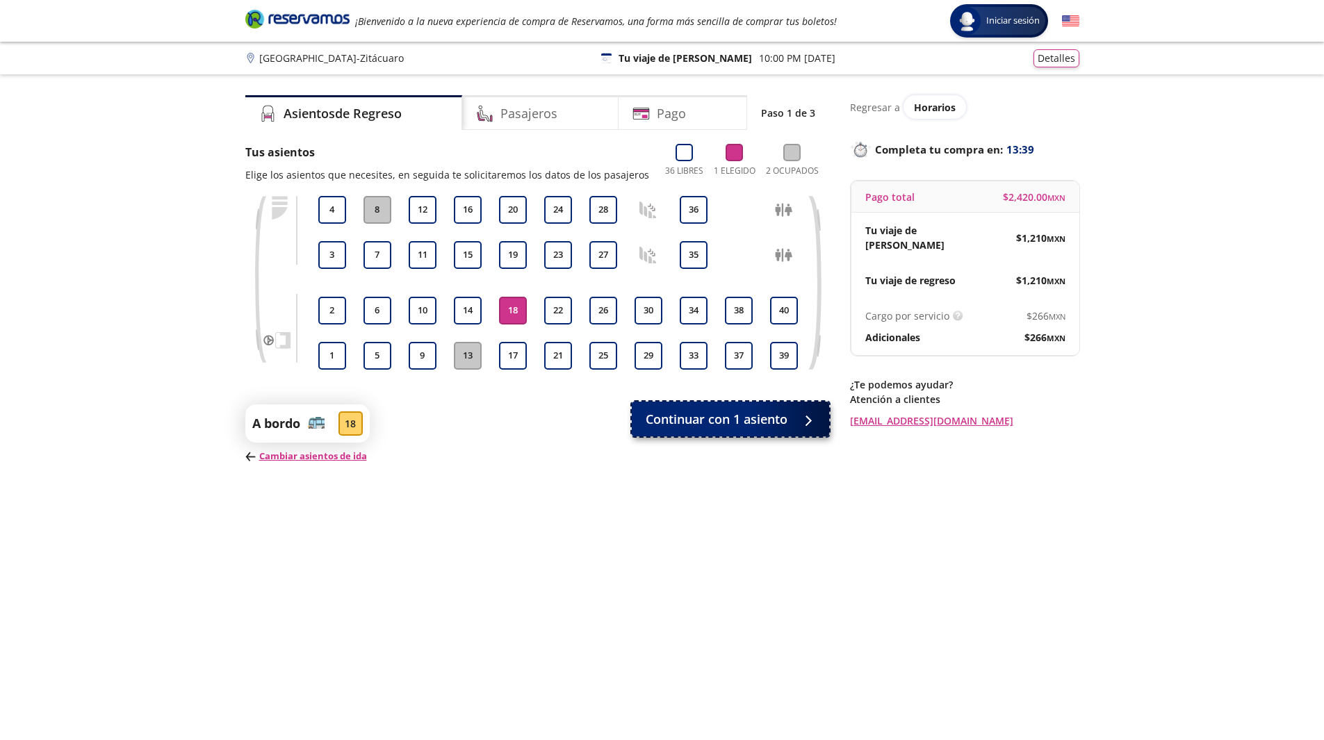
click at [749, 428] on span "Continuar con 1 asiento" at bounding box center [717, 419] width 142 height 19
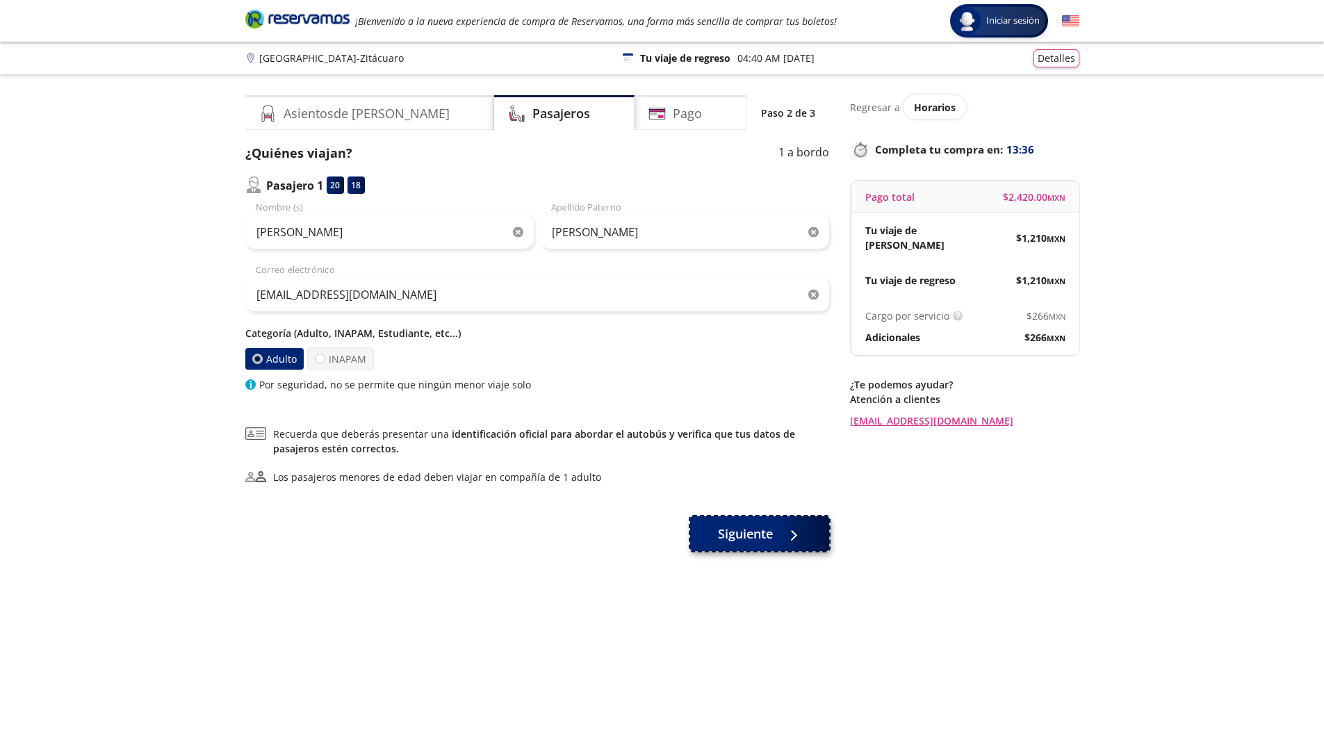
click at [784, 539] on div at bounding box center [790, 534] width 21 height 17
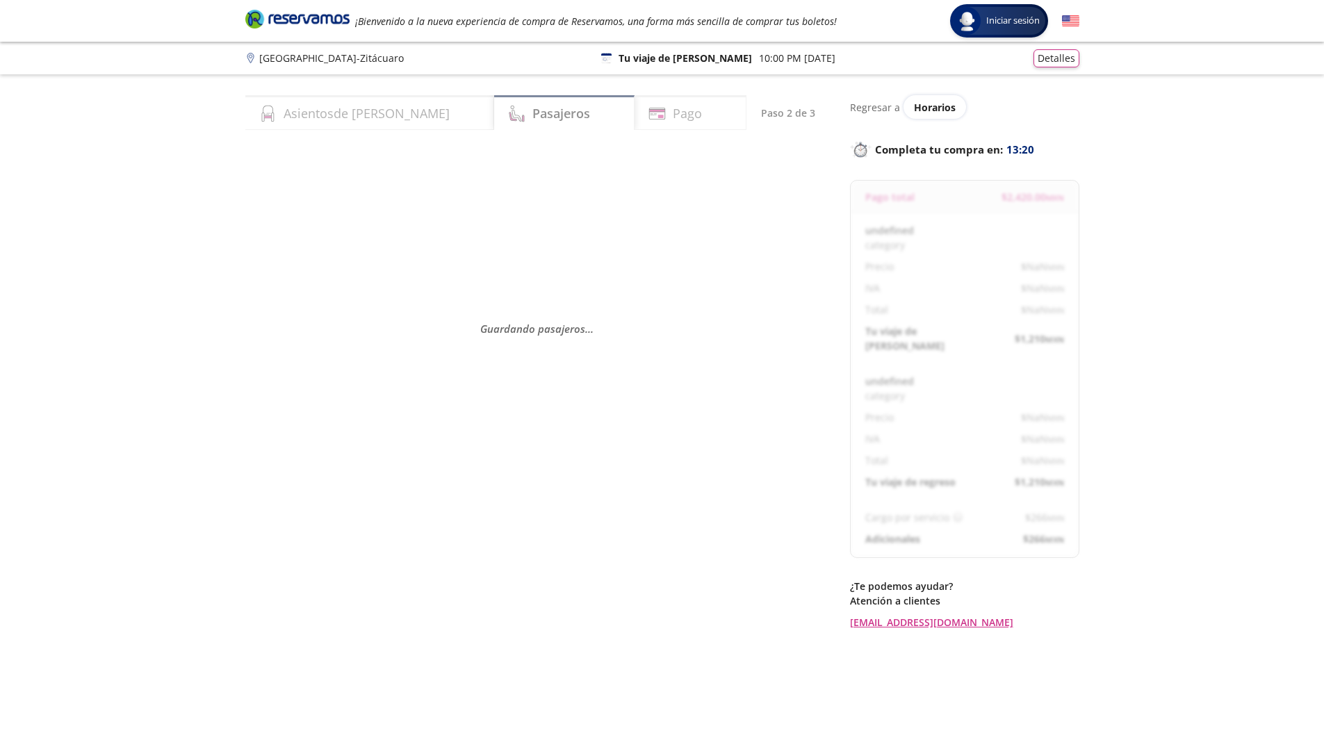
select select "MX"
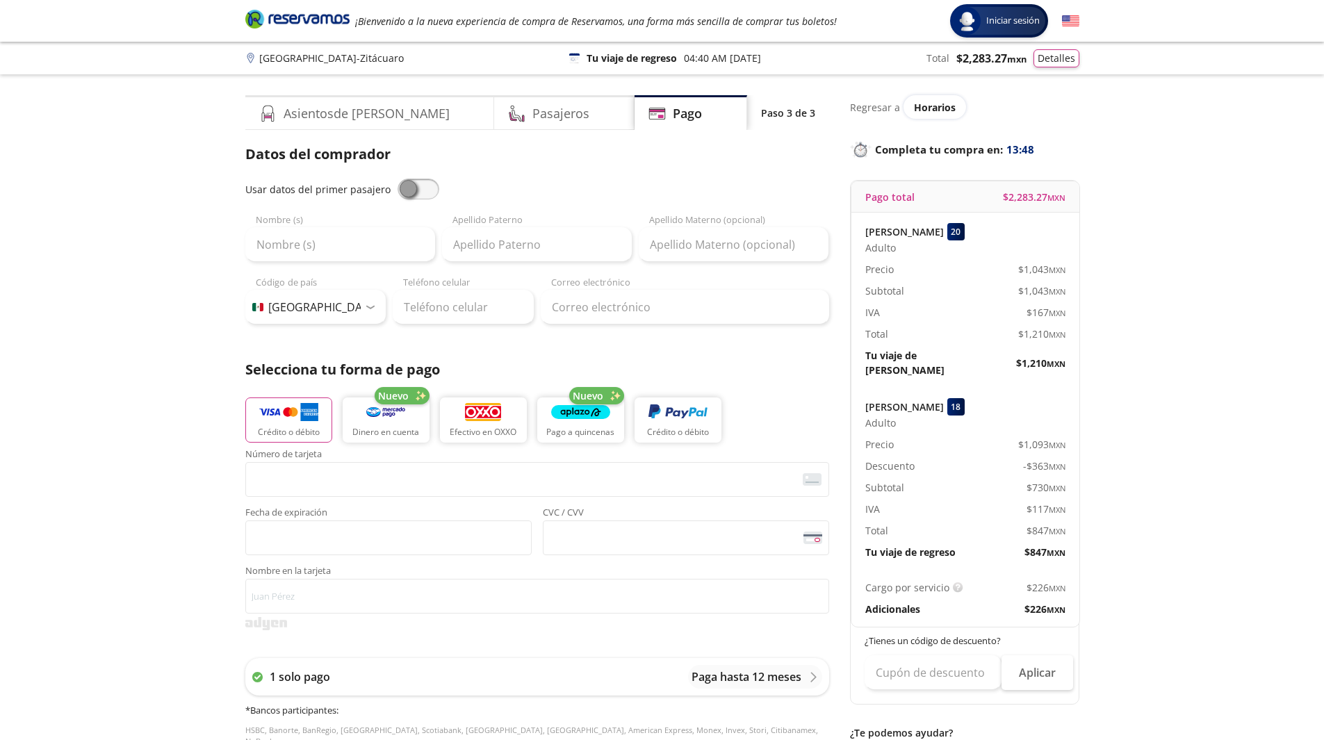
drag, startPoint x: 985, startPoint y: 200, endPoint x: 1074, endPoint y: 193, distance: 89.2
click at [1074, 193] on div "Pago total $ 2,283.27 MXN" at bounding box center [966, 196] width 228 height 31
